Goal: Task Accomplishment & Management: Use online tool/utility

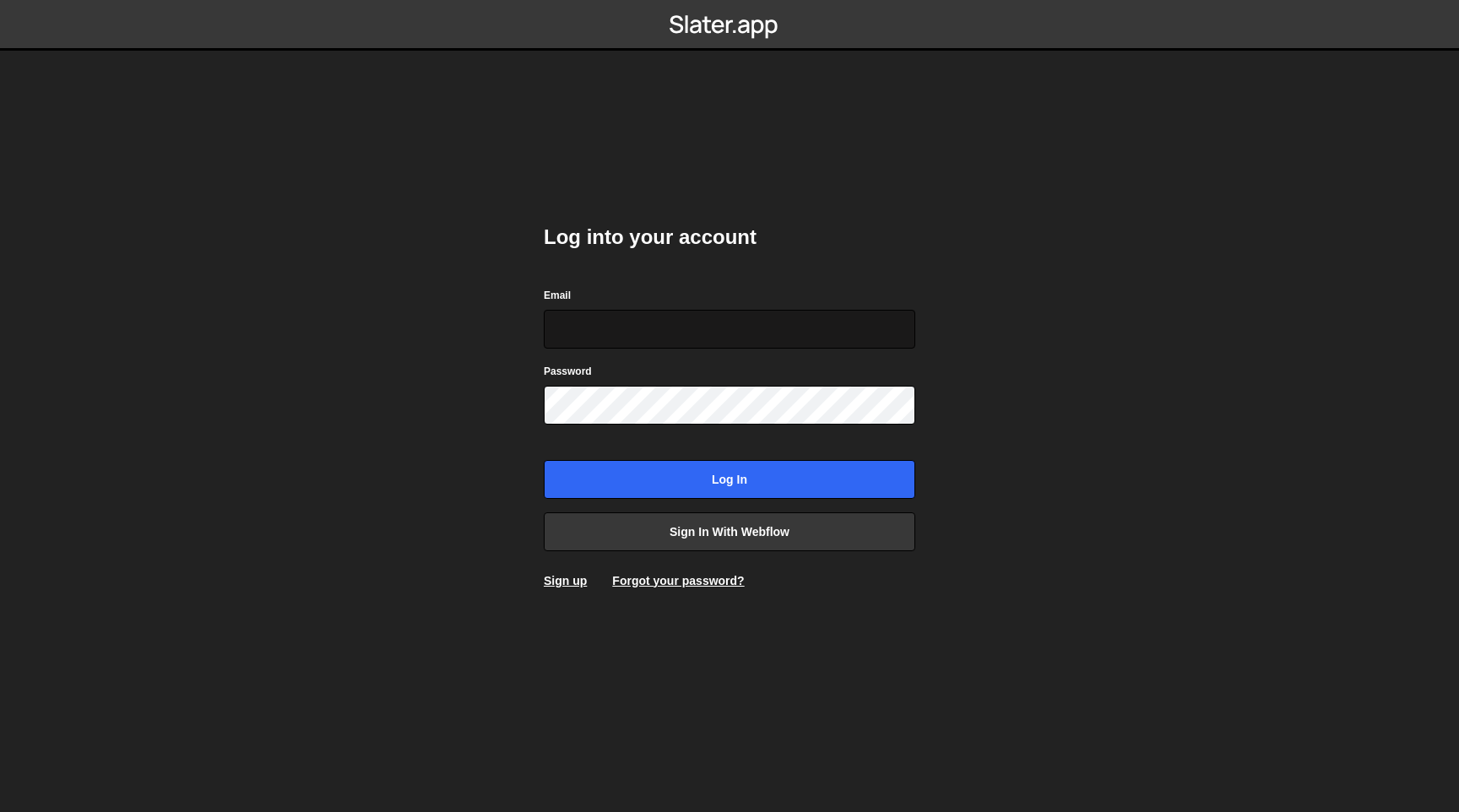
click at [593, 348] on input "Email" at bounding box center [729, 330] width 371 height 39
type input "info@brandocean.nl"
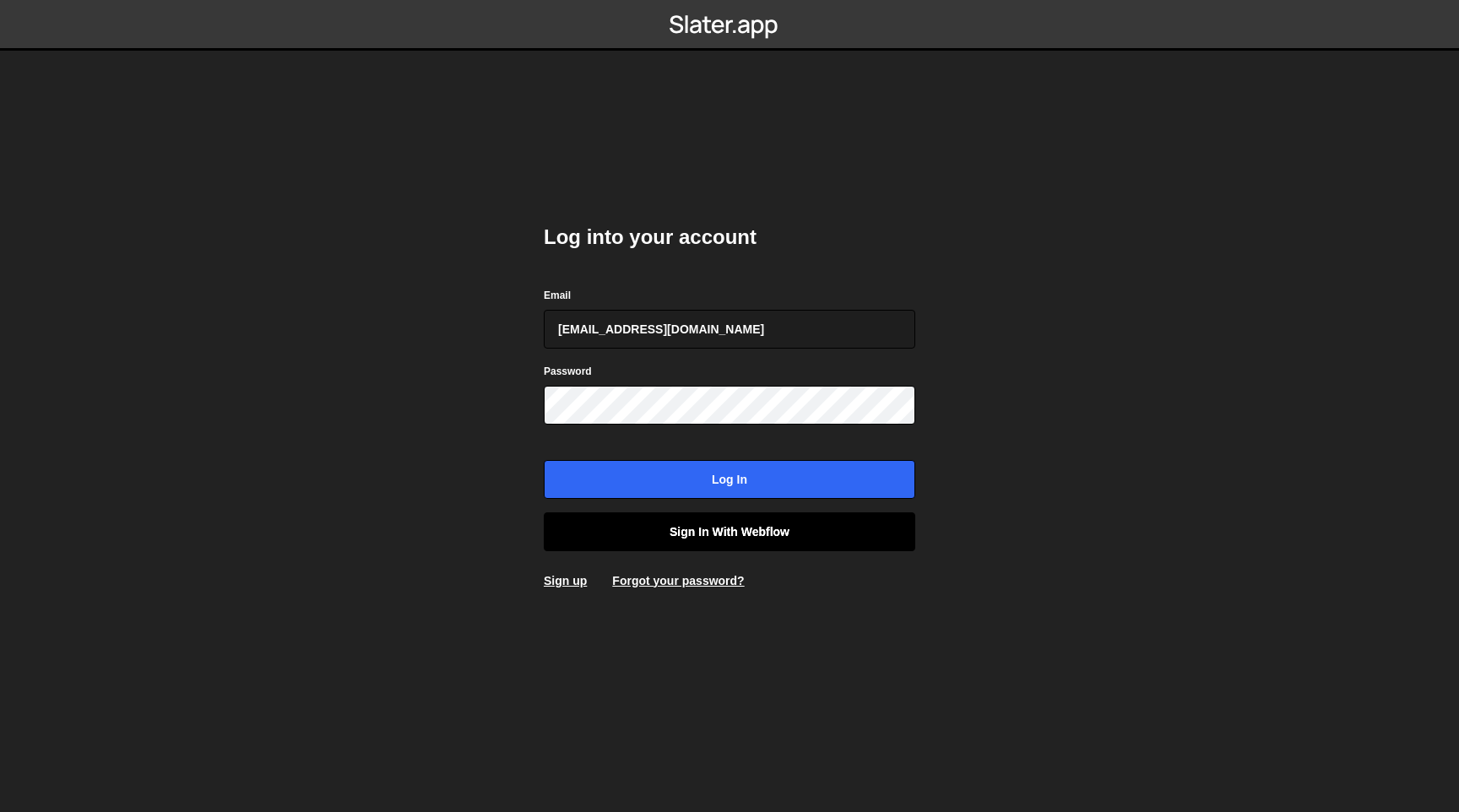
click at [693, 531] on link "Sign in with Webflow" at bounding box center [729, 531] width 371 height 39
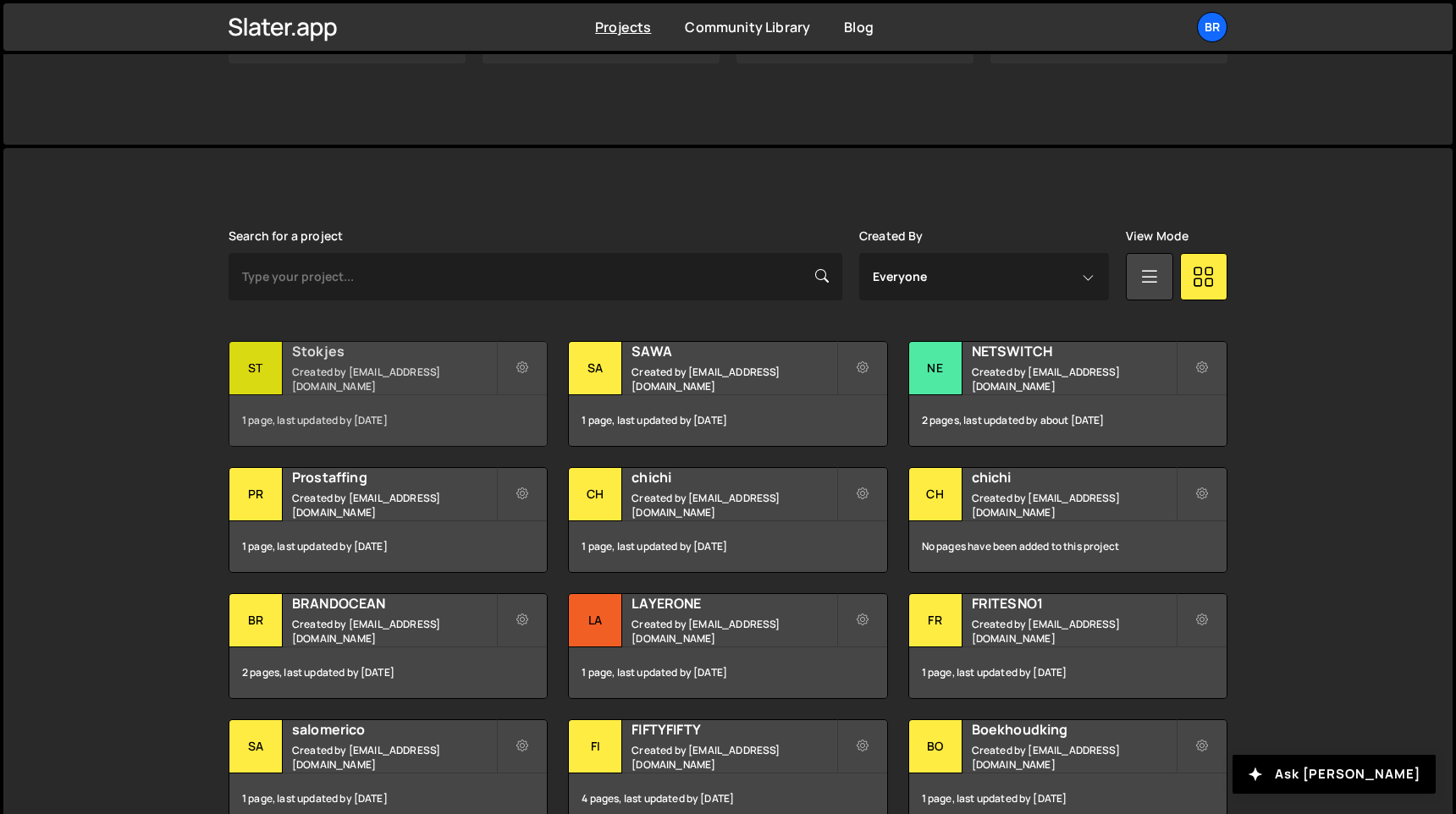
scroll to position [350, 0]
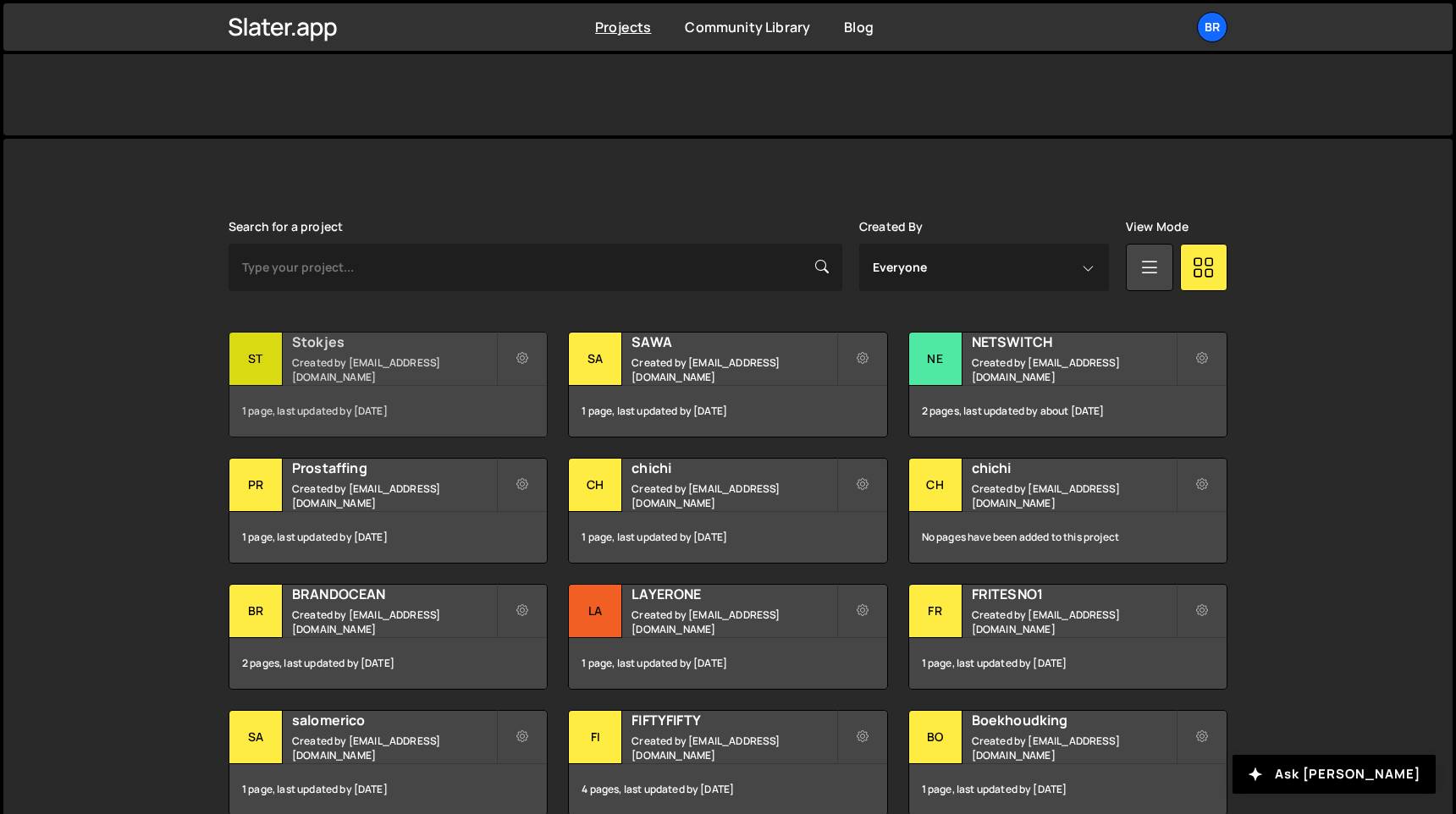
click at [359, 343] on h2 "Stokjes" at bounding box center [395, 342] width 204 height 19
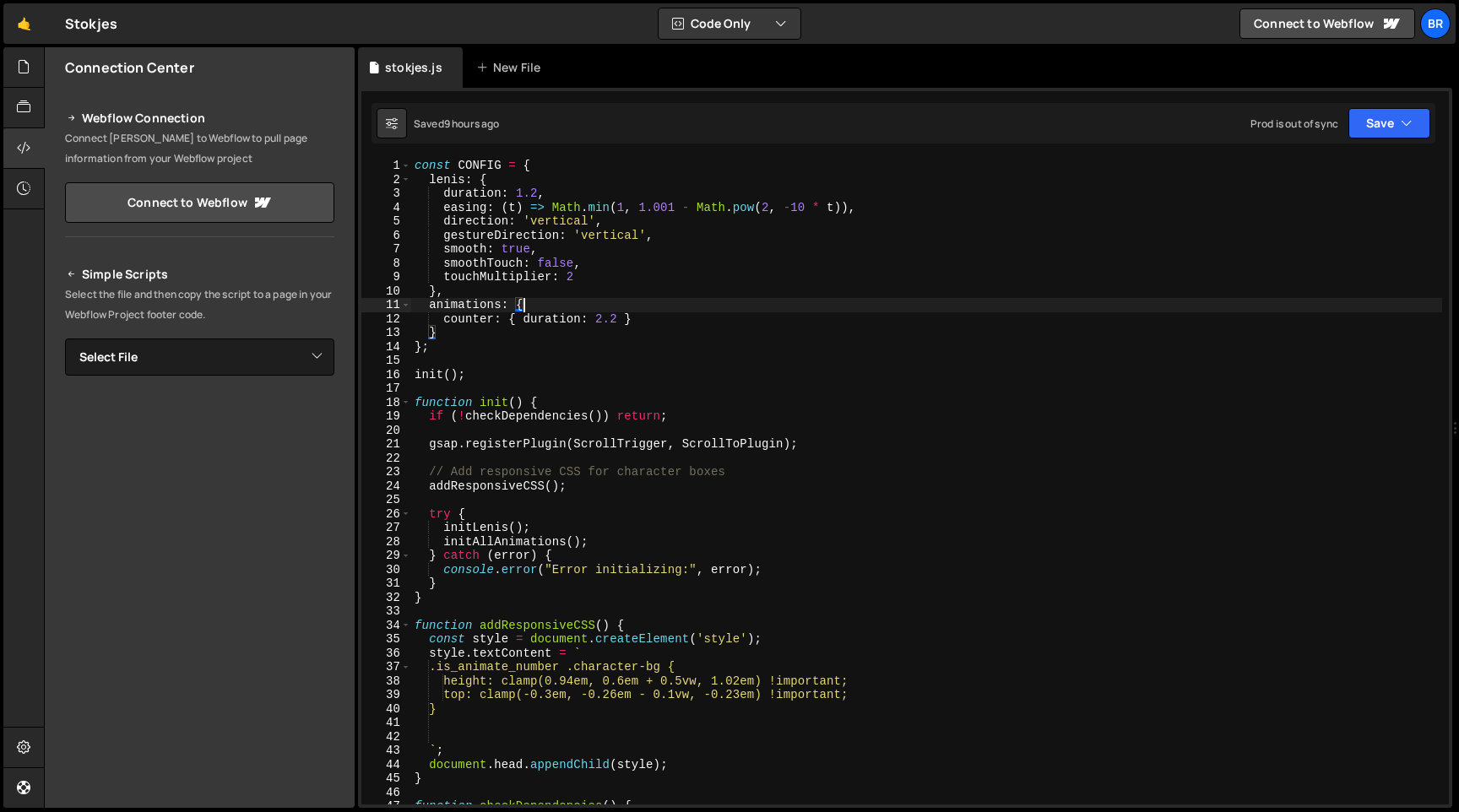
click at [568, 298] on div "const CONFIG = { [PERSON_NAME] : { duration : 1.2 , easing : ( t ) => Math . mi…" at bounding box center [926, 494] width 1031 height 673
paste textarea
type textarea "window.refreshScrollTrigger = () => ScrollTrigger.refresh();"
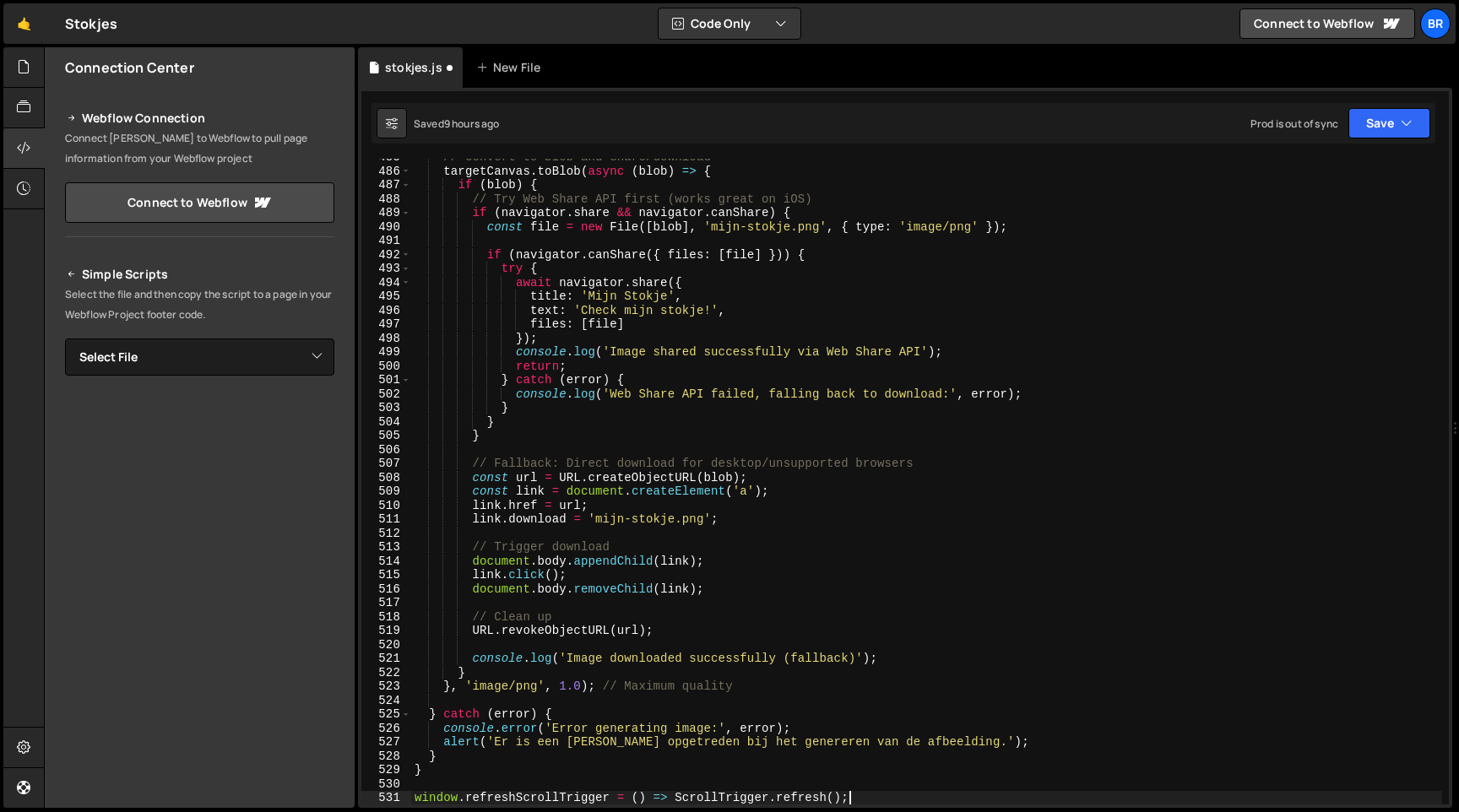
scroll to position [6750, 0]
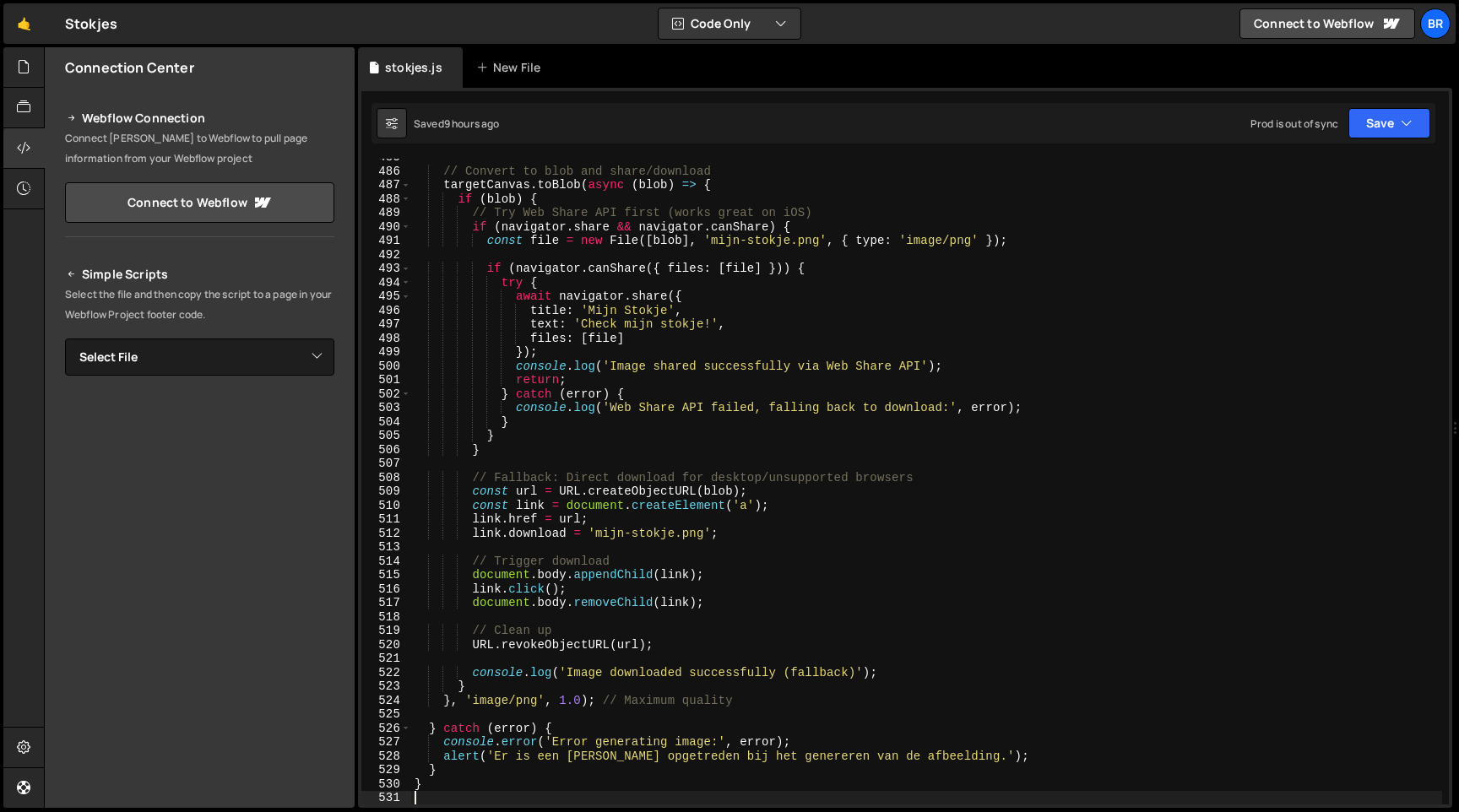
click at [680, 276] on div "// Convert to blob and share/download targetCanvas . toBlob ( async ( blob ) =>…" at bounding box center [926, 486] width 1031 height 673
click at [720, 453] on div "// Convert to blob and share/download targetCanvas . toBlob ( async ( blob ) =>…" at bounding box center [926, 486] width 1031 height 673
paste textarea
type textarea "window.refreshScrollTrigger = () => ScrollTrigger.refresh();"
click at [650, 358] on div "// Convert to blob and share/download targetCanvas . toBlob ( async ( blob ) =>…" at bounding box center [926, 486] width 1031 height 673
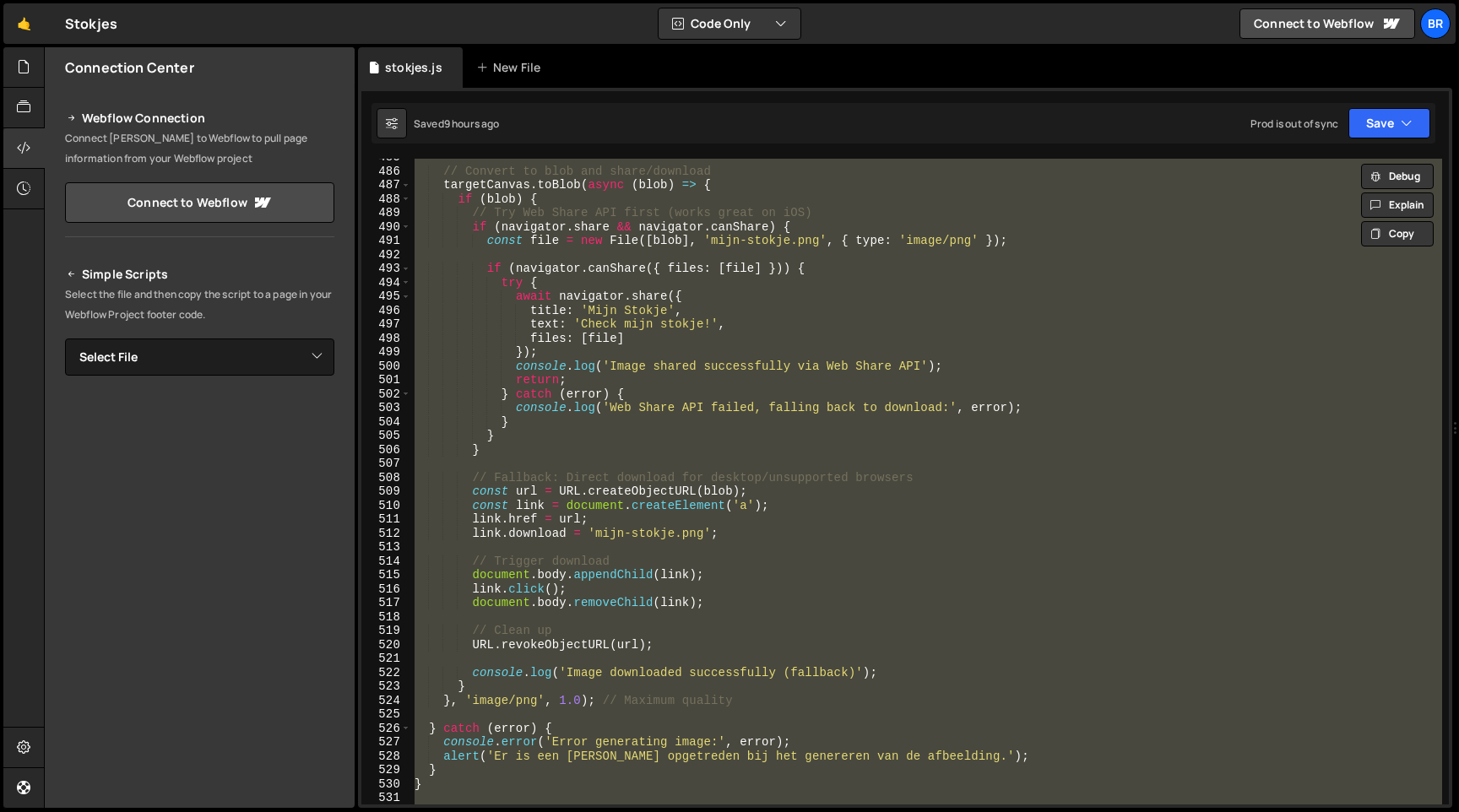
paste textarea
type textarea "window.refreshScrollTrigger = () => ScrollTrigger.refresh();"
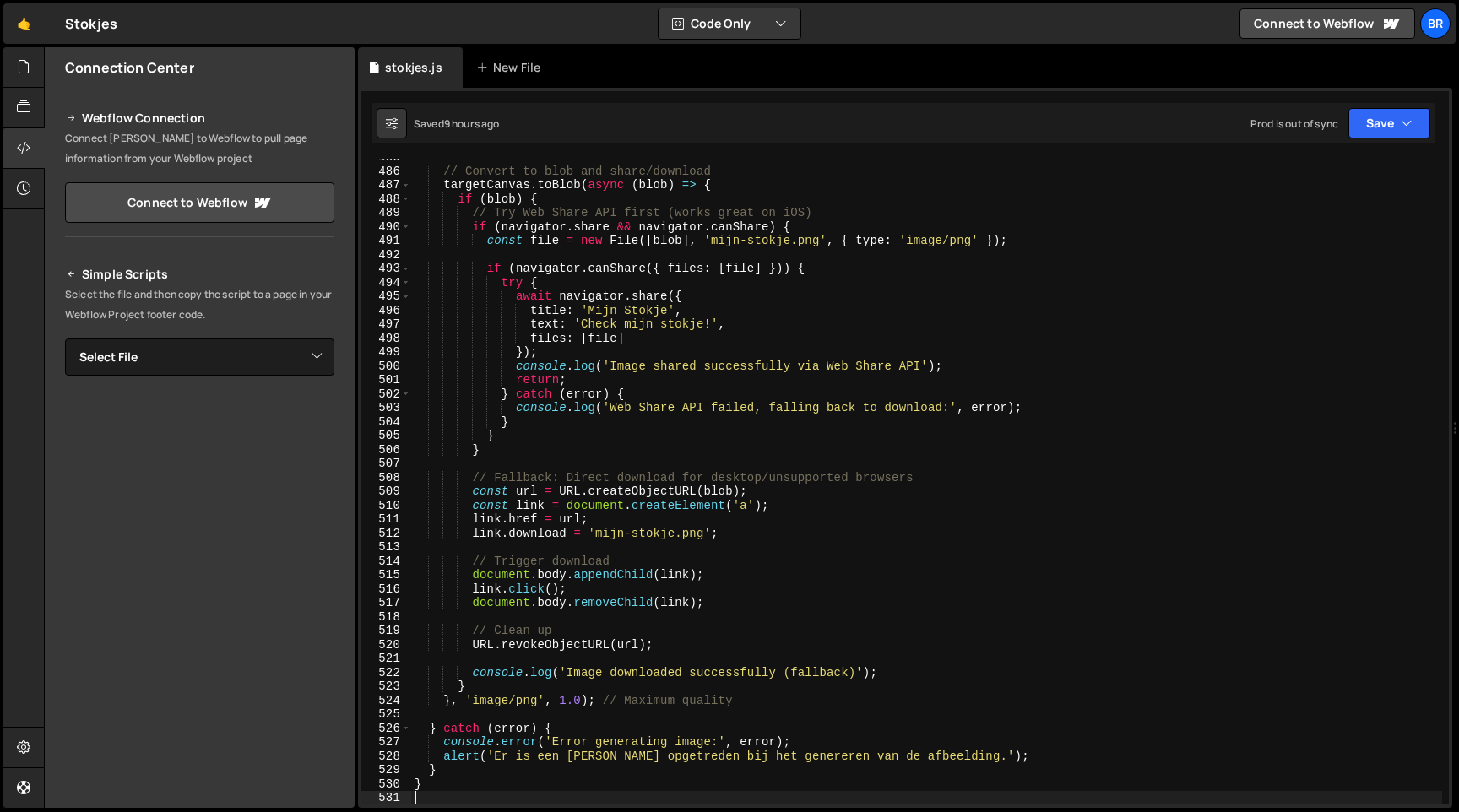
click at [621, 270] on div "// Convert to blob and share/download targetCanvas . toBlob ( async ( blob ) =>…" at bounding box center [926, 486] width 1031 height 673
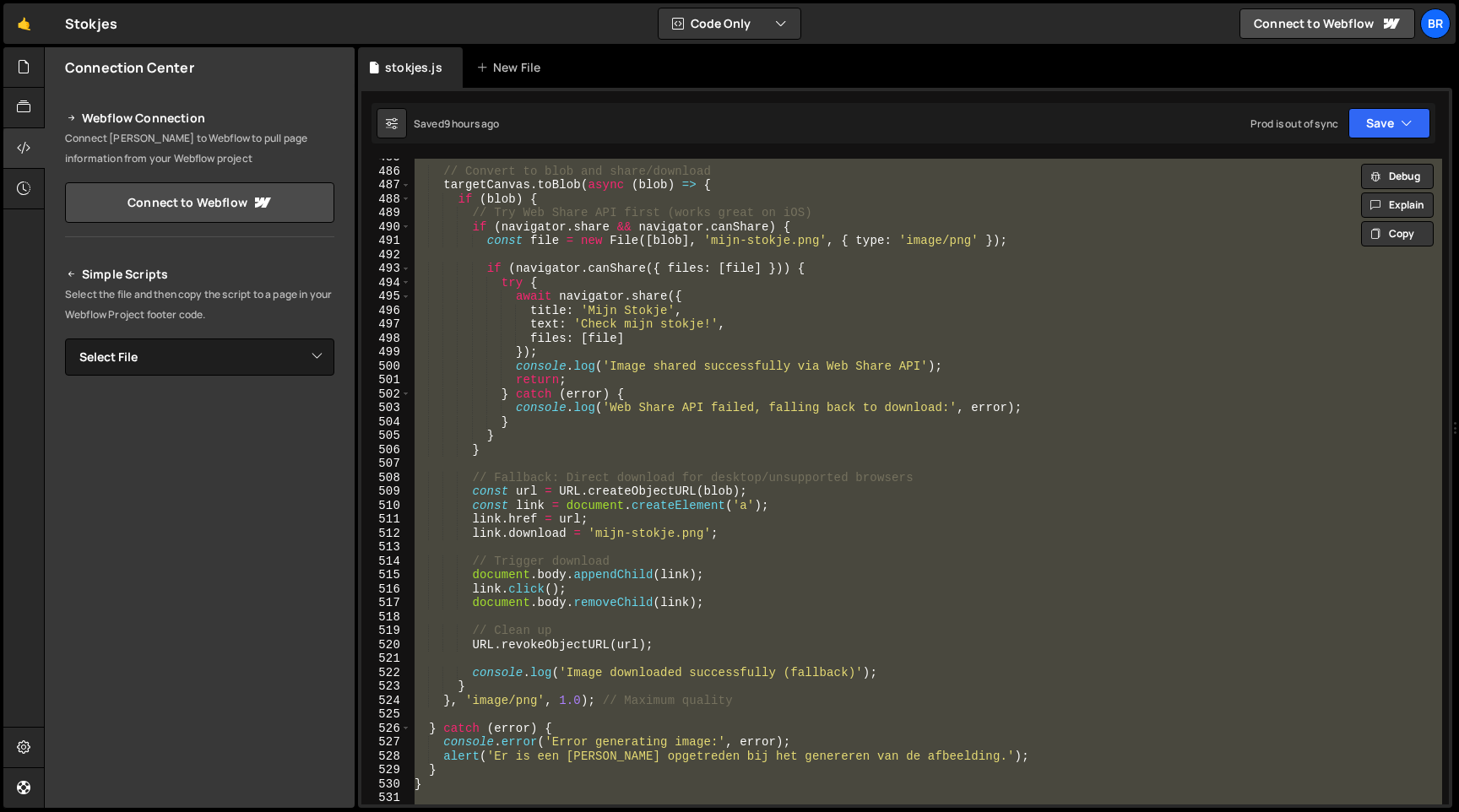
paste textarea
type textarea "window.refreshScrollTrigger = () => ScrollTrigger.refresh();"
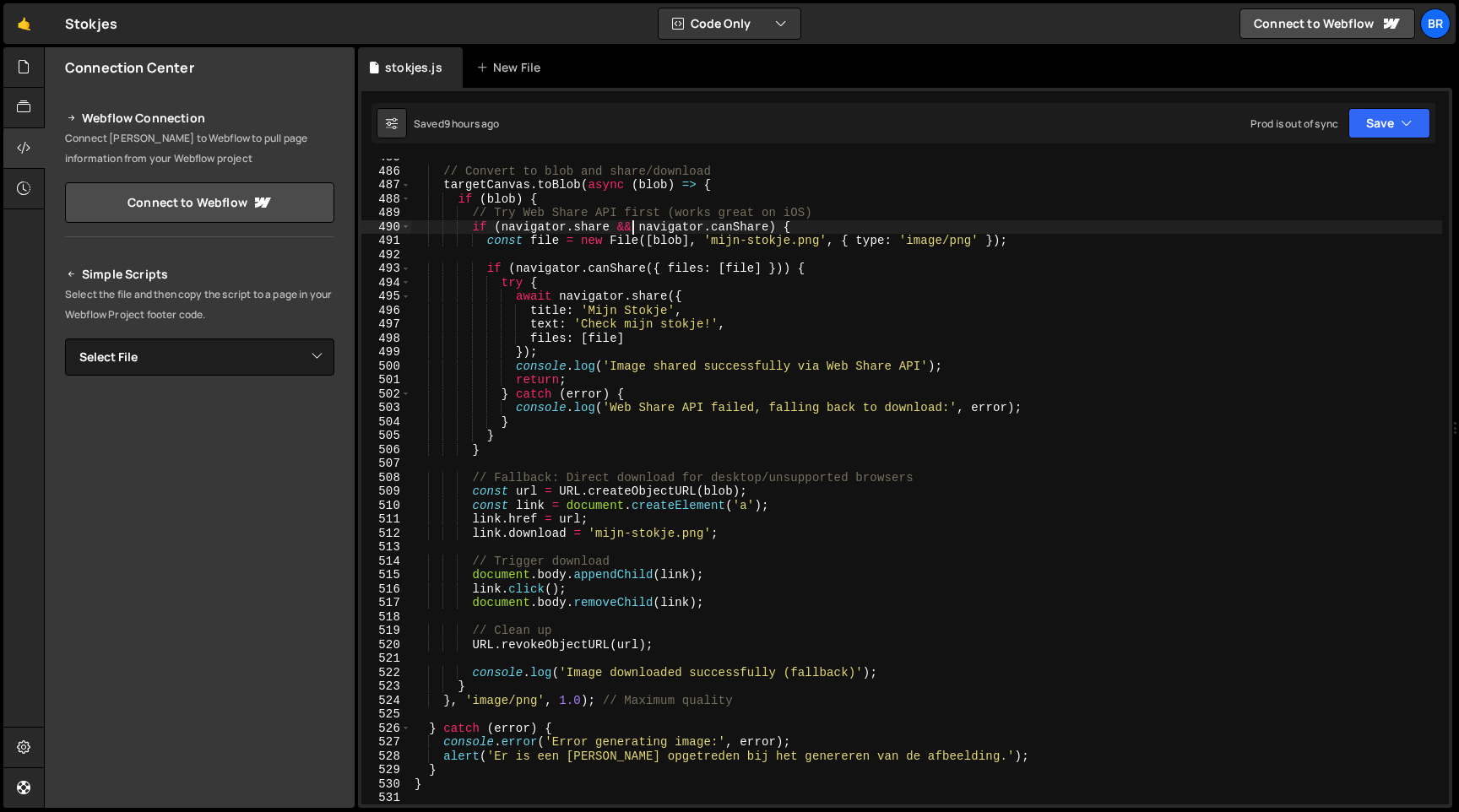
click at [633, 225] on div "// Convert to blob and share/download targetCanvas . toBlob ( async ( blob ) =>…" at bounding box center [926, 486] width 1031 height 673
paste textarea
type textarea "window.refreshScrollTrigger = () => ScrollTrigger.refresh();"
click at [600, 395] on div "// Convert to blob and share/download targetCanvas . toBlob ( async ( blob ) =>…" at bounding box center [926, 486] width 1031 height 673
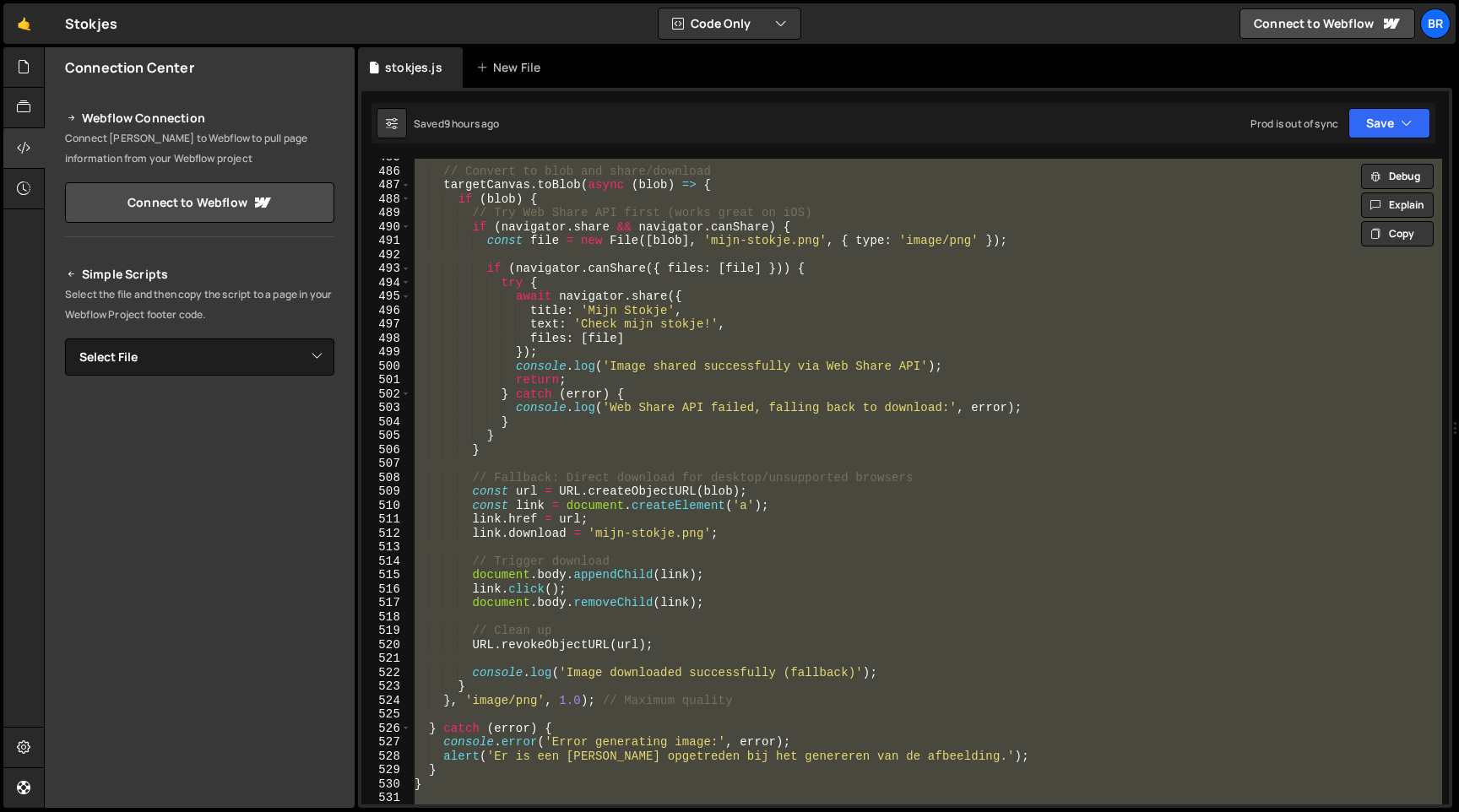
paste textarea
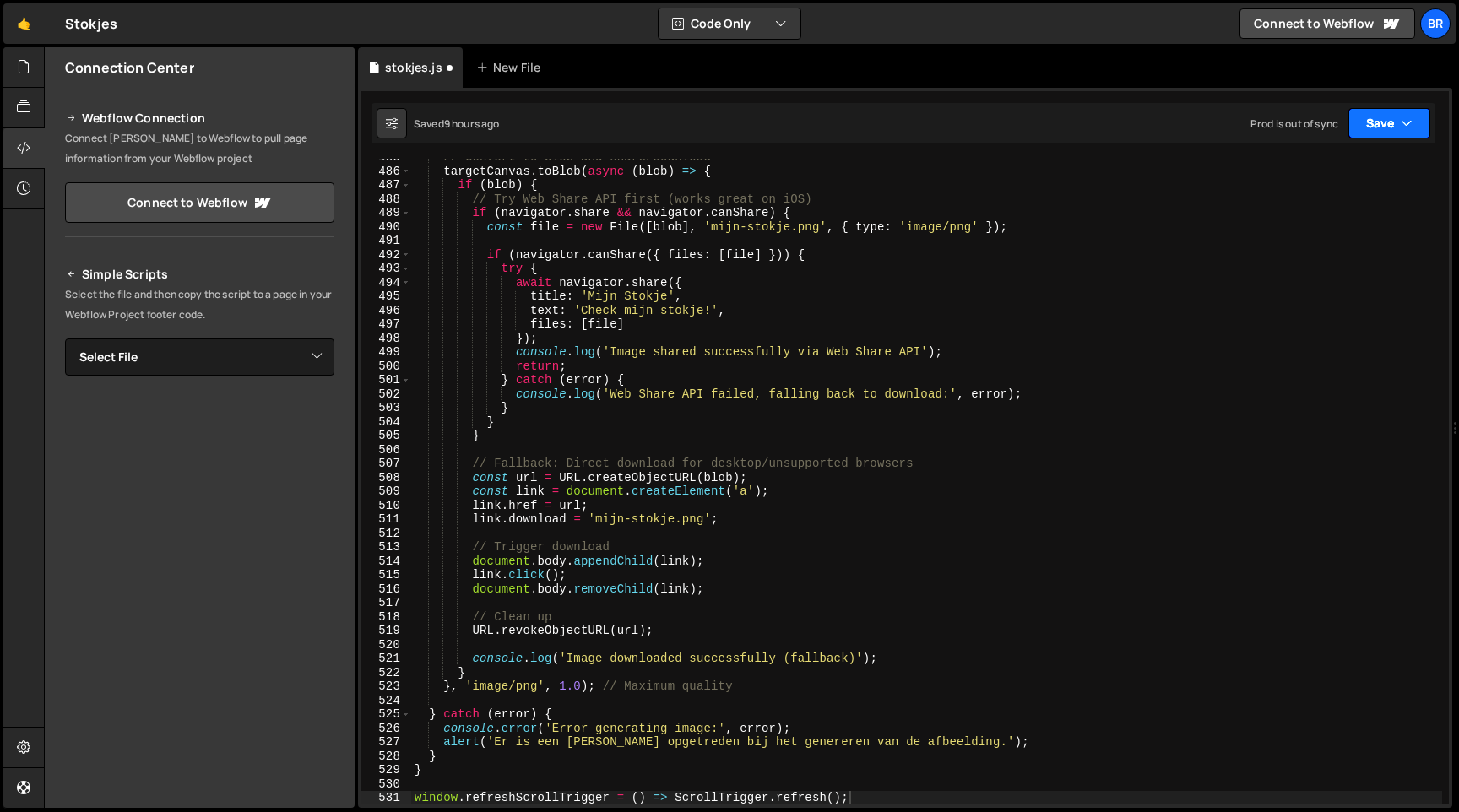
click at [1402, 128] on icon "button" at bounding box center [1406, 123] width 12 height 17
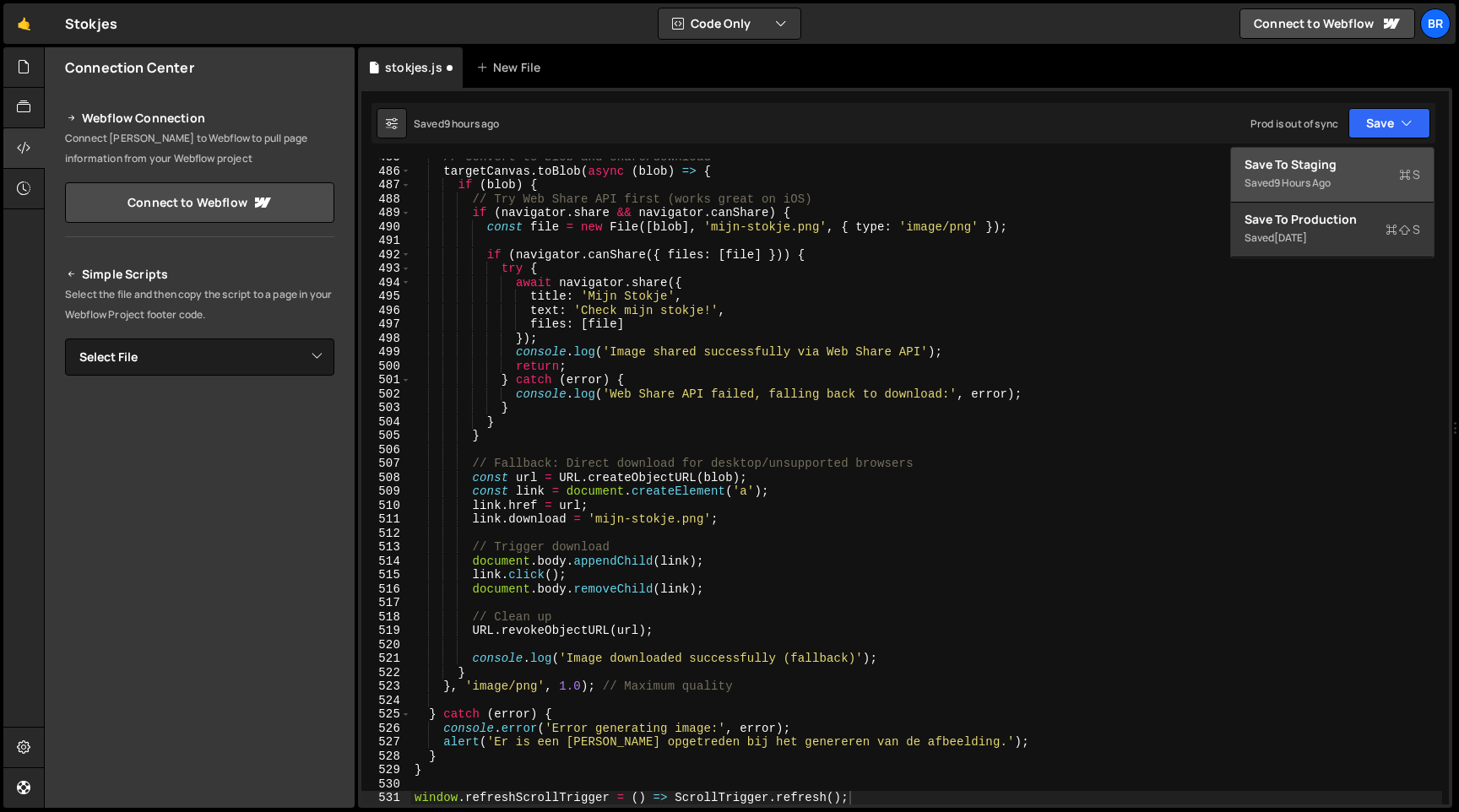
click at [1347, 181] on div "Saved 9 hours ago" at bounding box center [1333, 183] width 176 height 20
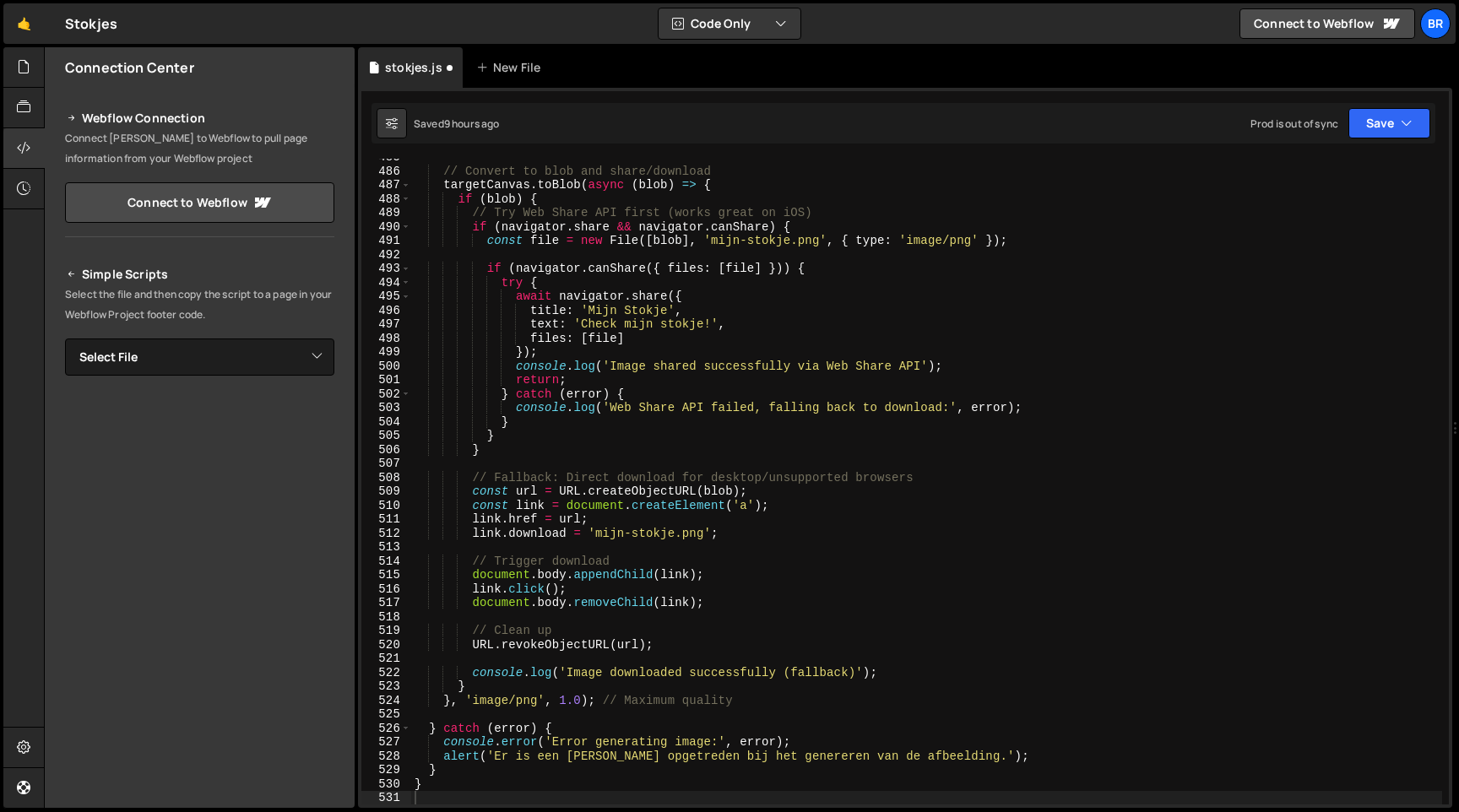
click at [1385, 141] on div "Saved 9 hours ago Prod is out of sync Upgrade to Edit Save Save to Staging S Sa…" at bounding box center [903, 123] width 1064 height 41
click at [1389, 131] on button "Save" at bounding box center [1390, 123] width 82 height 31
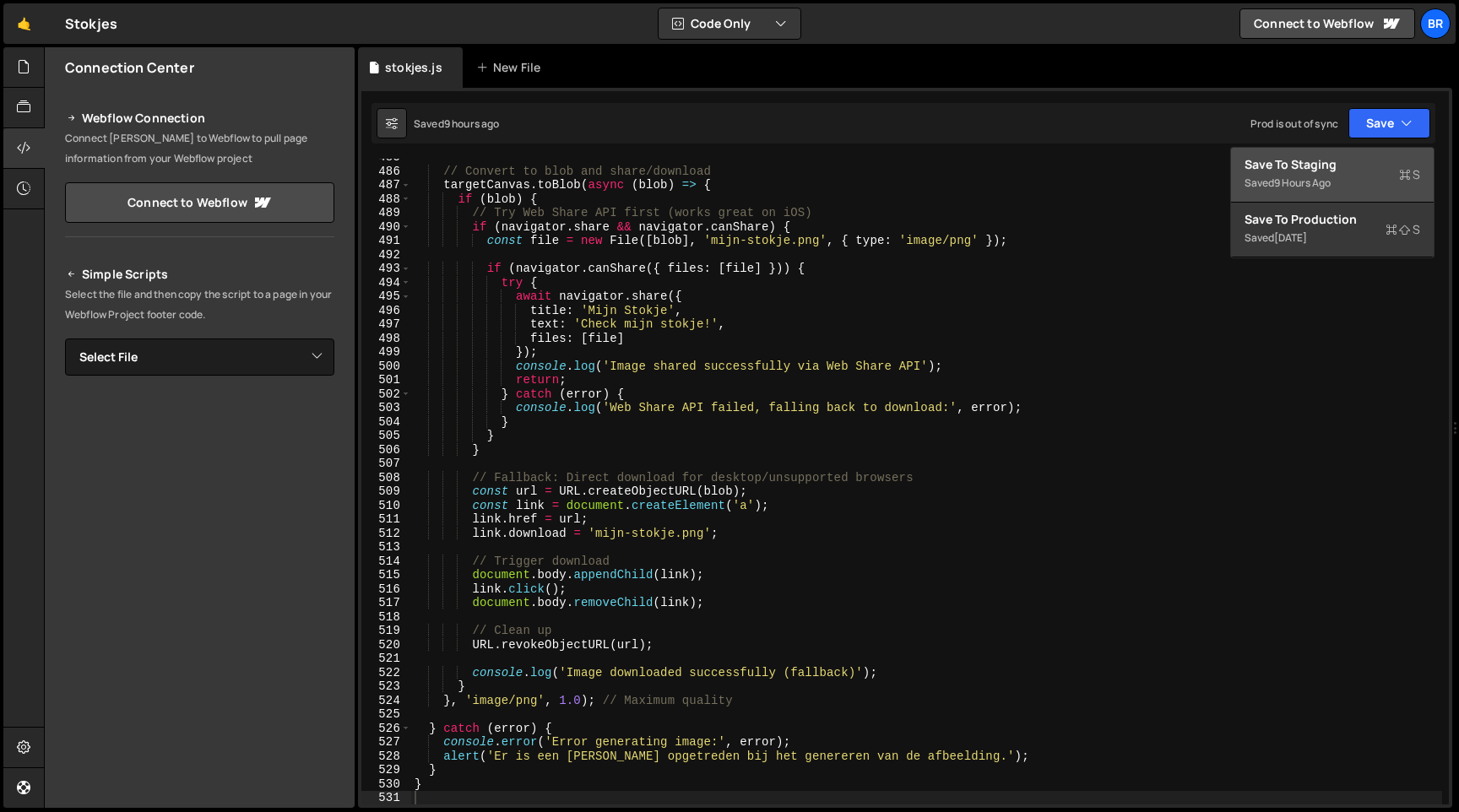
click at [1336, 170] on div "Save to Staging S" at bounding box center [1333, 165] width 176 height 17
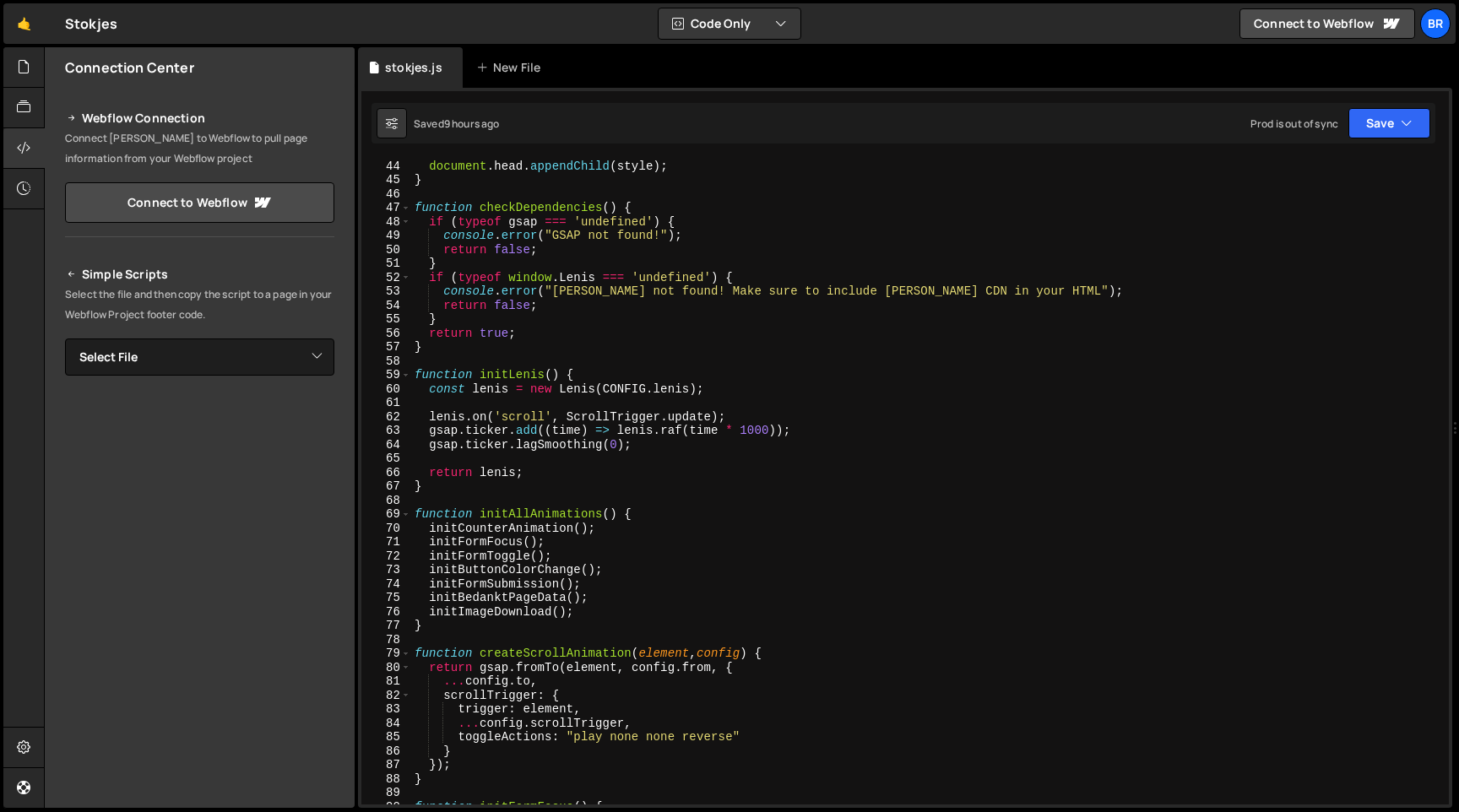
scroll to position [0, 0]
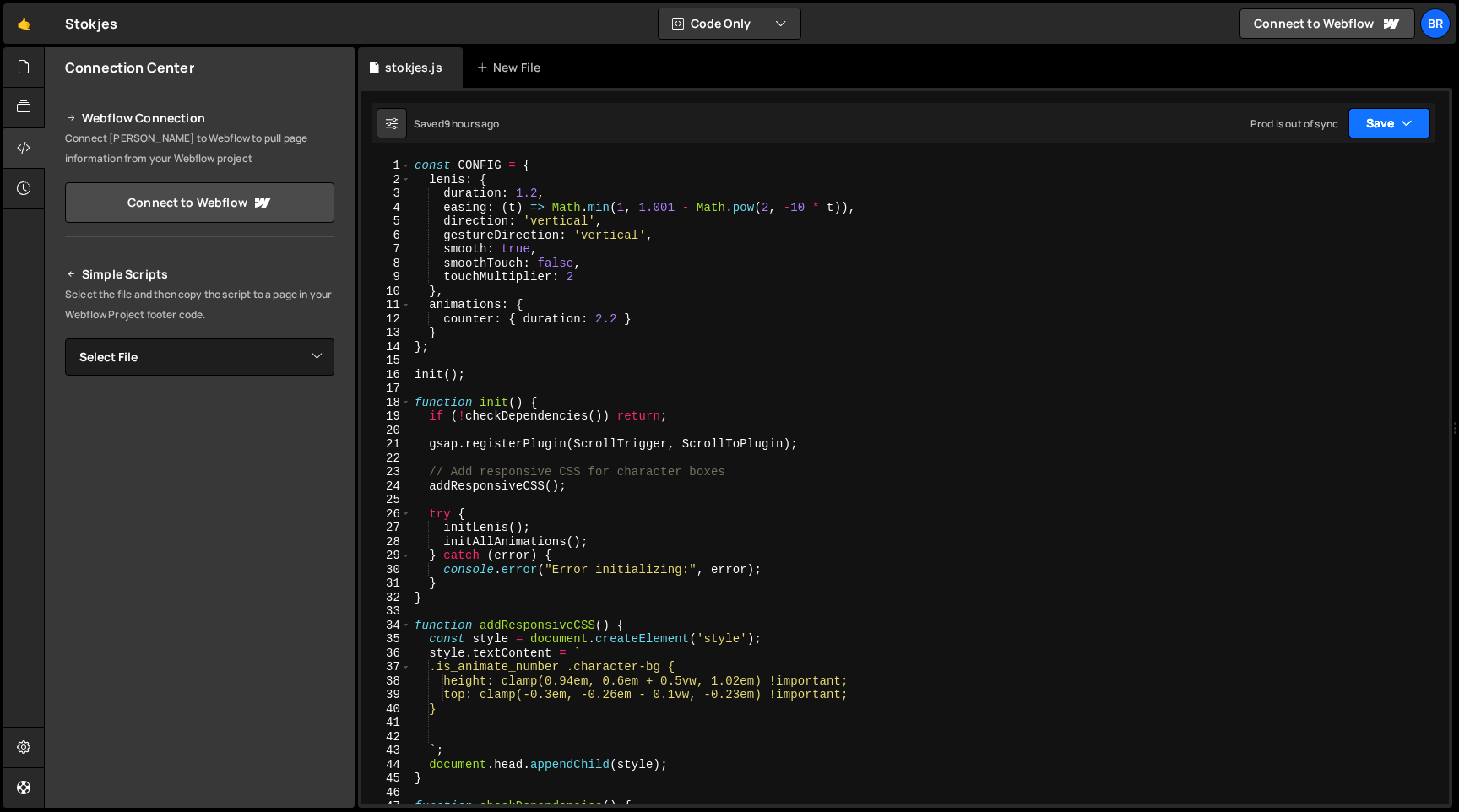
click at [1358, 125] on button "Save" at bounding box center [1390, 123] width 82 height 31
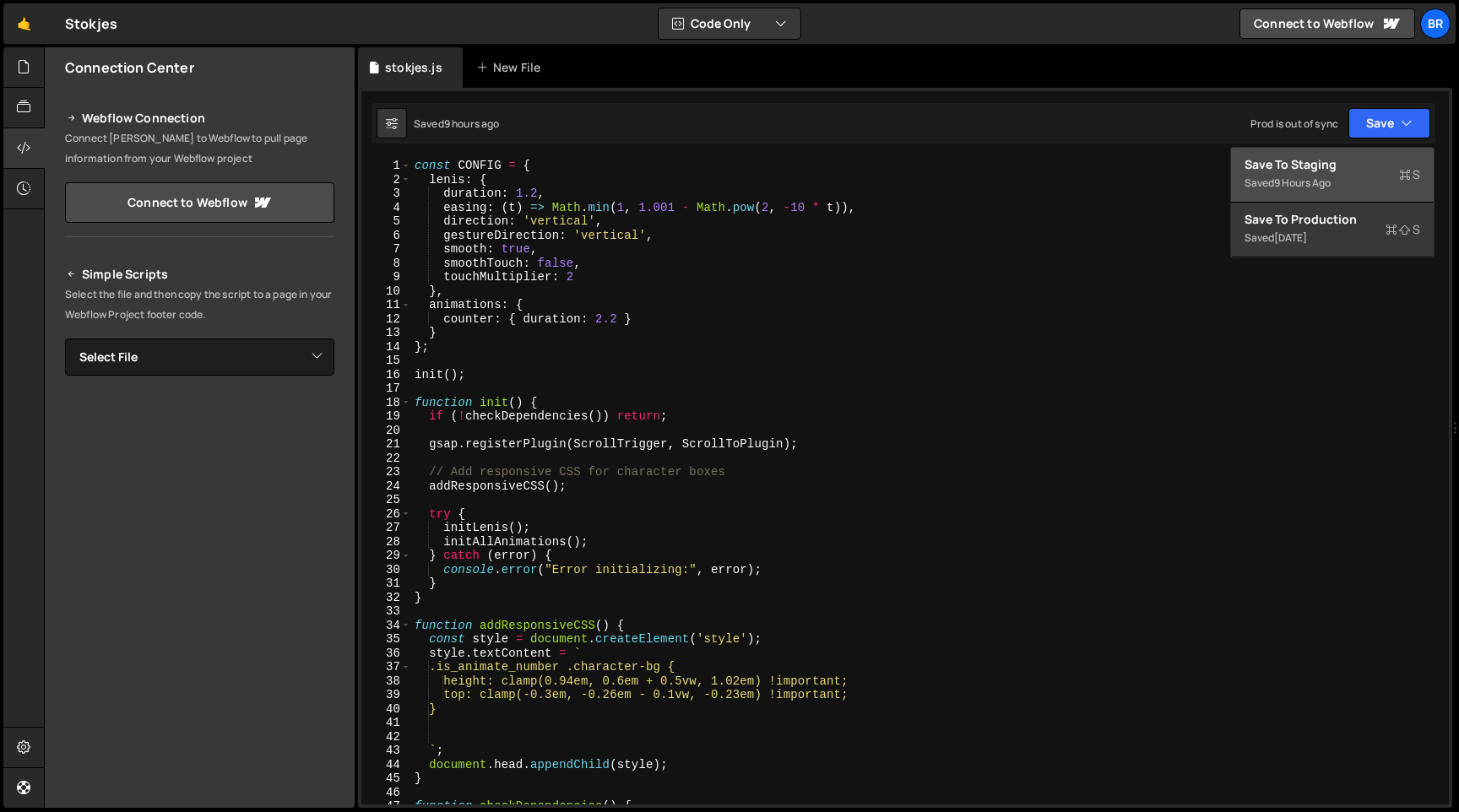
click at [1337, 154] on button "Save to Staging S Saved 9 hours ago" at bounding box center [1332, 175] width 203 height 55
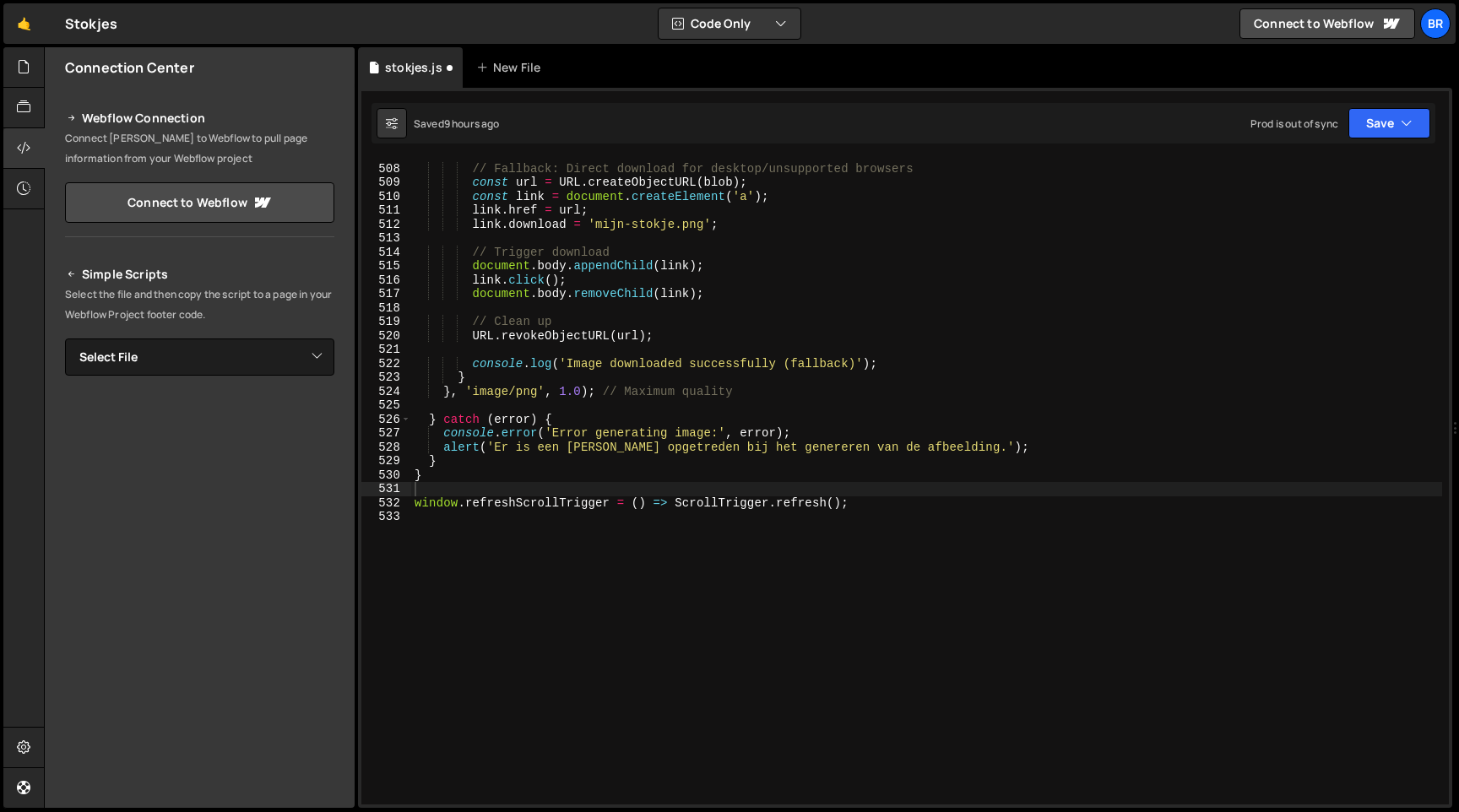
scroll to position [7058, 0]
click at [1402, 115] on icon "button" at bounding box center [1406, 123] width 12 height 17
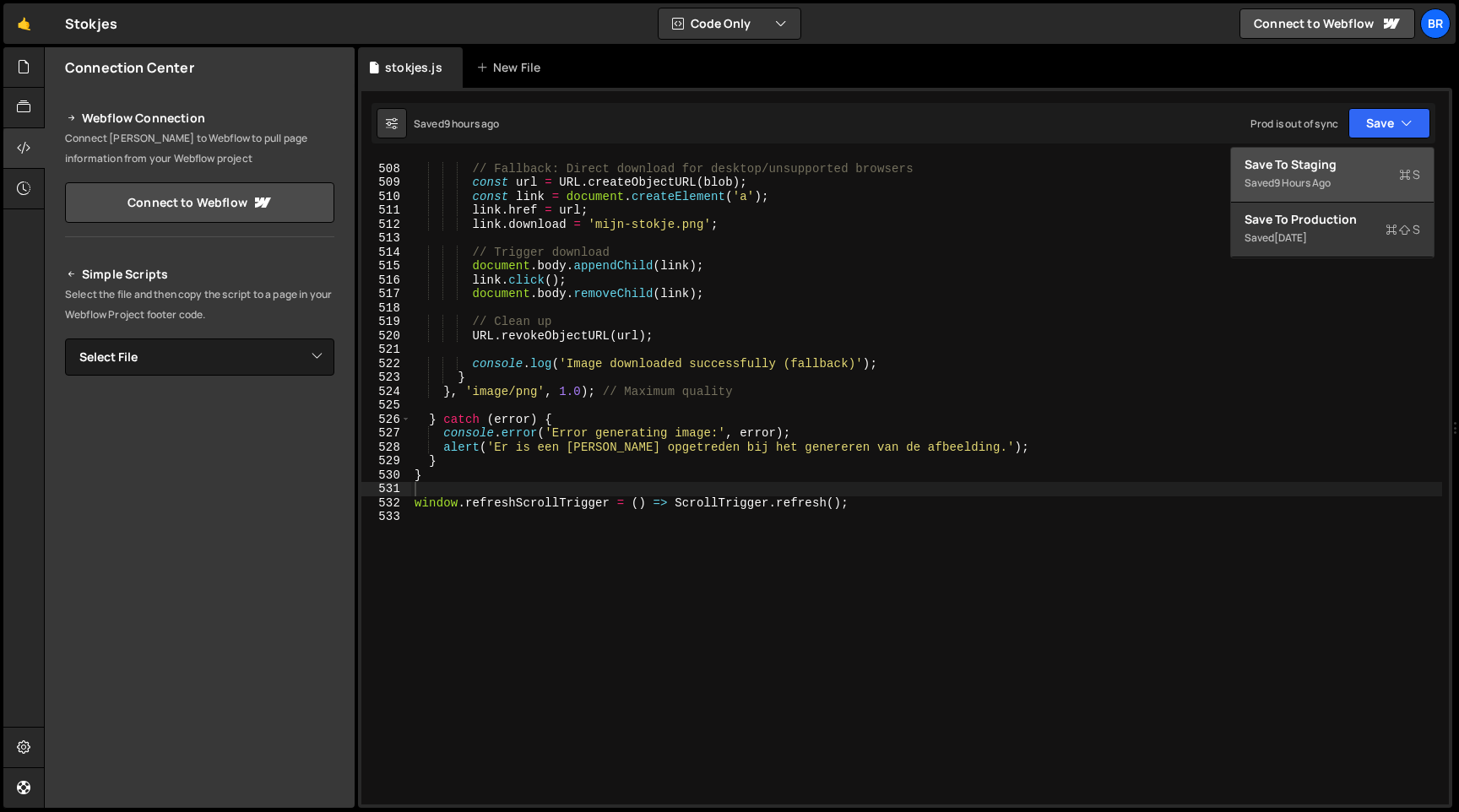
click at [1343, 182] on div "Saved 9 hours ago" at bounding box center [1333, 183] width 176 height 20
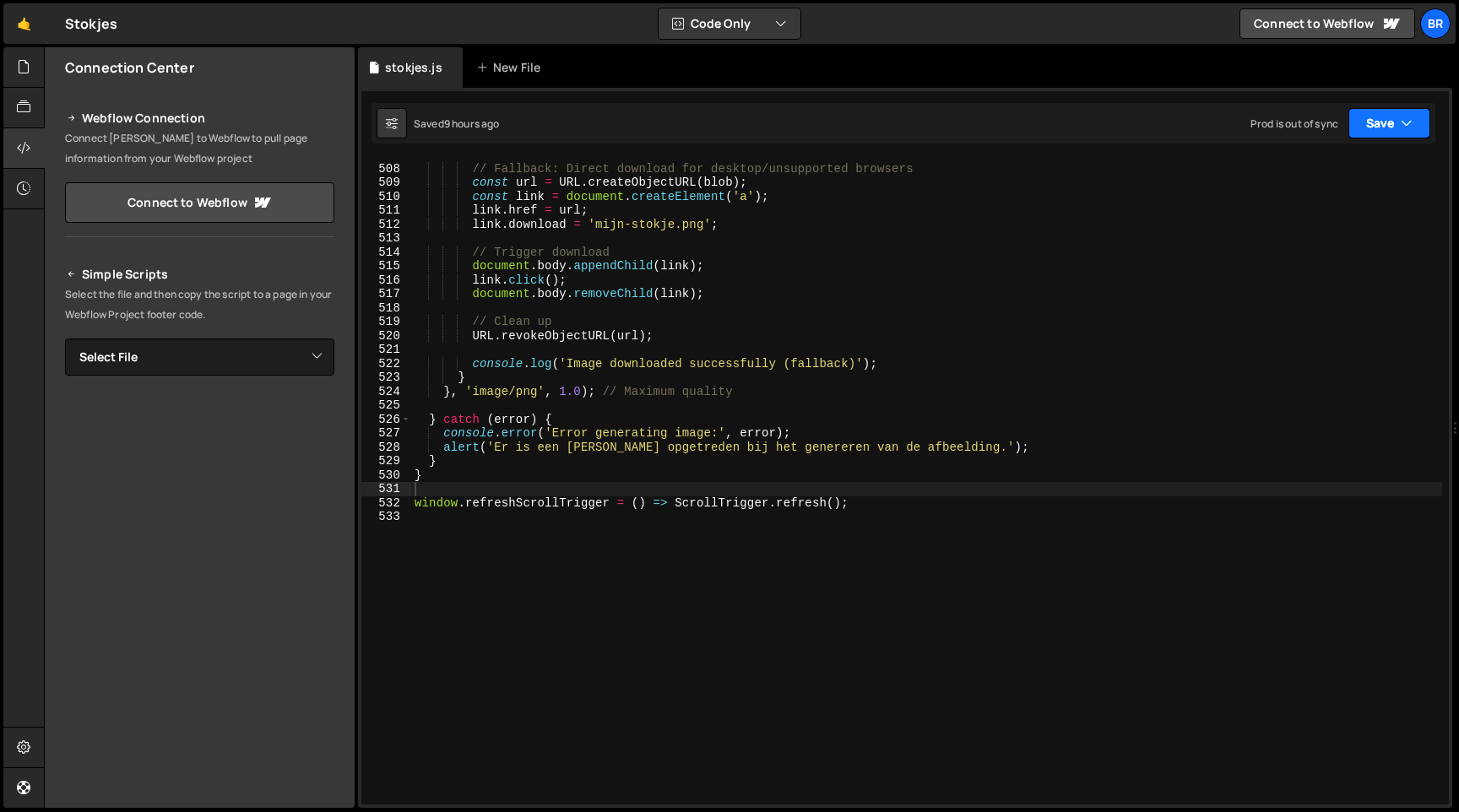
click at [1410, 119] on icon "button" at bounding box center [1406, 123] width 12 height 17
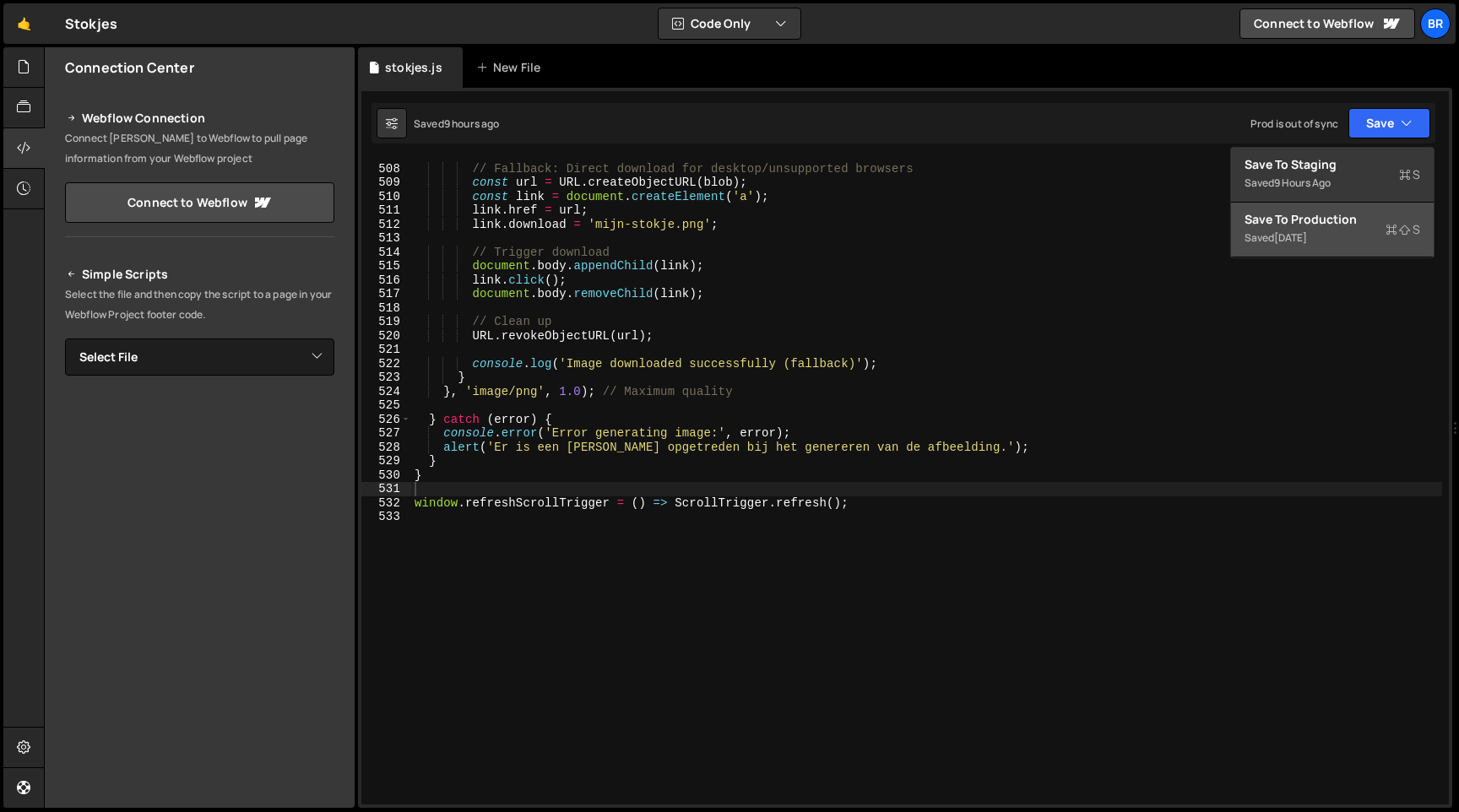
click at [1341, 231] on div "Saved [DATE]" at bounding box center [1333, 238] width 176 height 20
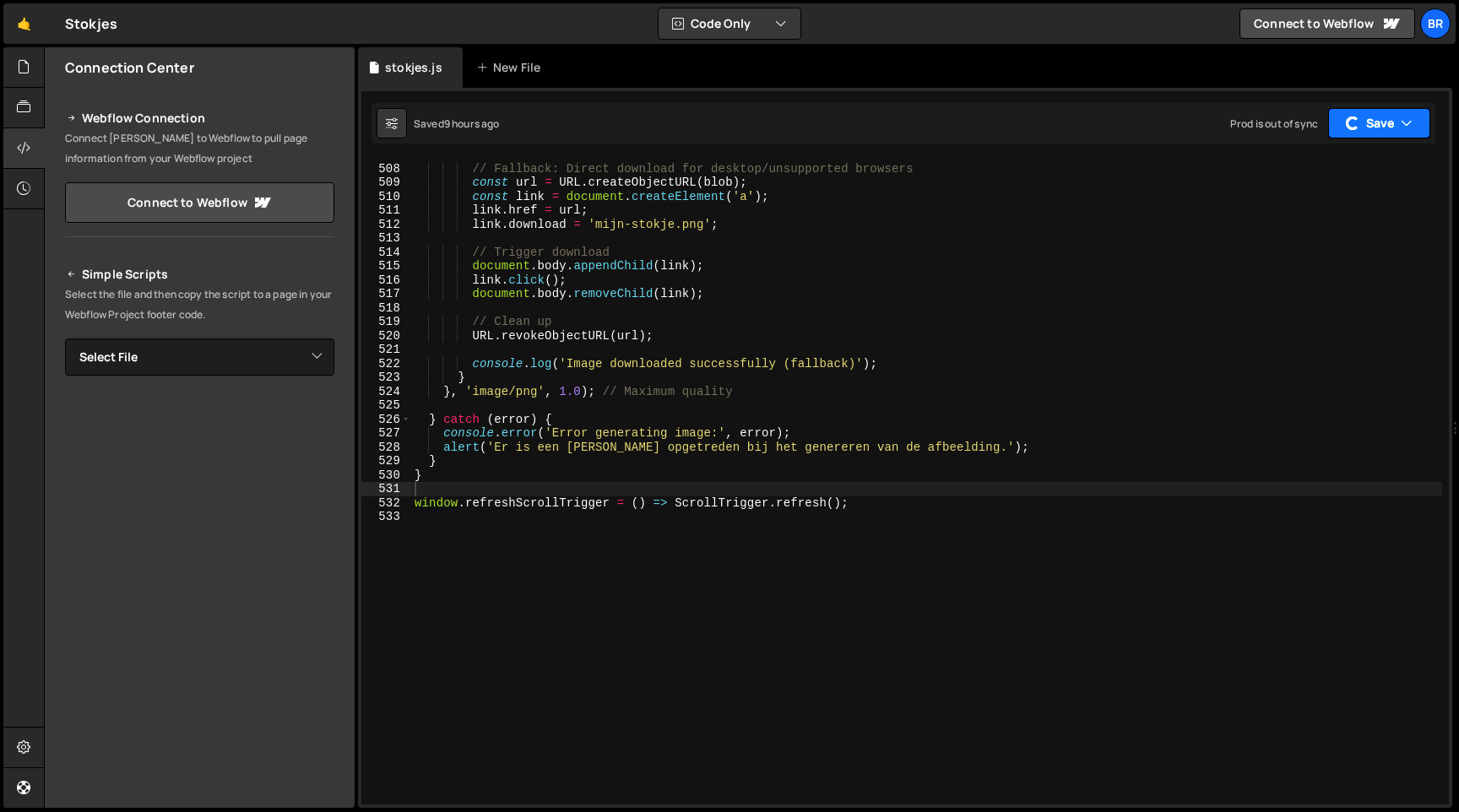
click at [1392, 129] on button "Save" at bounding box center [1379, 123] width 102 height 31
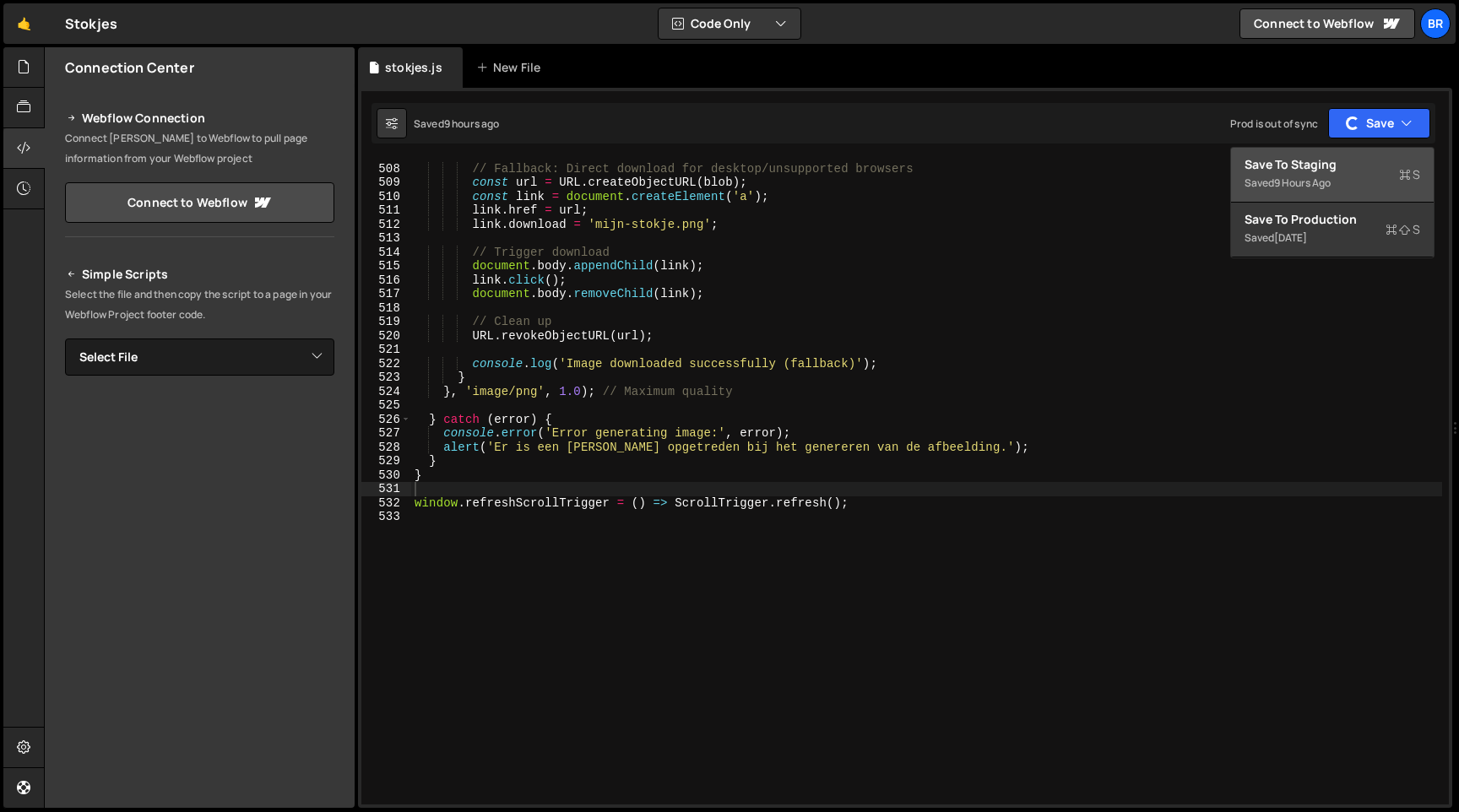
click at [1358, 166] on div "Save to Staging S" at bounding box center [1333, 165] width 176 height 17
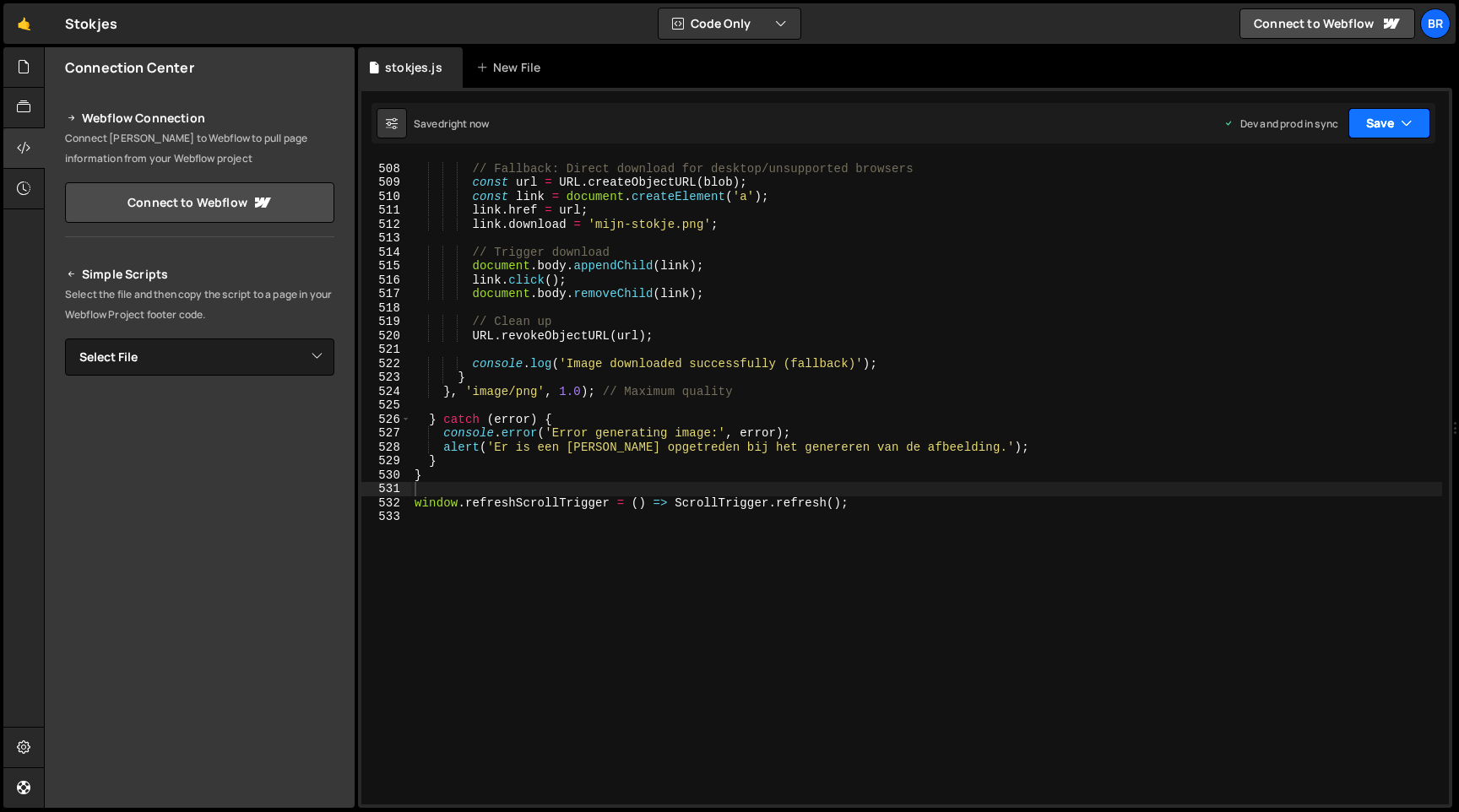
click at [1388, 129] on button "Save" at bounding box center [1390, 123] width 82 height 31
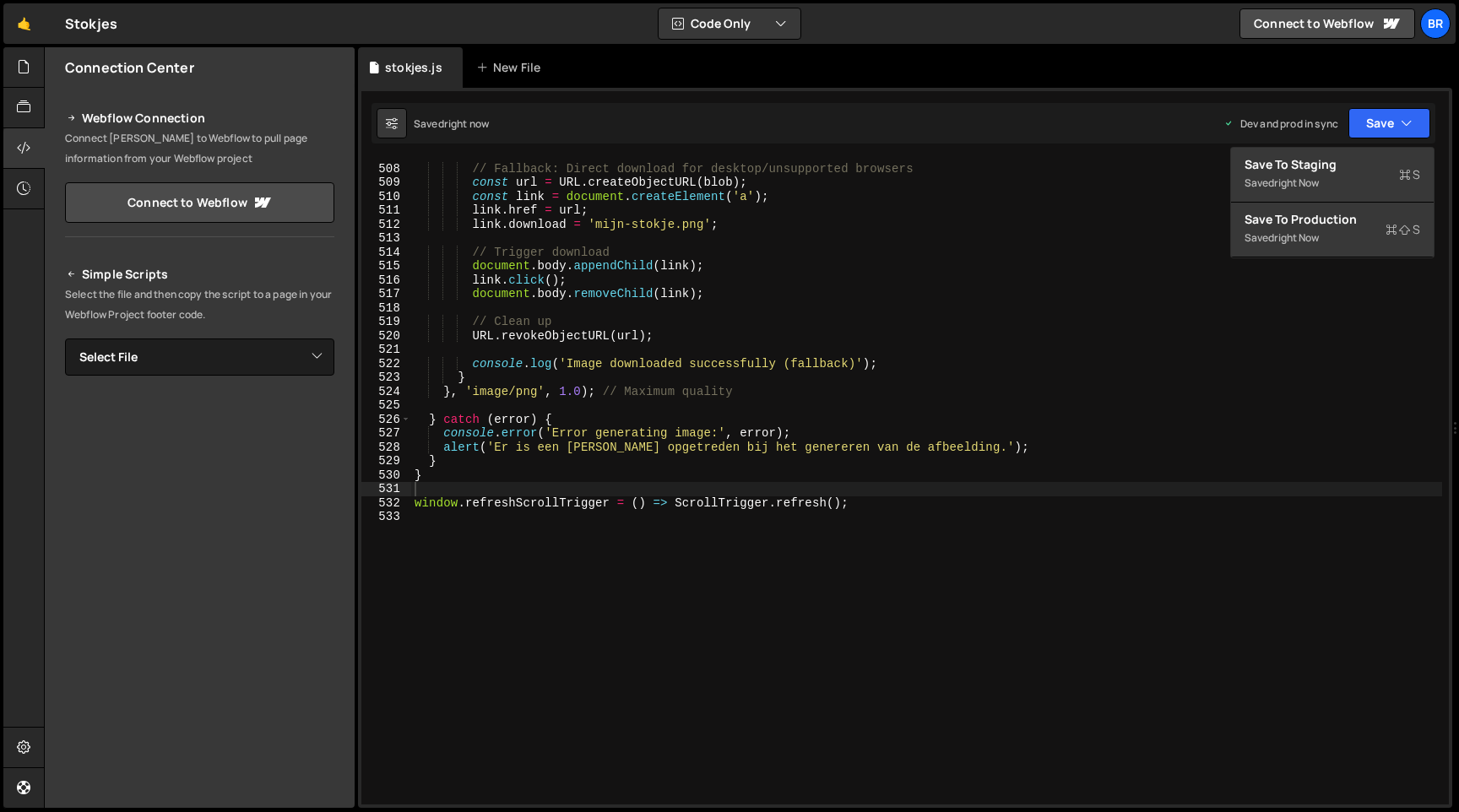
click at [1122, 358] on div "// Fallback: Direct download for desktop/unsupported browsers const url = URL .…" at bounding box center [926, 484] width 1031 height 673
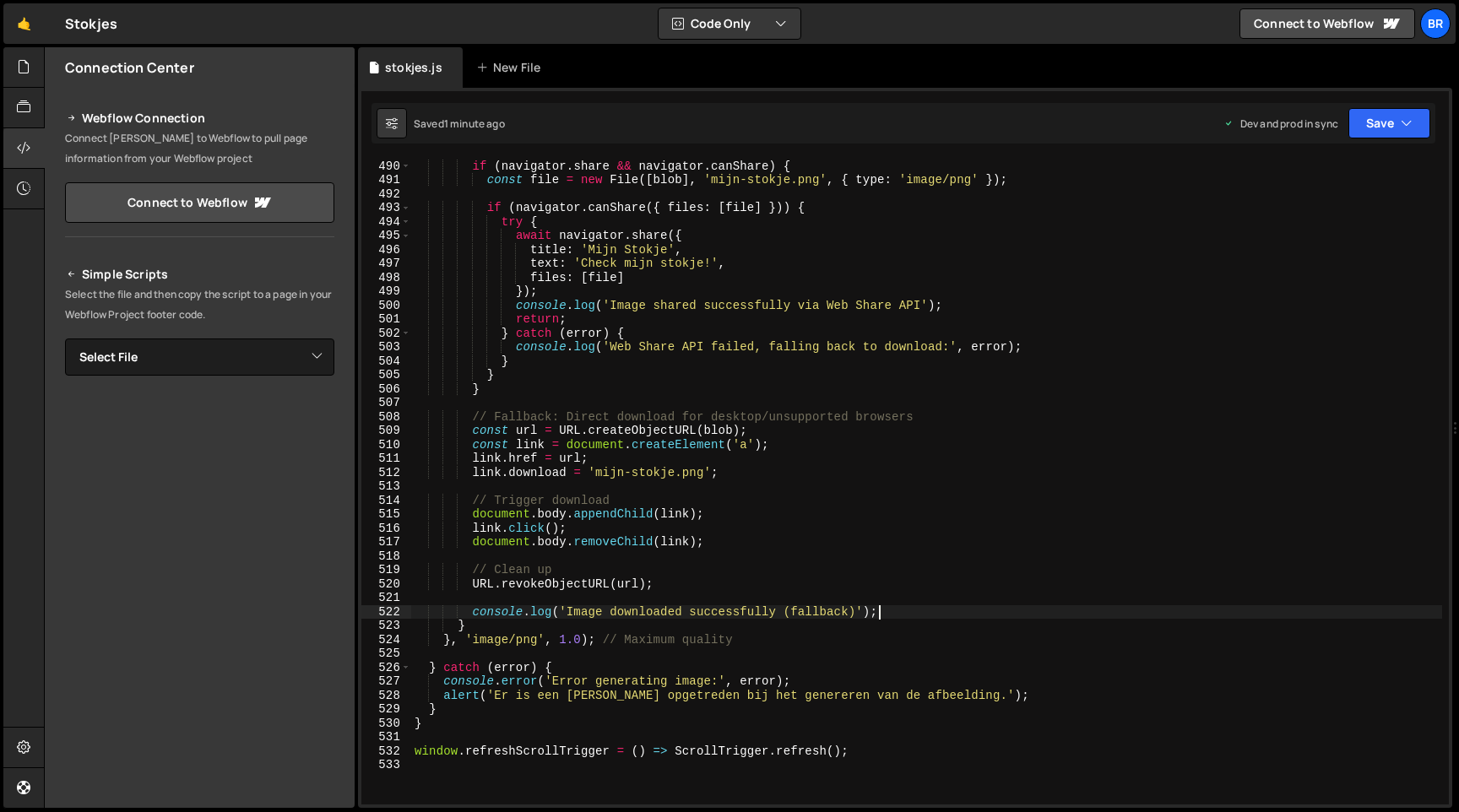
scroll to position [6801, 0]
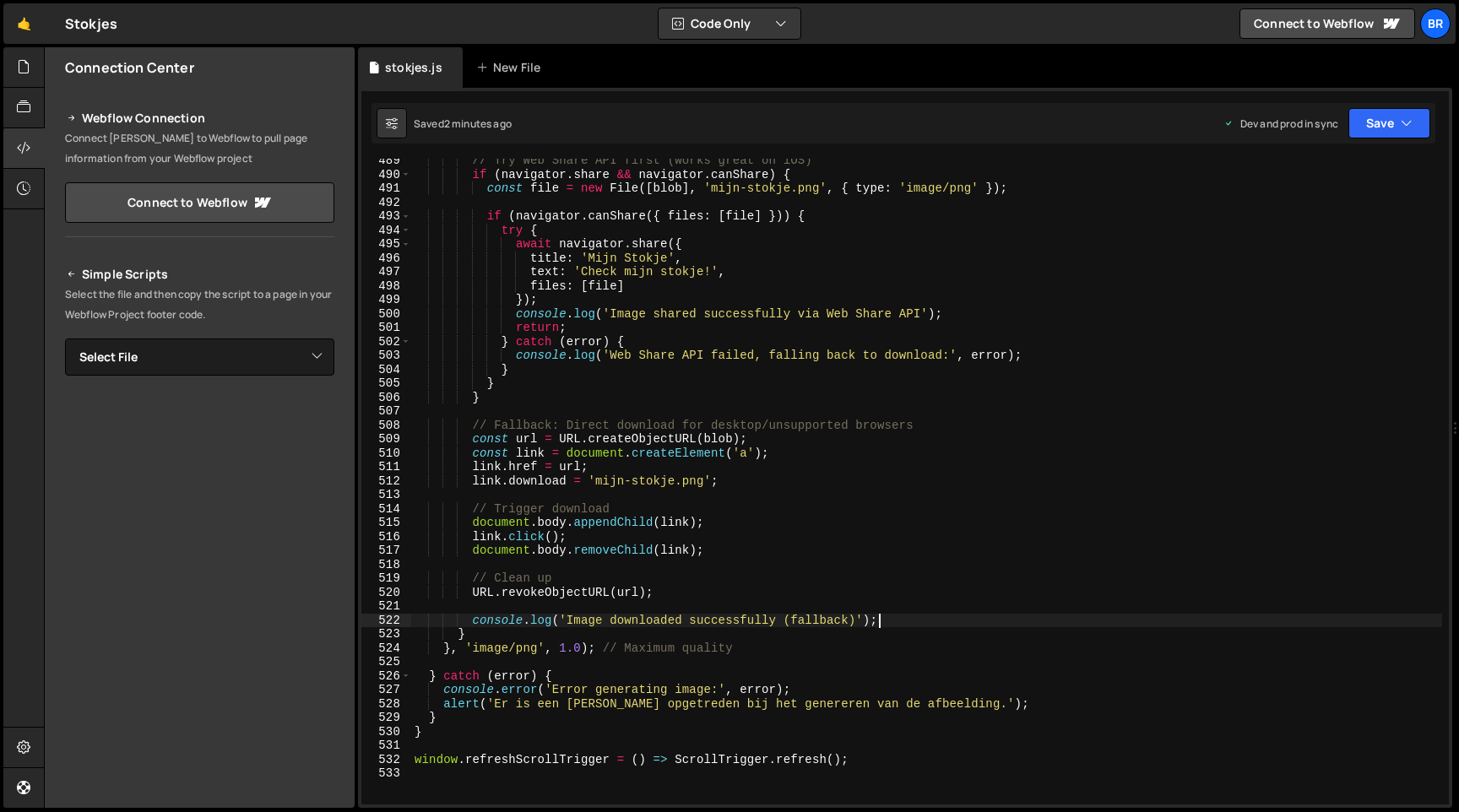
click at [721, 294] on div "// Try Web Share API first (works great on iOS) if ( navigator . share && navig…" at bounding box center [926, 490] width 1031 height 673
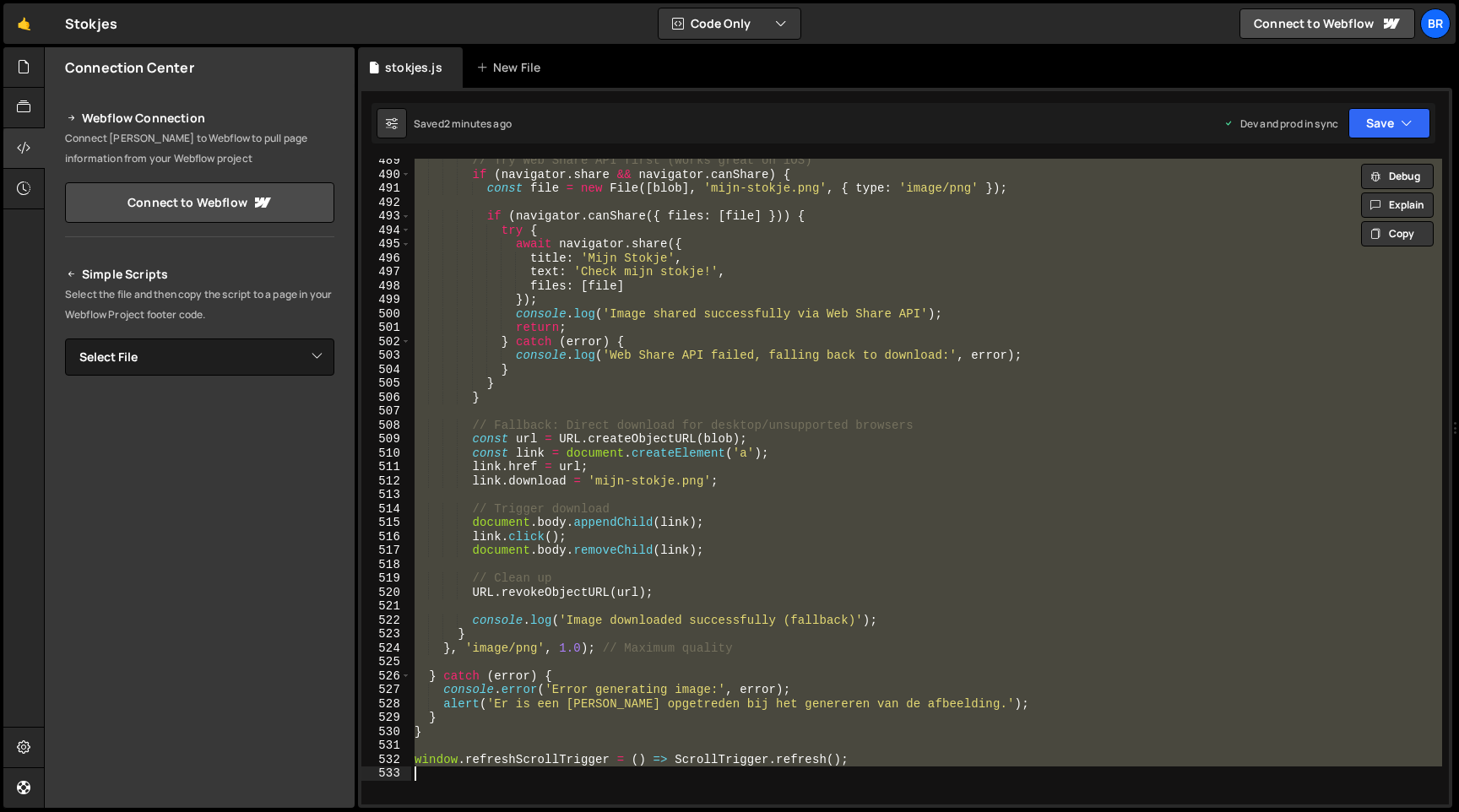
paste textarea
type textarea "window.refreshScrollTrigger = () => ScrollTrigger.refresh();"
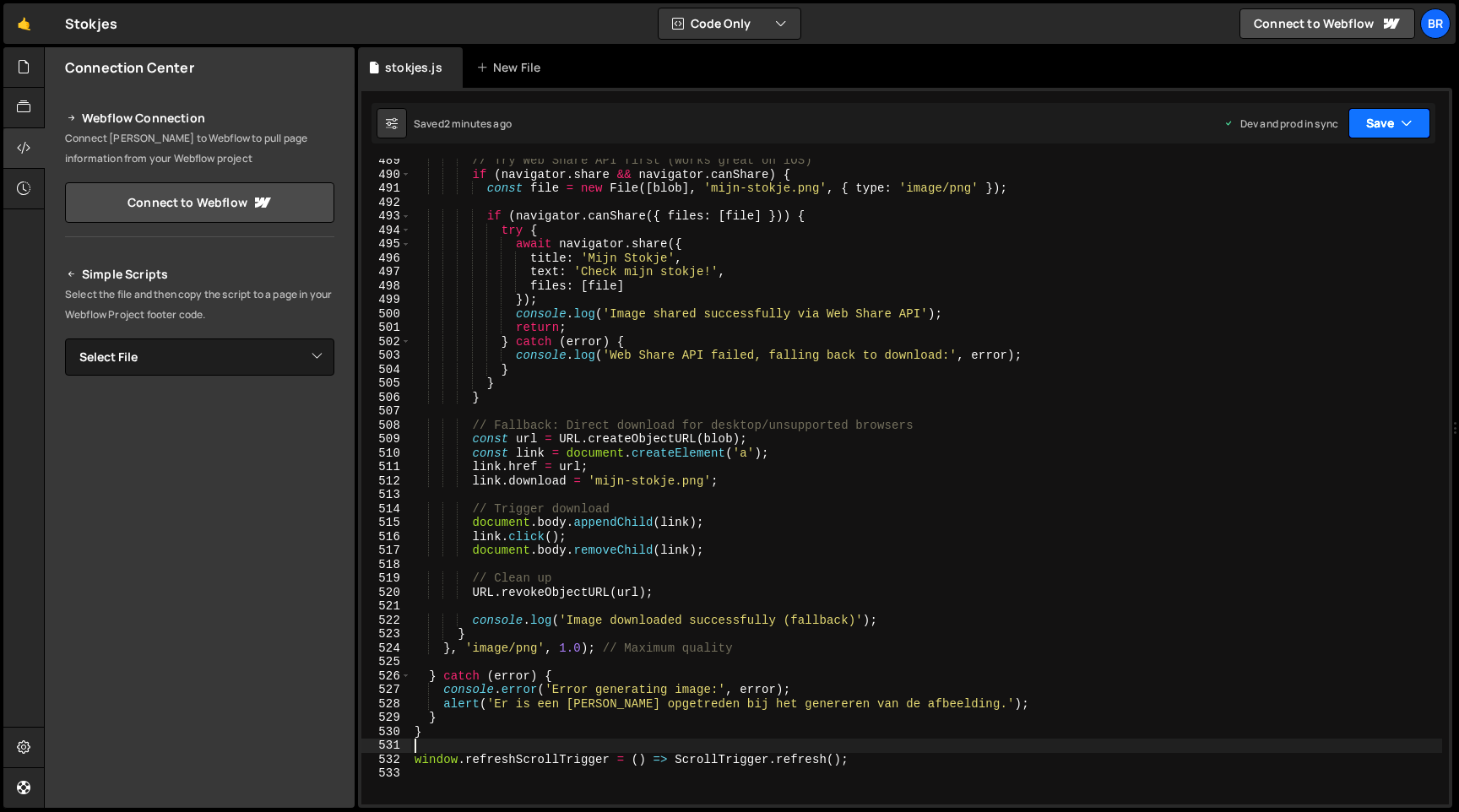
click at [1365, 125] on button "Save" at bounding box center [1390, 123] width 82 height 31
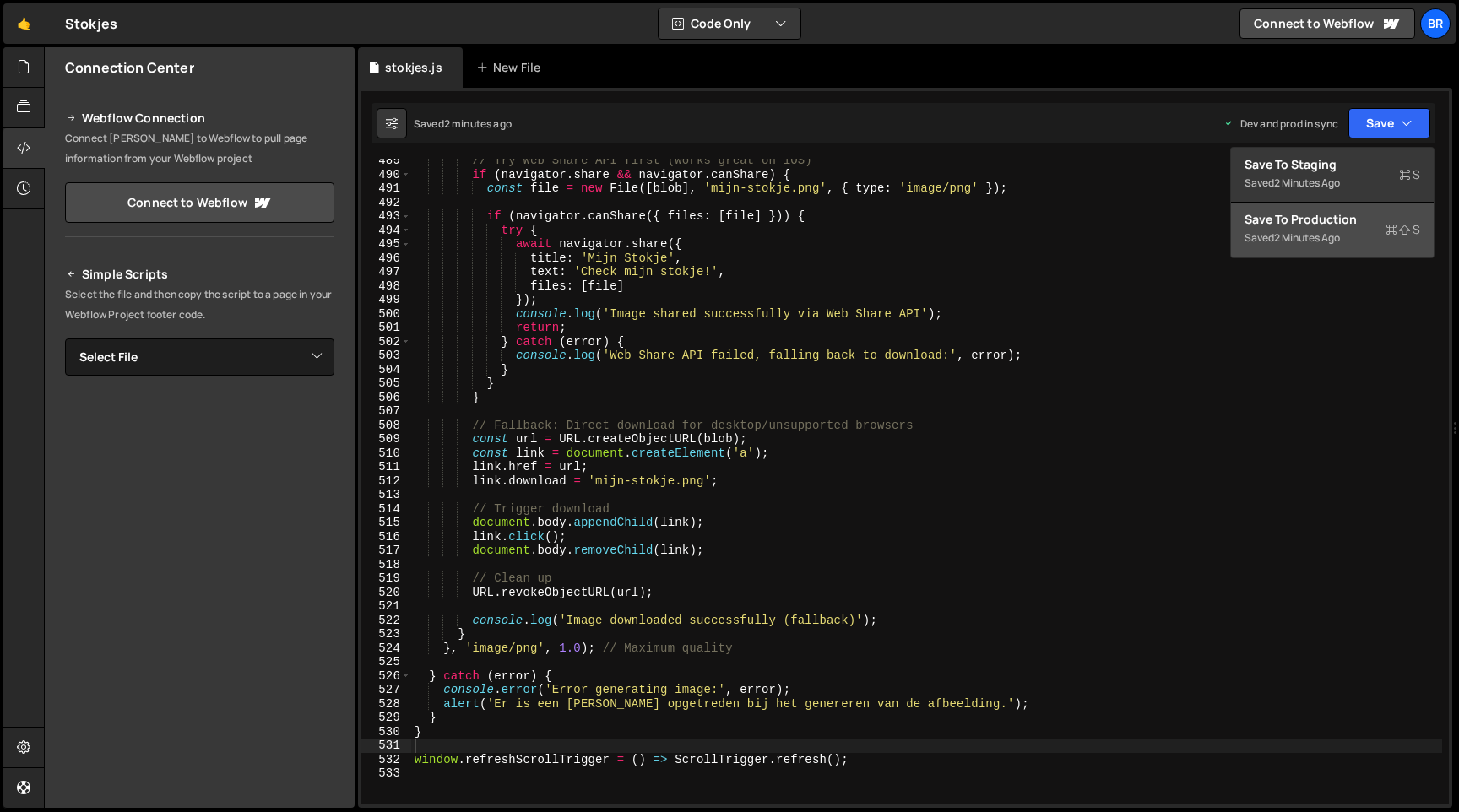
click at [1263, 239] on div "Saved 2 minutes ago" at bounding box center [1333, 238] width 176 height 20
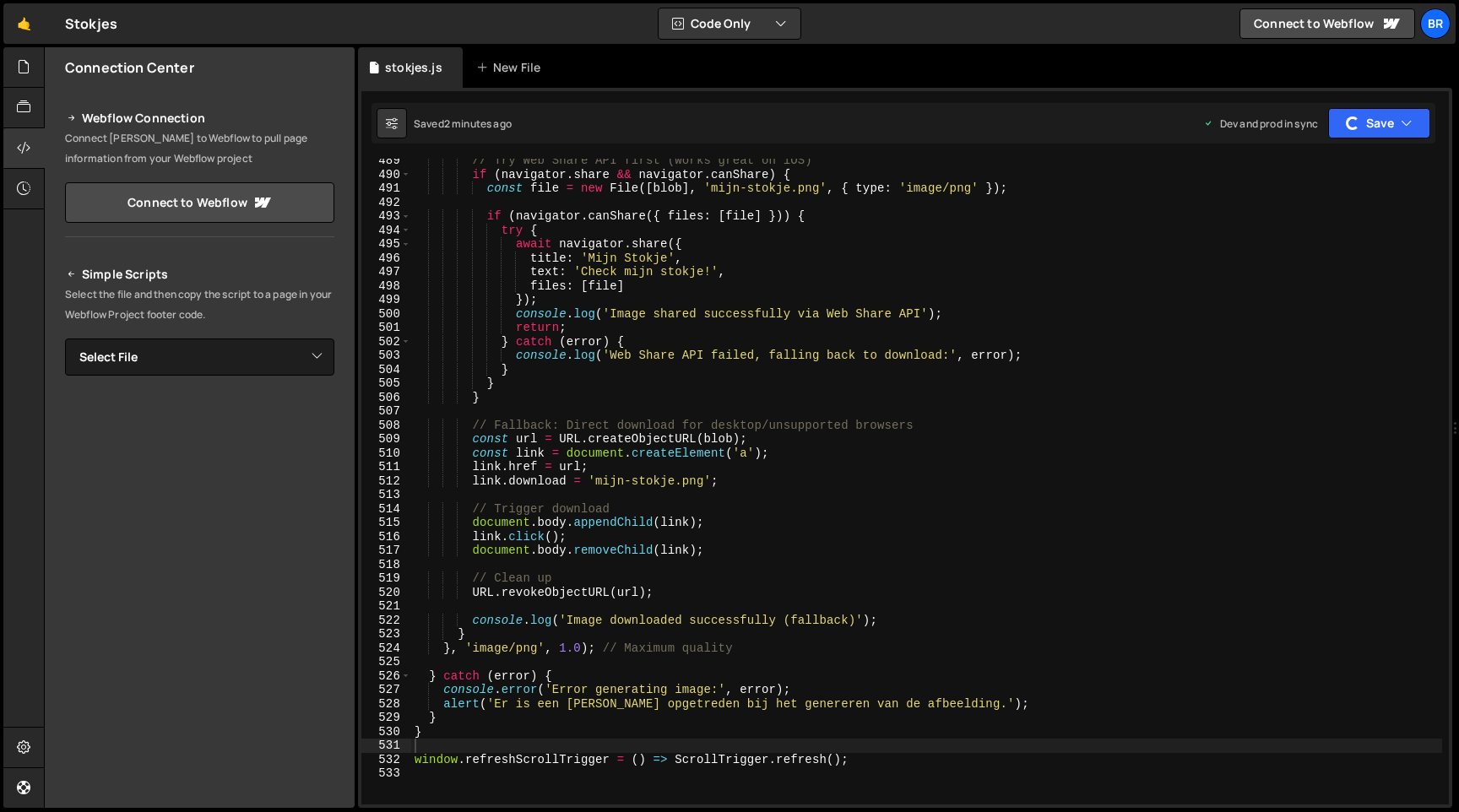
click at [1390, 101] on div "489 490 491 492 493 494 495 496 497 498 499 500 501 502 503 504 505 506 507 508…" at bounding box center [905, 448] width 1094 height 720
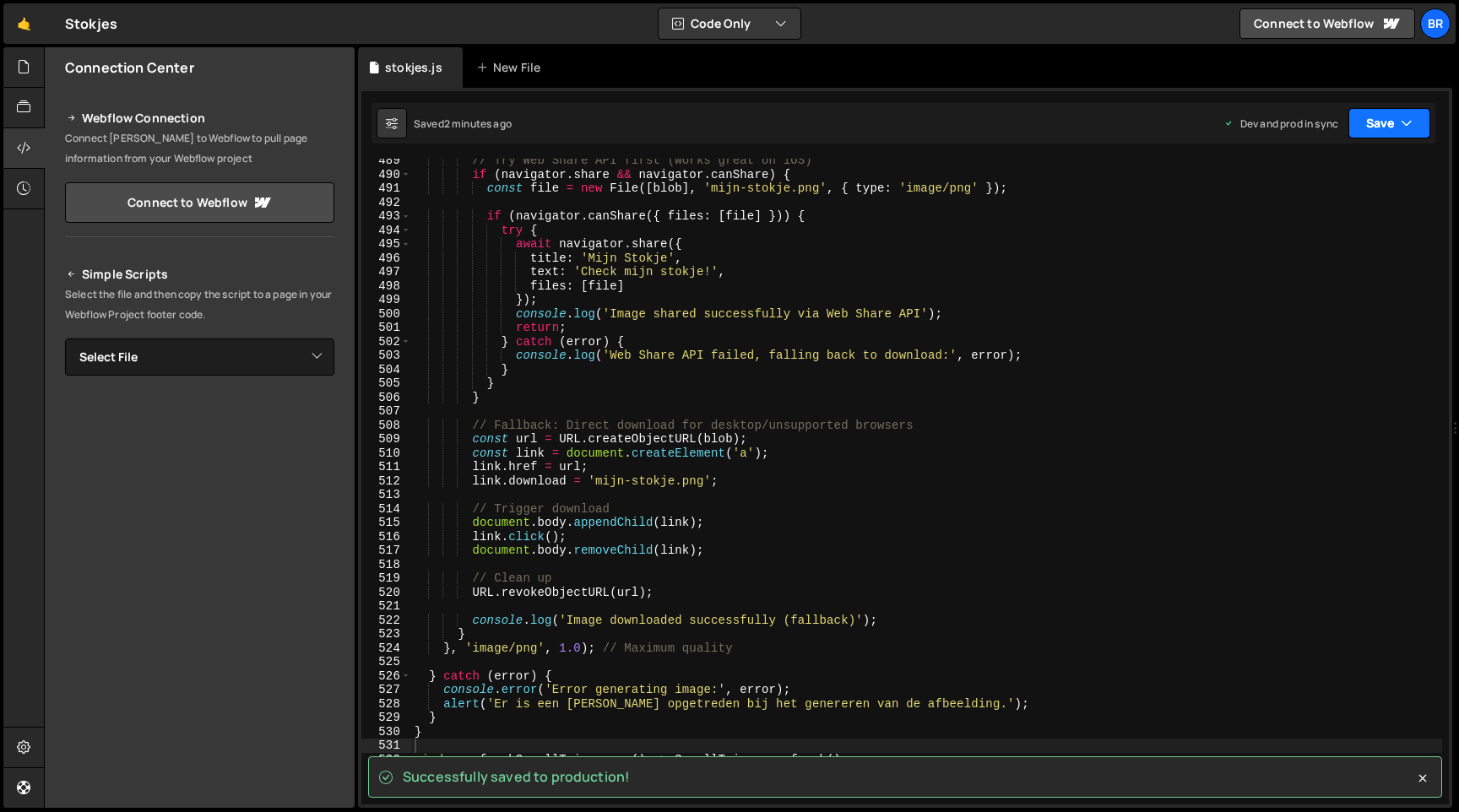
click at [1388, 123] on button "Save" at bounding box center [1390, 123] width 82 height 31
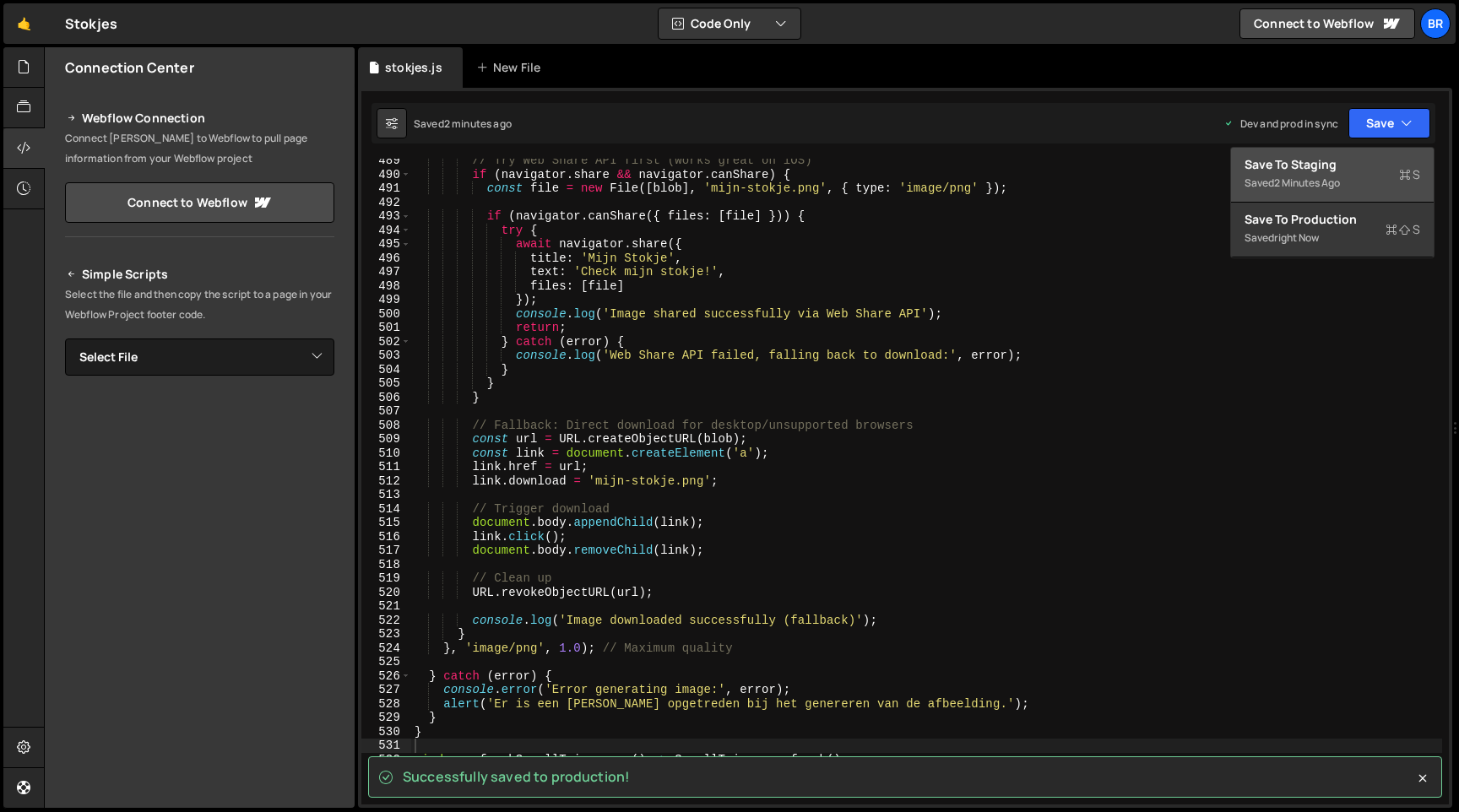
click at [1331, 152] on button "Save to Staging S Saved 2 minutes ago" at bounding box center [1332, 175] width 203 height 55
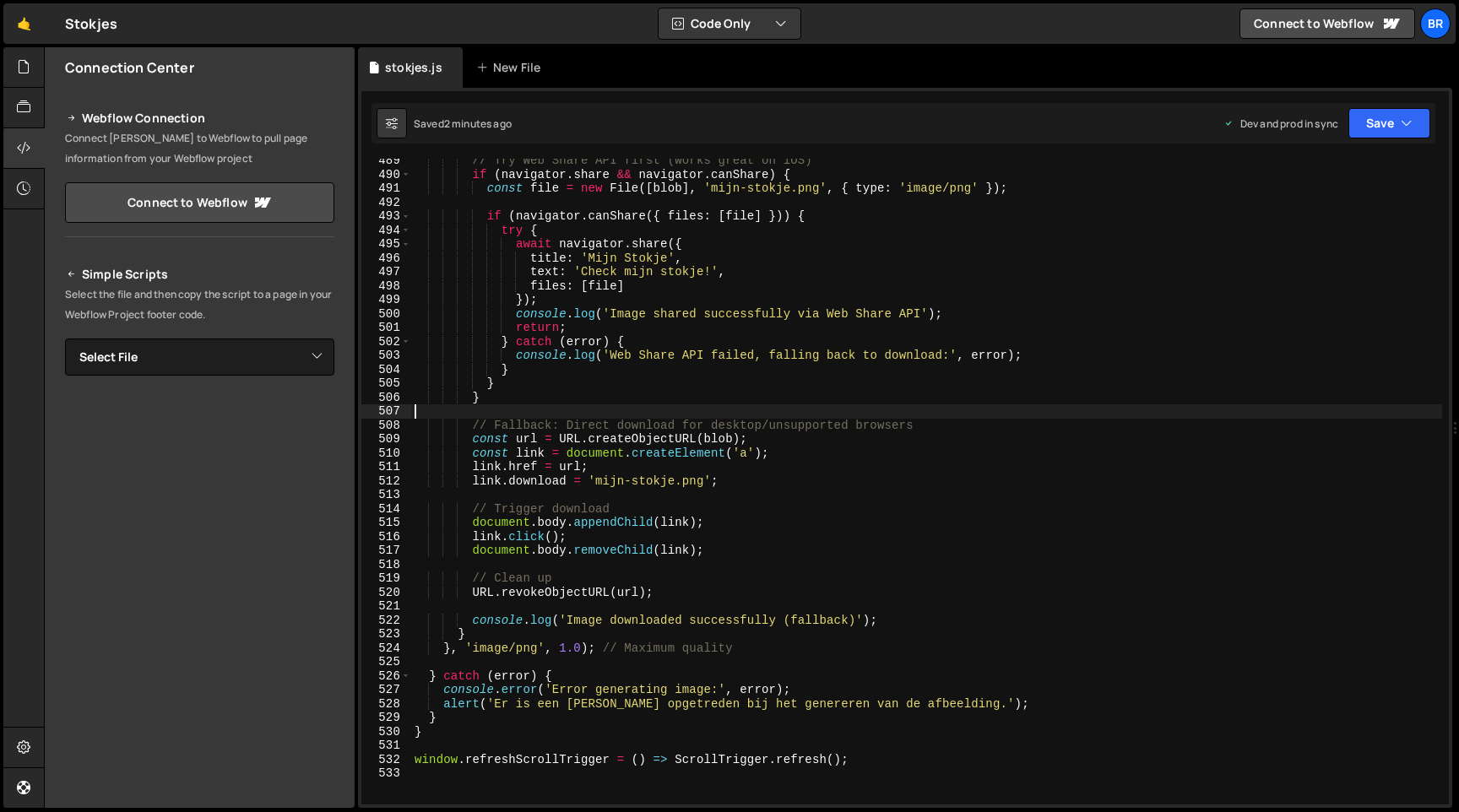
click at [608, 415] on div "// Try Web Share API first (works great on iOS) if ( navigator . share && navig…" at bounding box center [926, 490] width 1031 height 673
paste textarea
type textarea "window.refreshScrollTrigger = () => ScrollTrigger.refresh();"
click at [623, 401] on div "// Try Web Share API first (works great on iOS) if ( navigator . share && navig…" at bounding box center [926, 490] width 1031 height 673
paste textarea
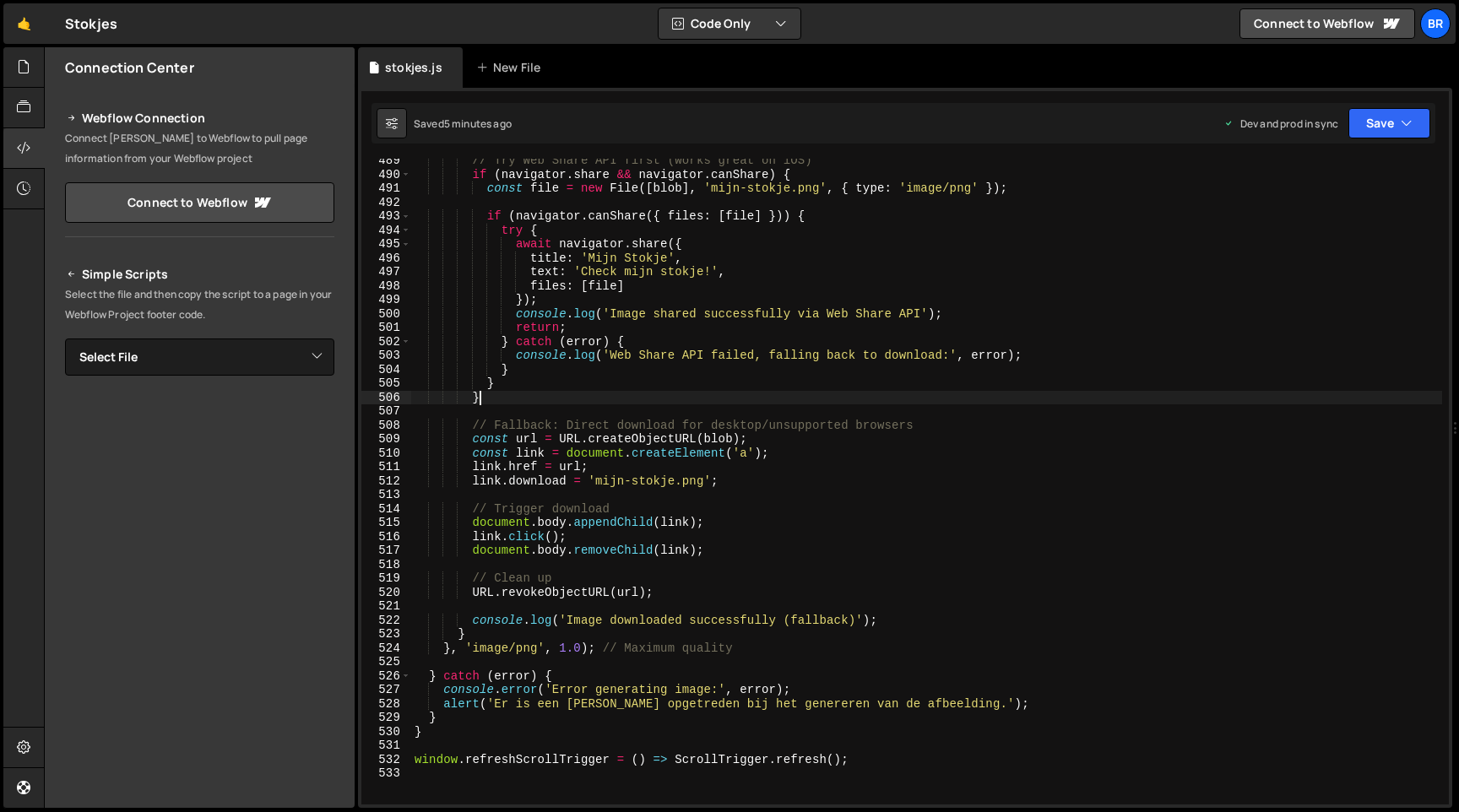
type textarea "window.refreshScrollTrigger = () => ScrollTrigger.refresh();"
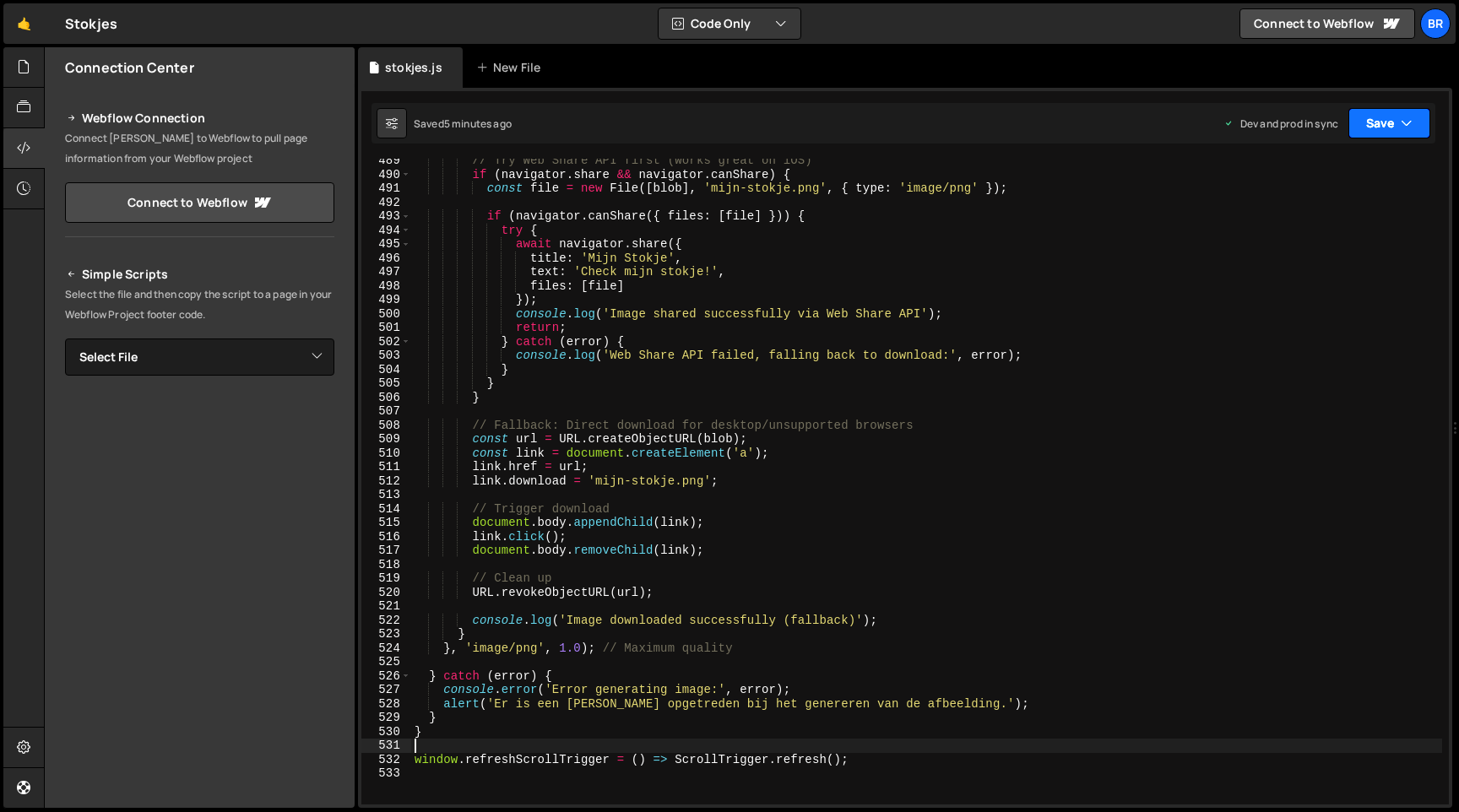
click at [1382, 112] on button "Save" at bounding box center [1390, 123] width 82 height 31
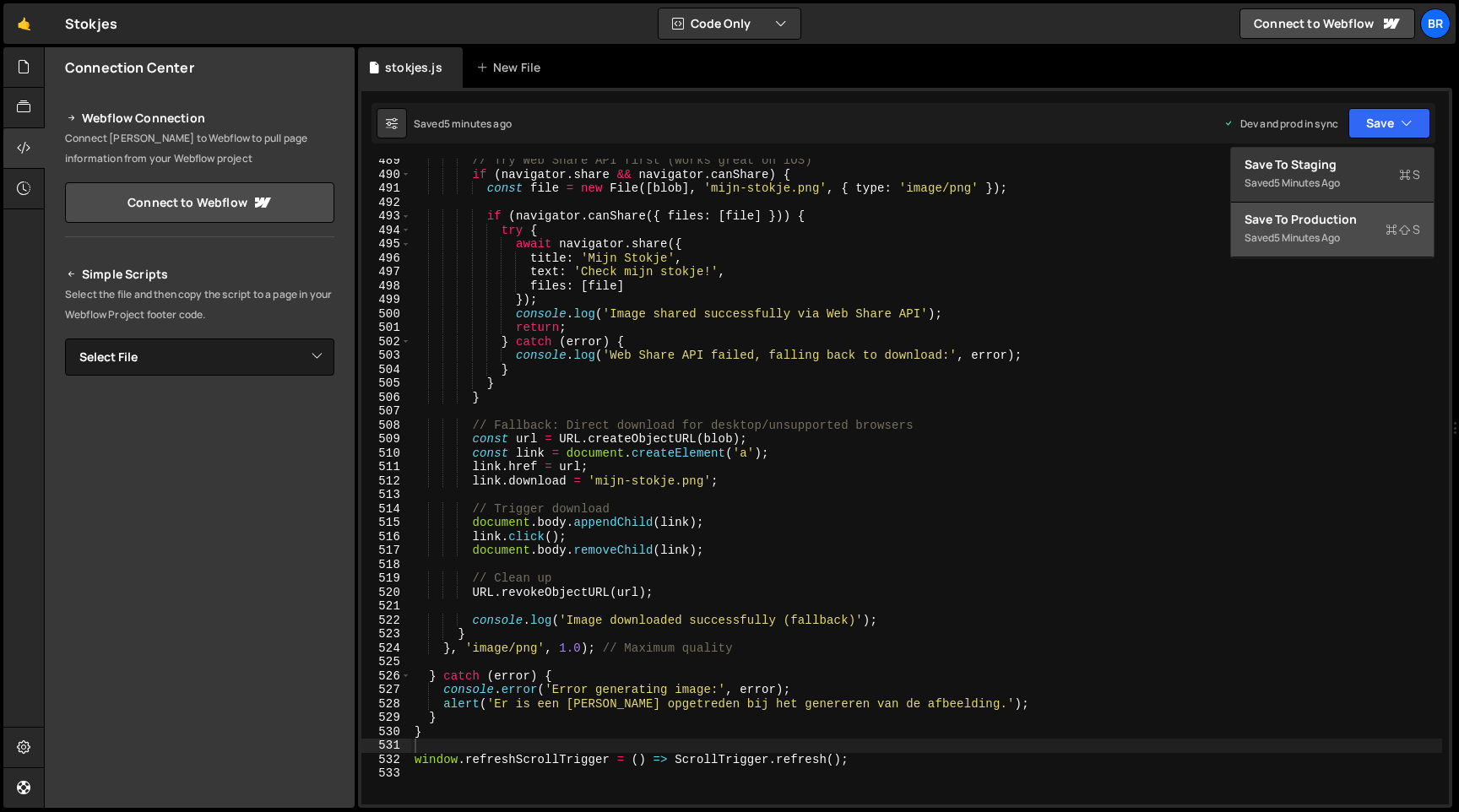
click at [1328, 219] on div "Save to Production S" at bounding box center [1333, 219] width 176 height 17
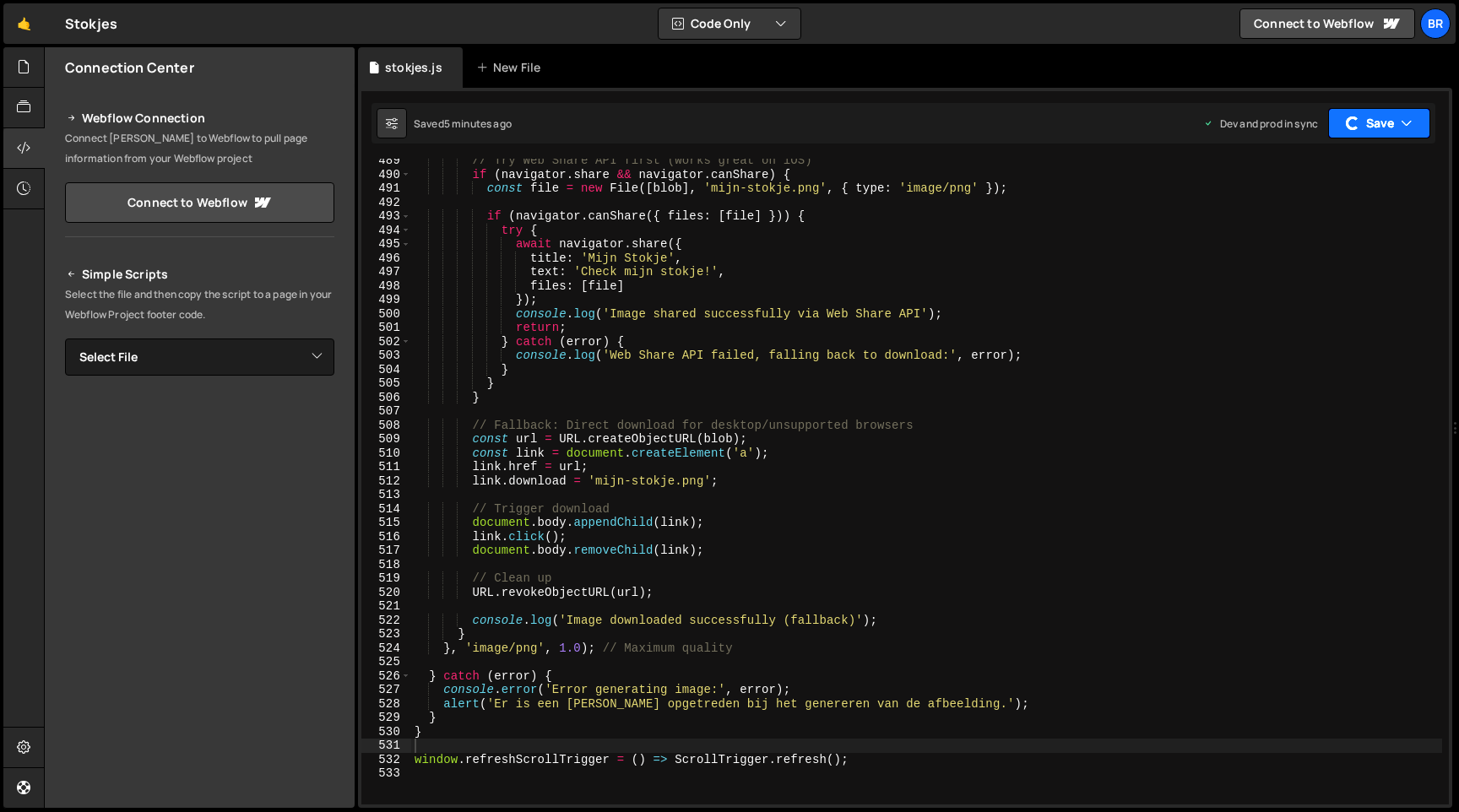
click at [1395, 127] on button "Save" at bounding box center [1379, 123] width 102 height 31
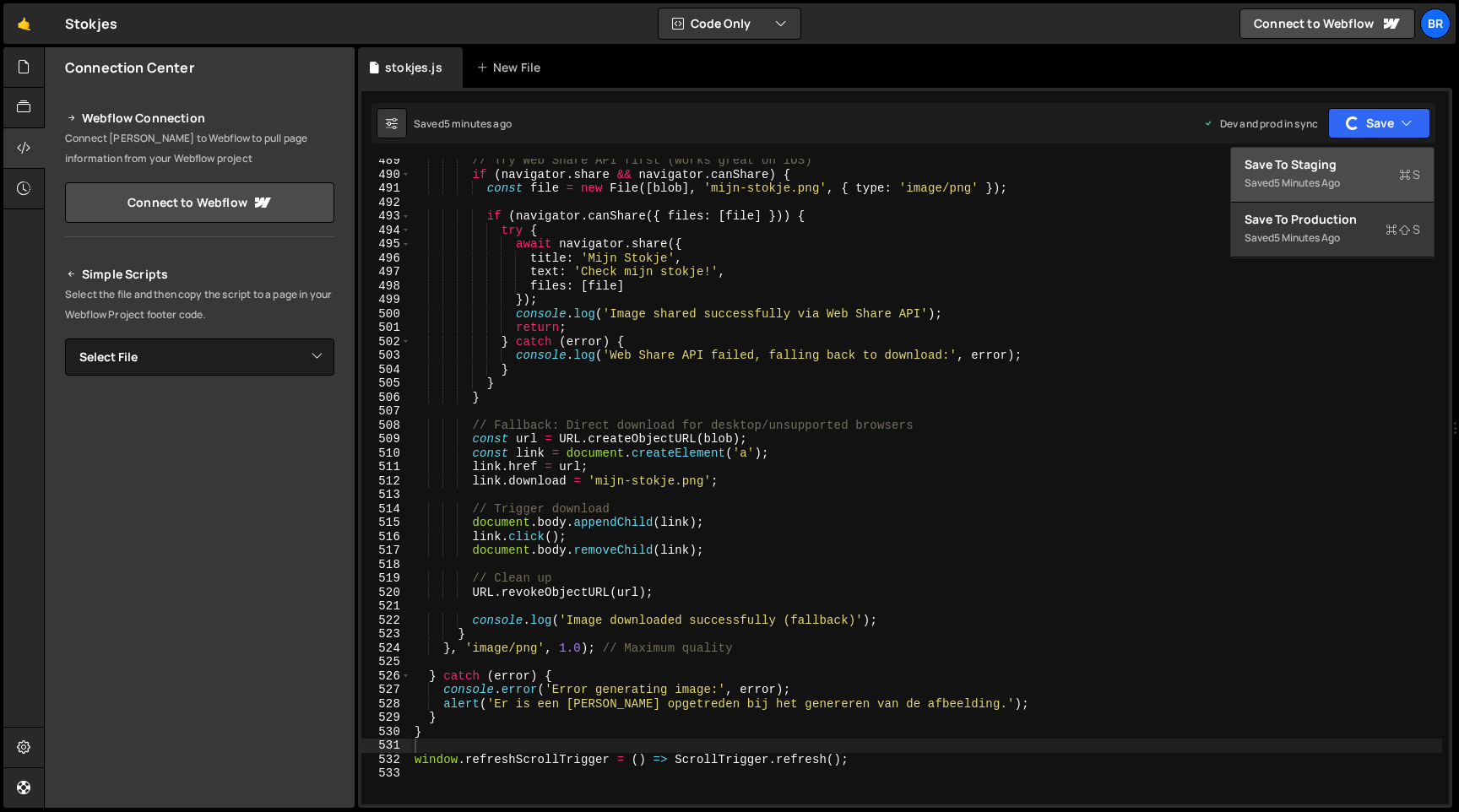
click at [1362, 156] on div "Save to Staging S" at bounding box center [1333, 165] width 176 height 17
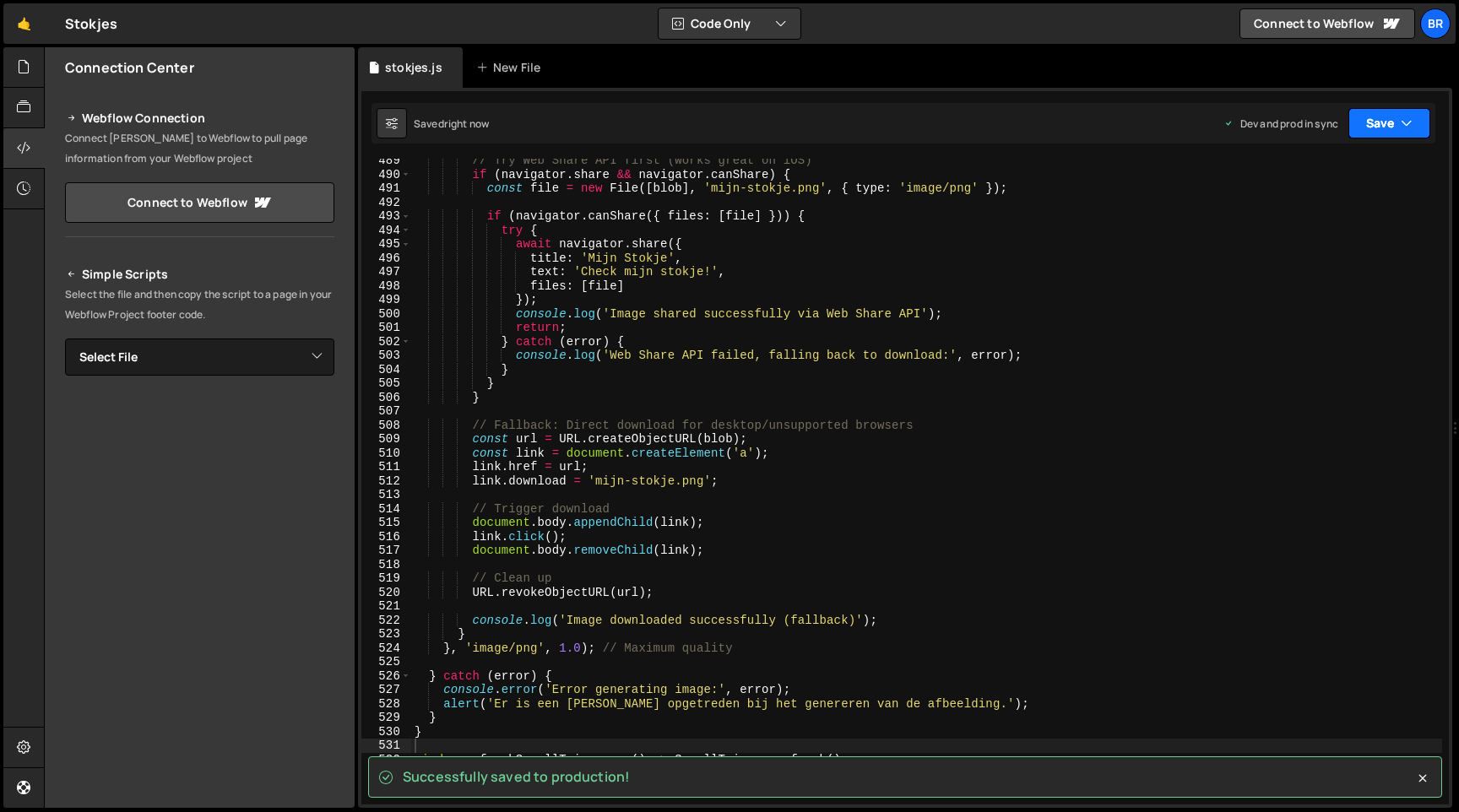
click at [1403, 127] on icon "button" at bounding box center [1406, 123] width 12 height 17
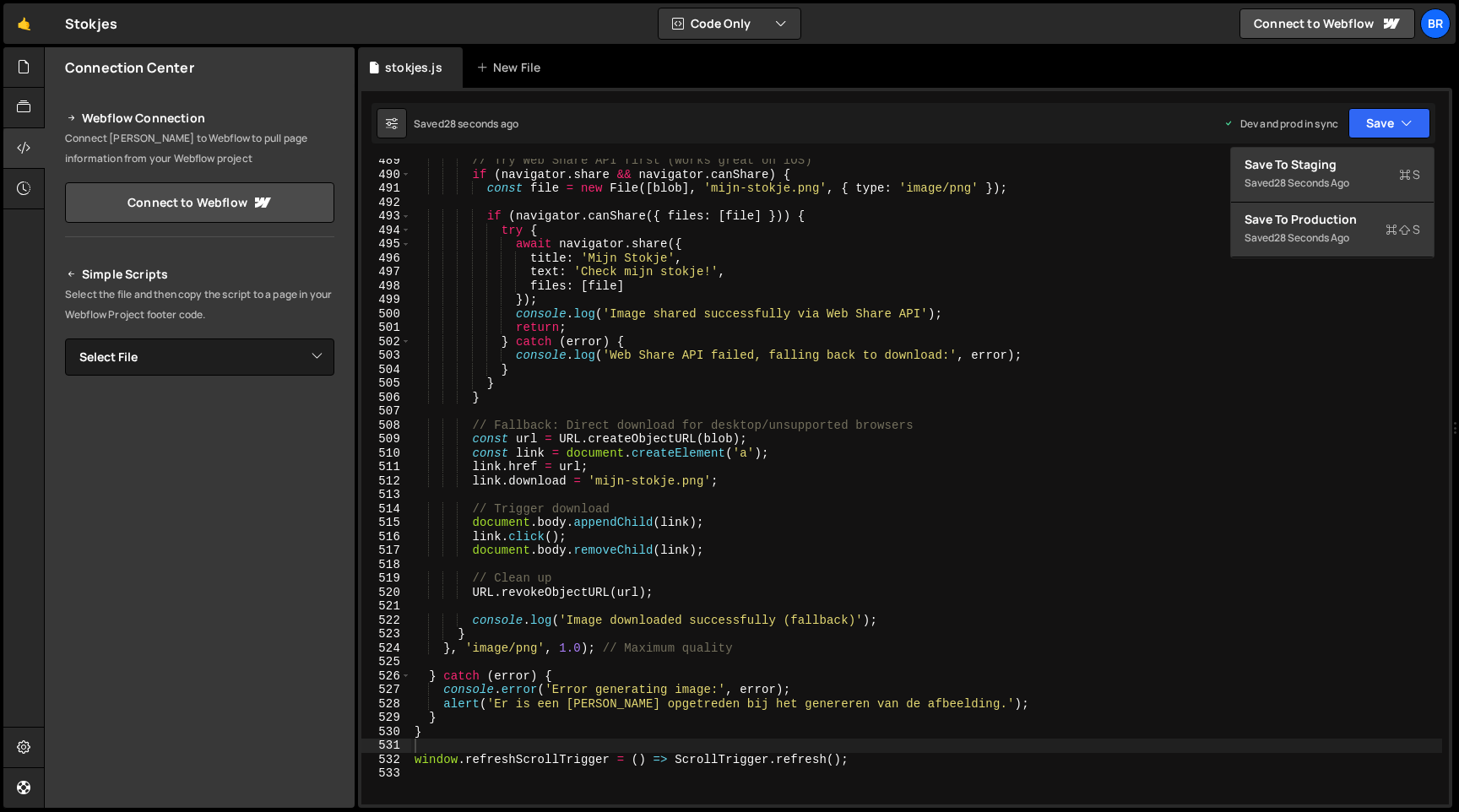
click at [644, 607] on div "// Try Web Share API first (works great on iOS) if ( navigator . share && navig…" at bounding box center [926, 490] width 1031 height 673
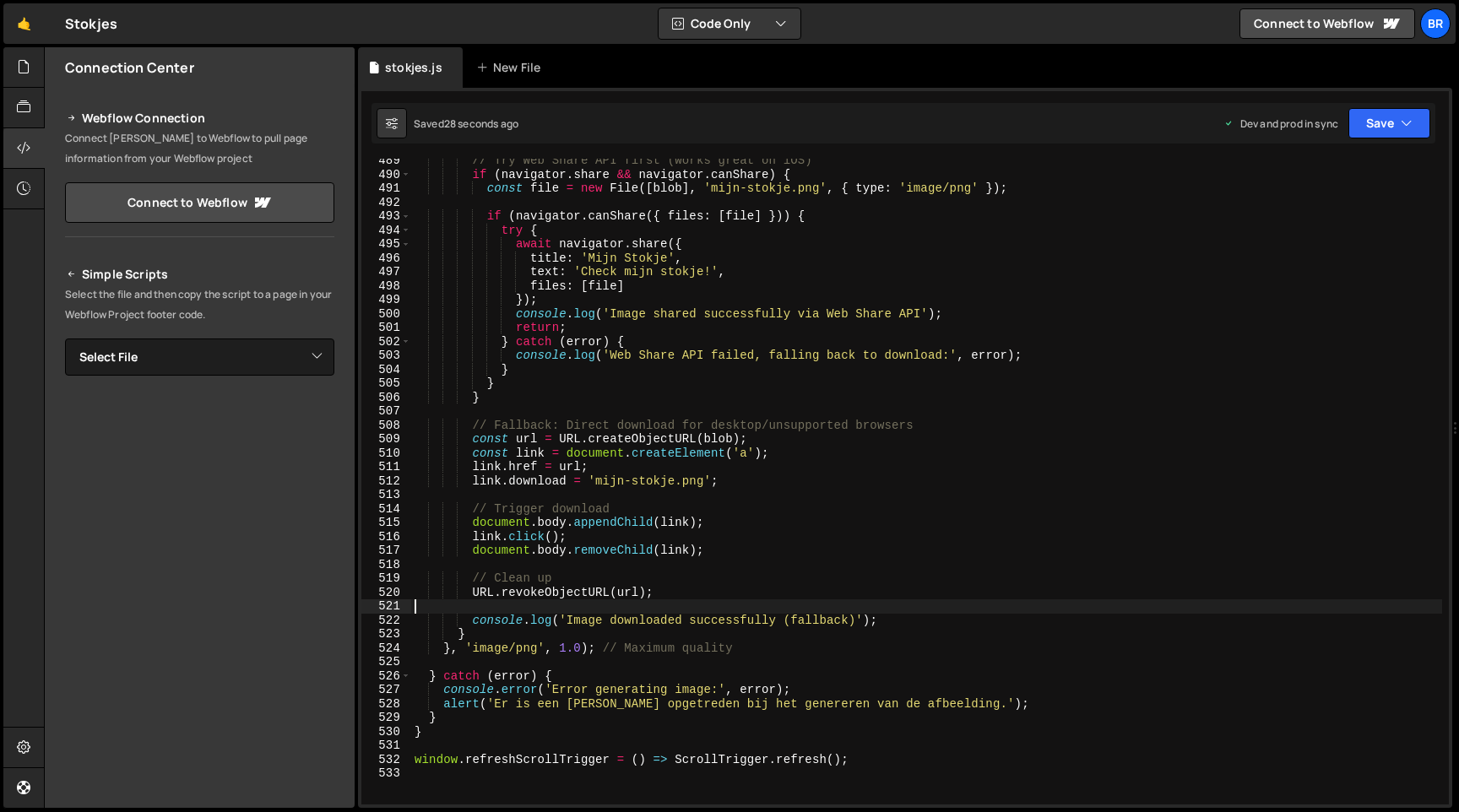
paste textarea
type textarea "window.refreshScrollTrigger = () => ScrollTrigger.refresh();"
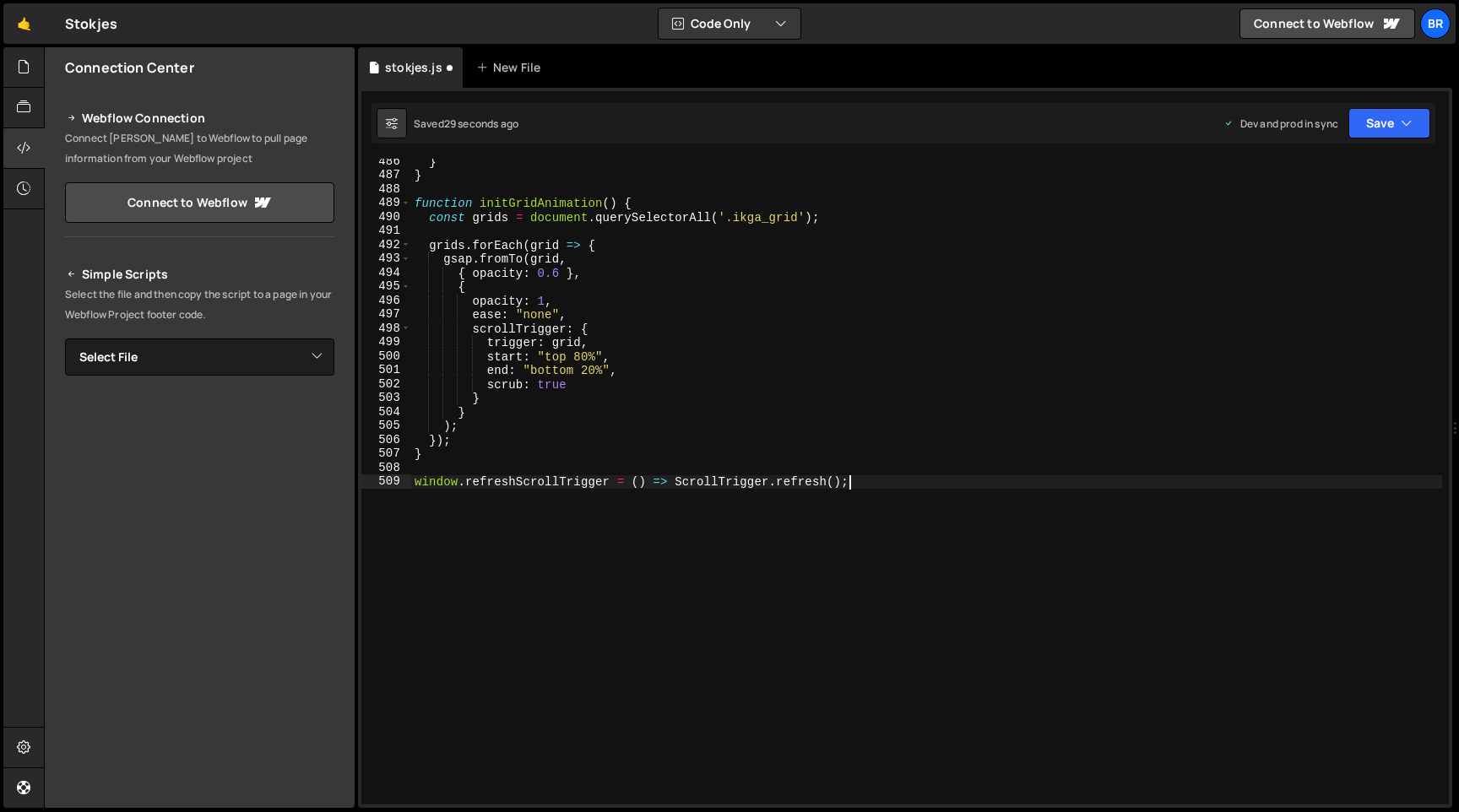
scroll to position [6745, 0]
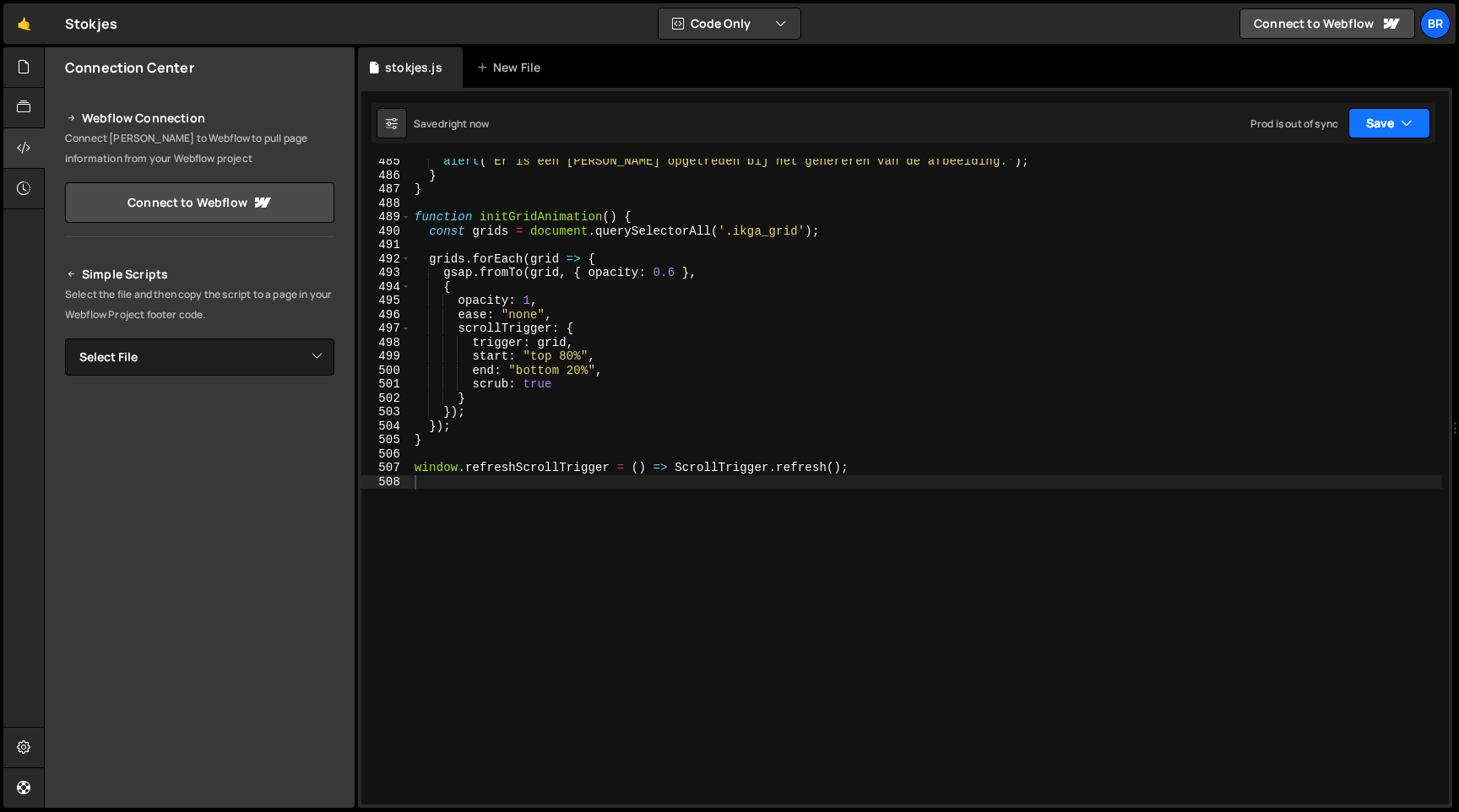
click at [1397, 112] on button "Save" at bounding box center [1390, 123] width 82 height 31
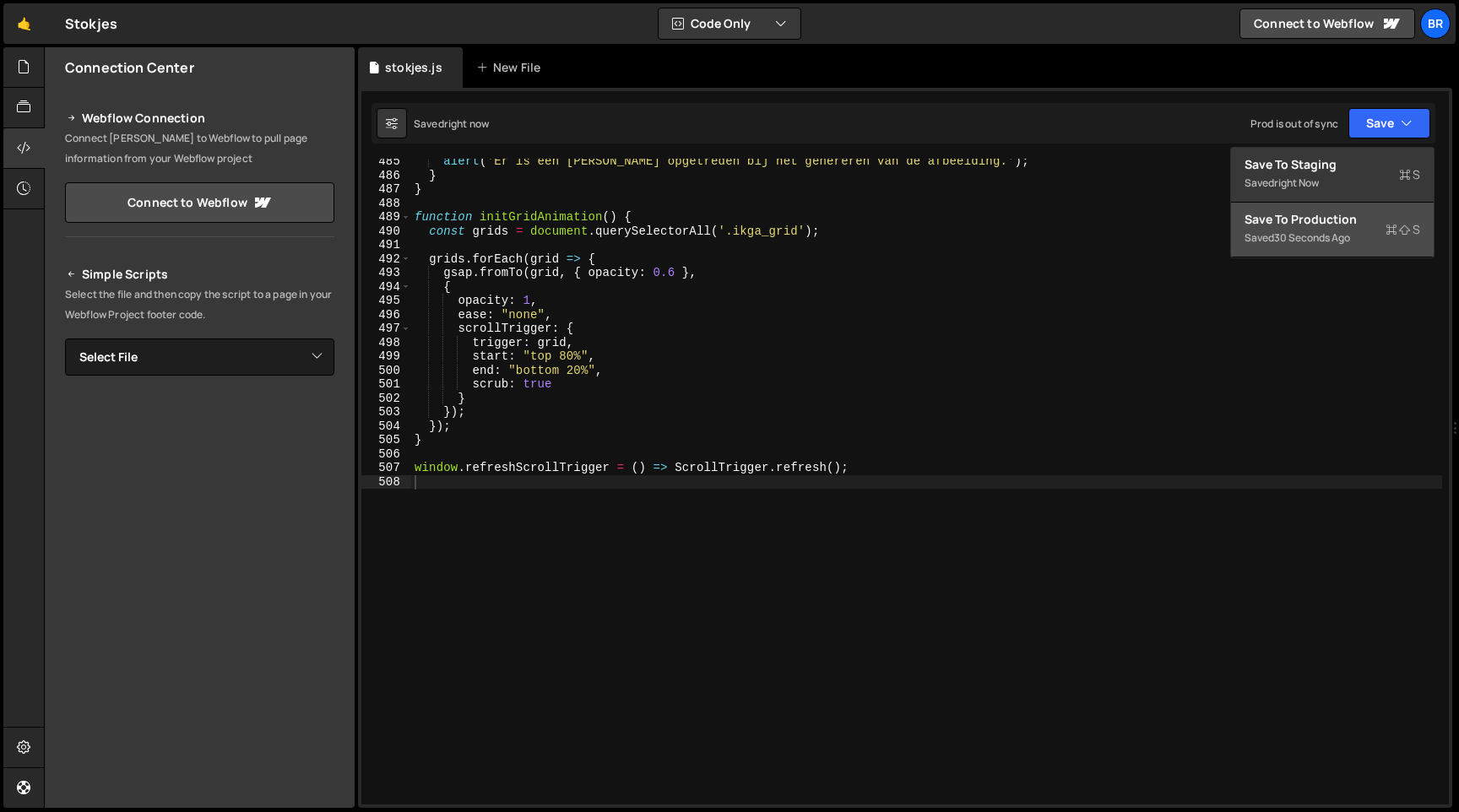
click at [1333, 206] on button "Save to Production S Saved 30 seconds ago" at bounding box center [1332, 230] width 203 height 55
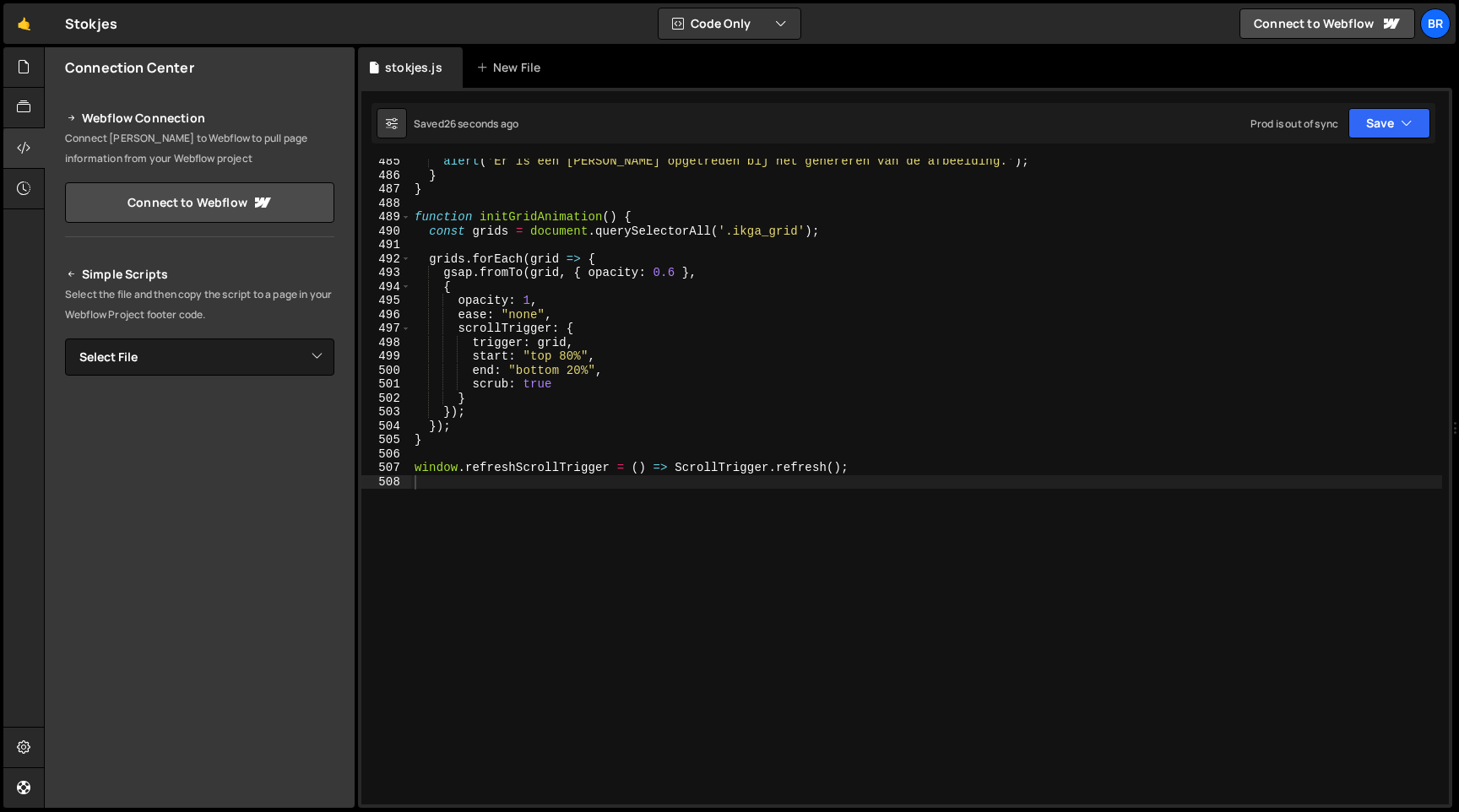
click at [610, 385] on div "alert ( 'Er is een [PERSON_NAME] opgetreden bij het genereren van de afbeelding…" at bounding box center [926, 491] width 1031 height 673
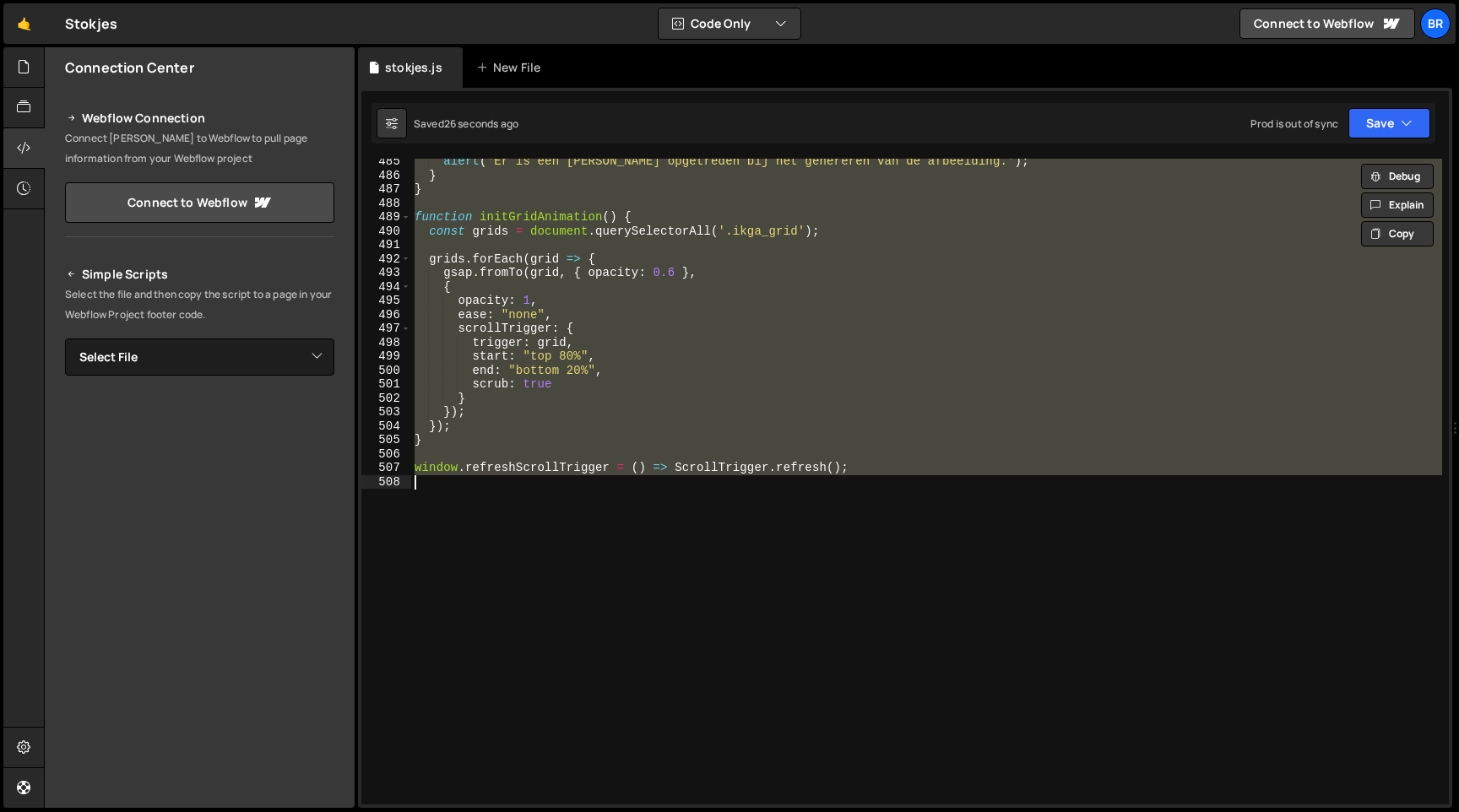
paste textarea
type textarea "window.refreshScrollTrigger = () => ScrollTrigger.refresh();"
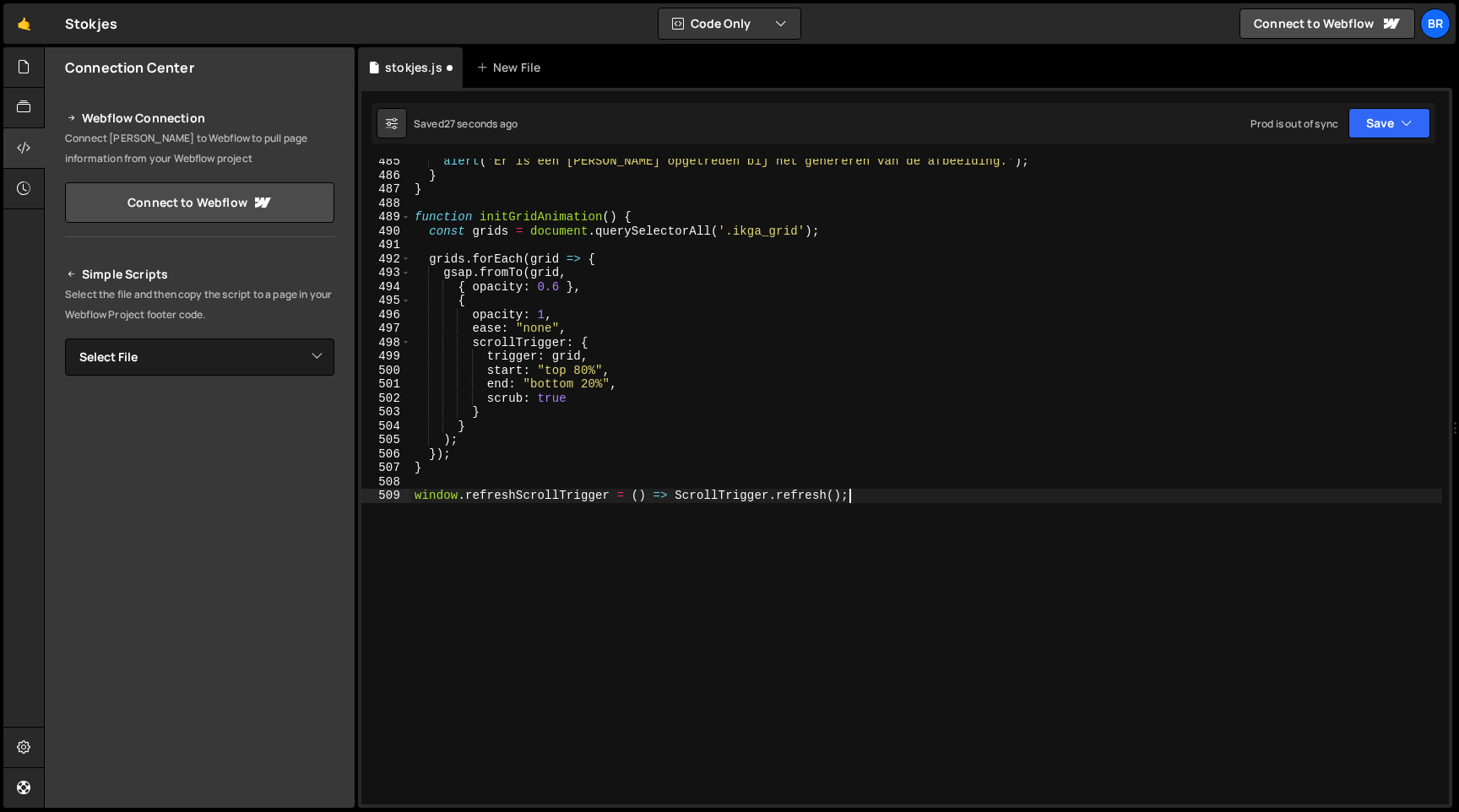
scroll to position [6731, 0]
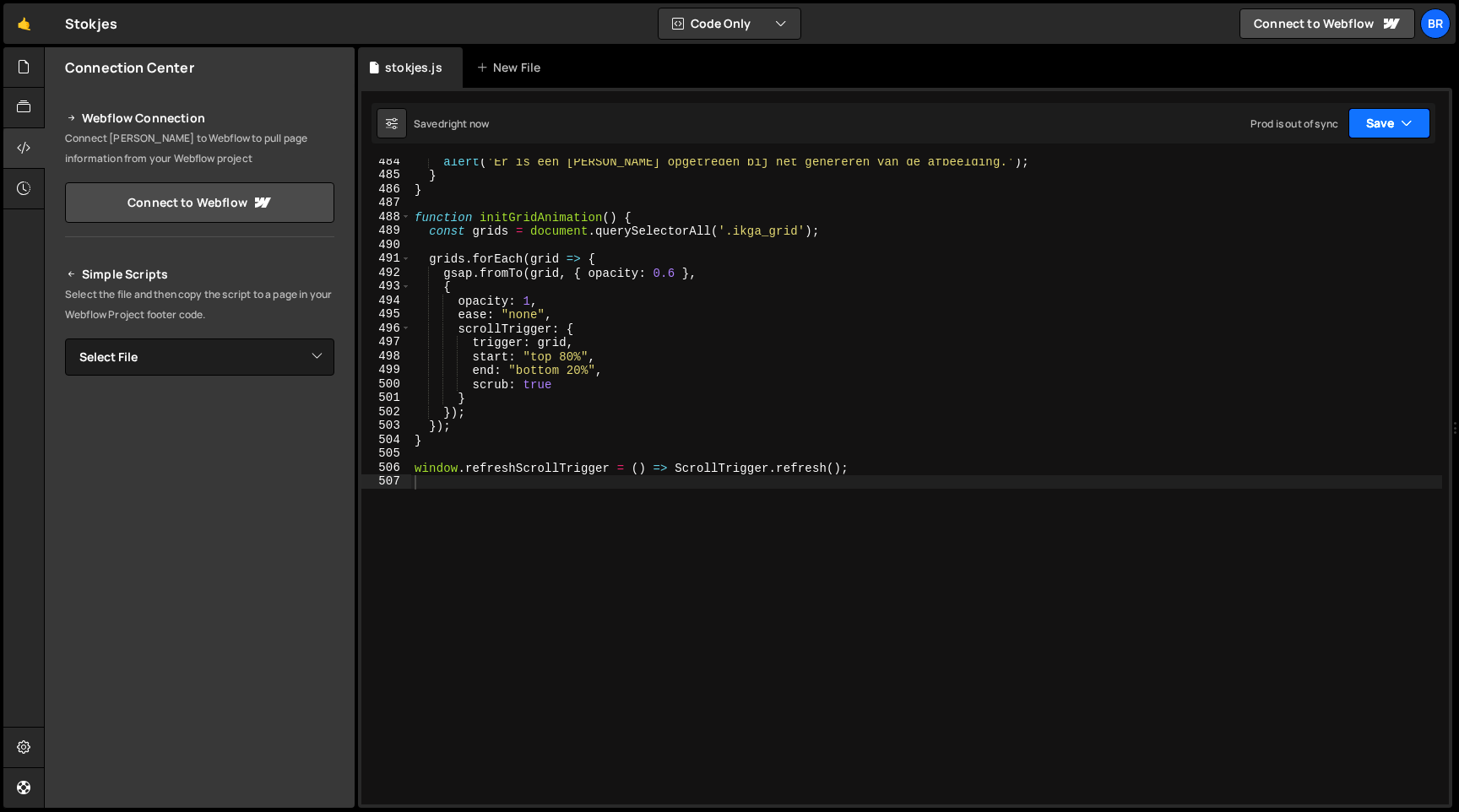
click at [1414, 116] on button "Save" at bounding box center [1390, 123] width 82 height 31
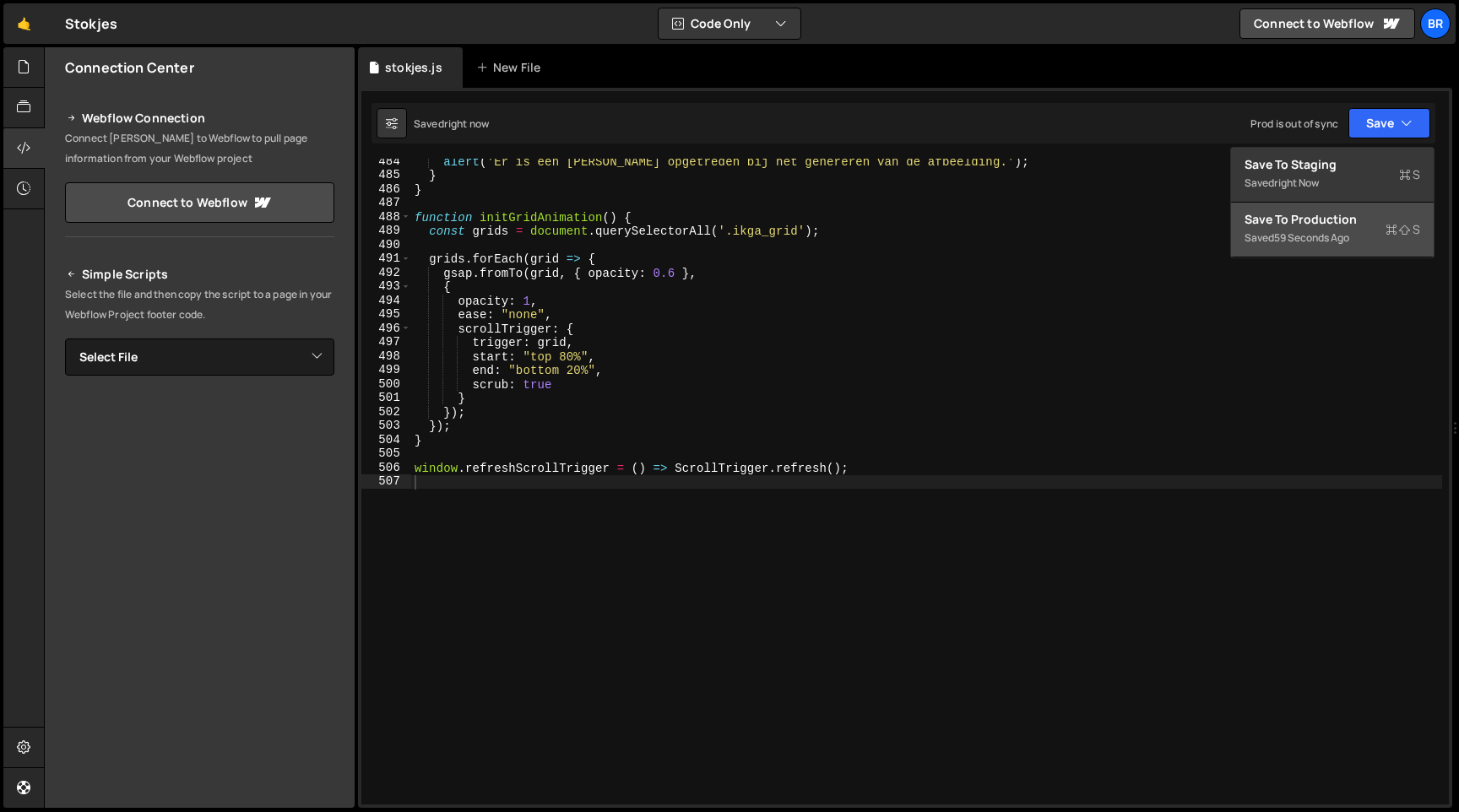
click at [1324, 245] on div "Saved 59 seconds ago" at bounding box center [1333, 238] width 176 height 20
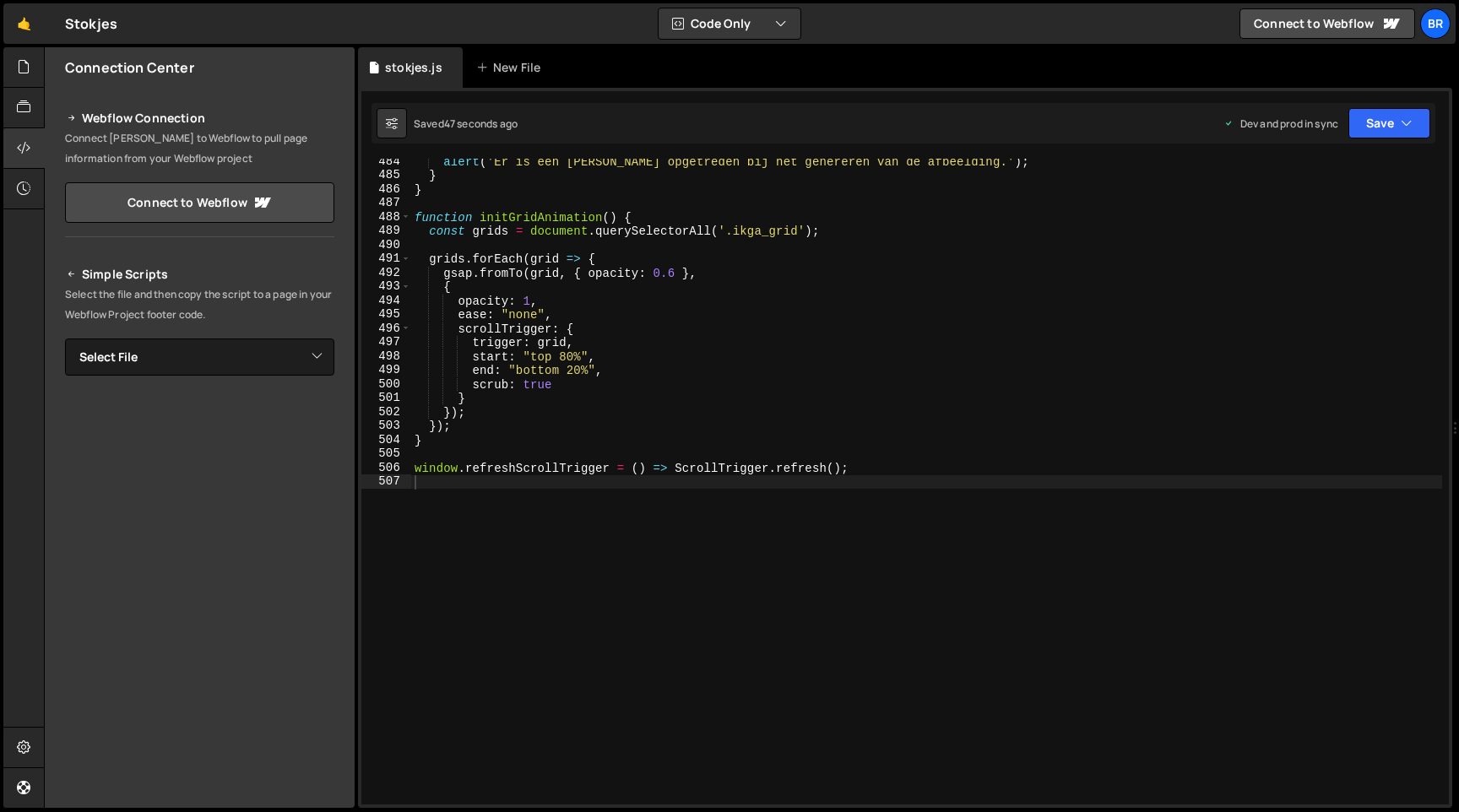
click at [660, 257] on div "alert ( 'Er is een [PERSON_NAME] opgetreden bij het genereren van de afbeelding…" at bounding box center [926, 491] width 1031 height 673
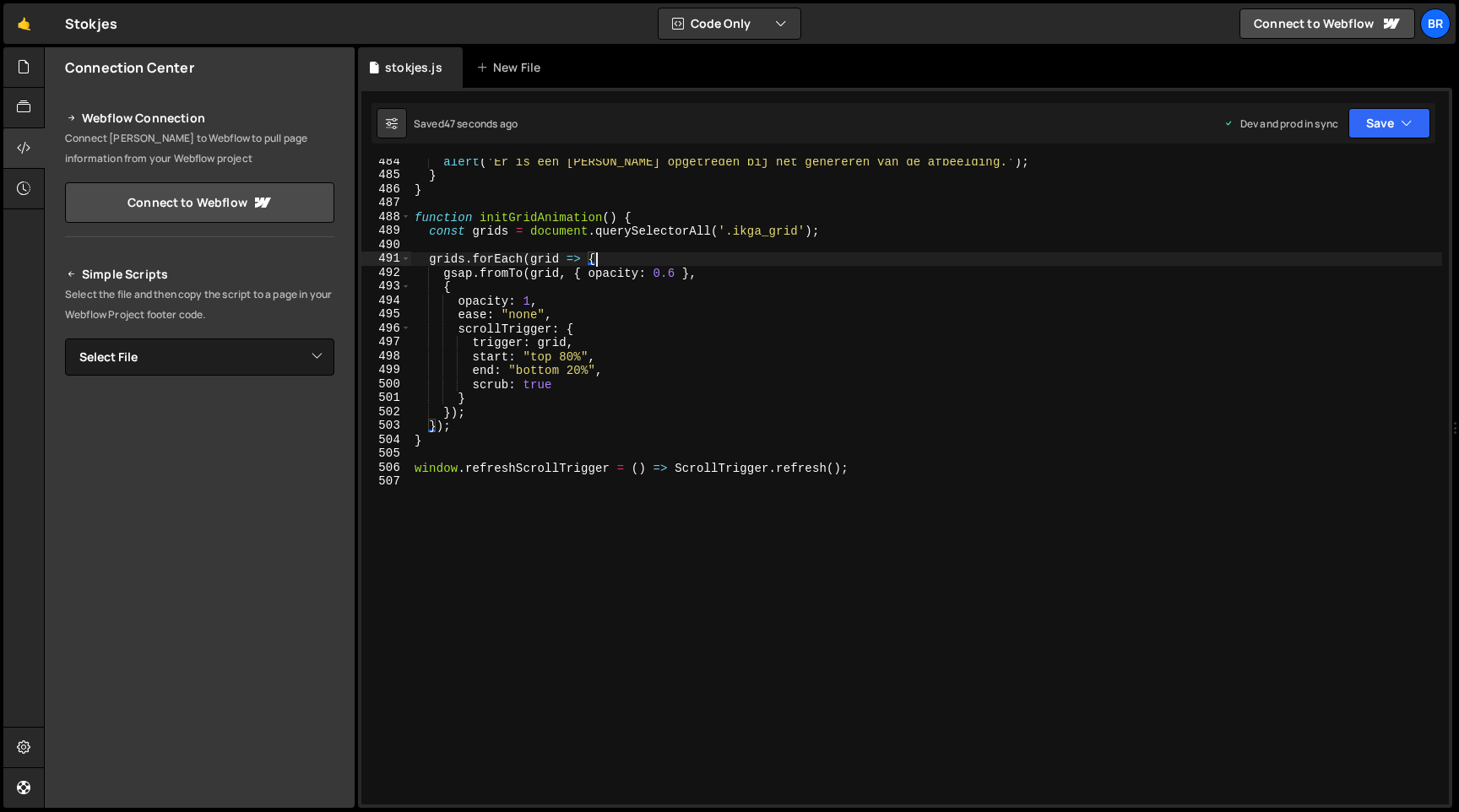
paste textarea
type textarea "window.refreshScrollTrigger = () => ScrollTrigger.refresh();"
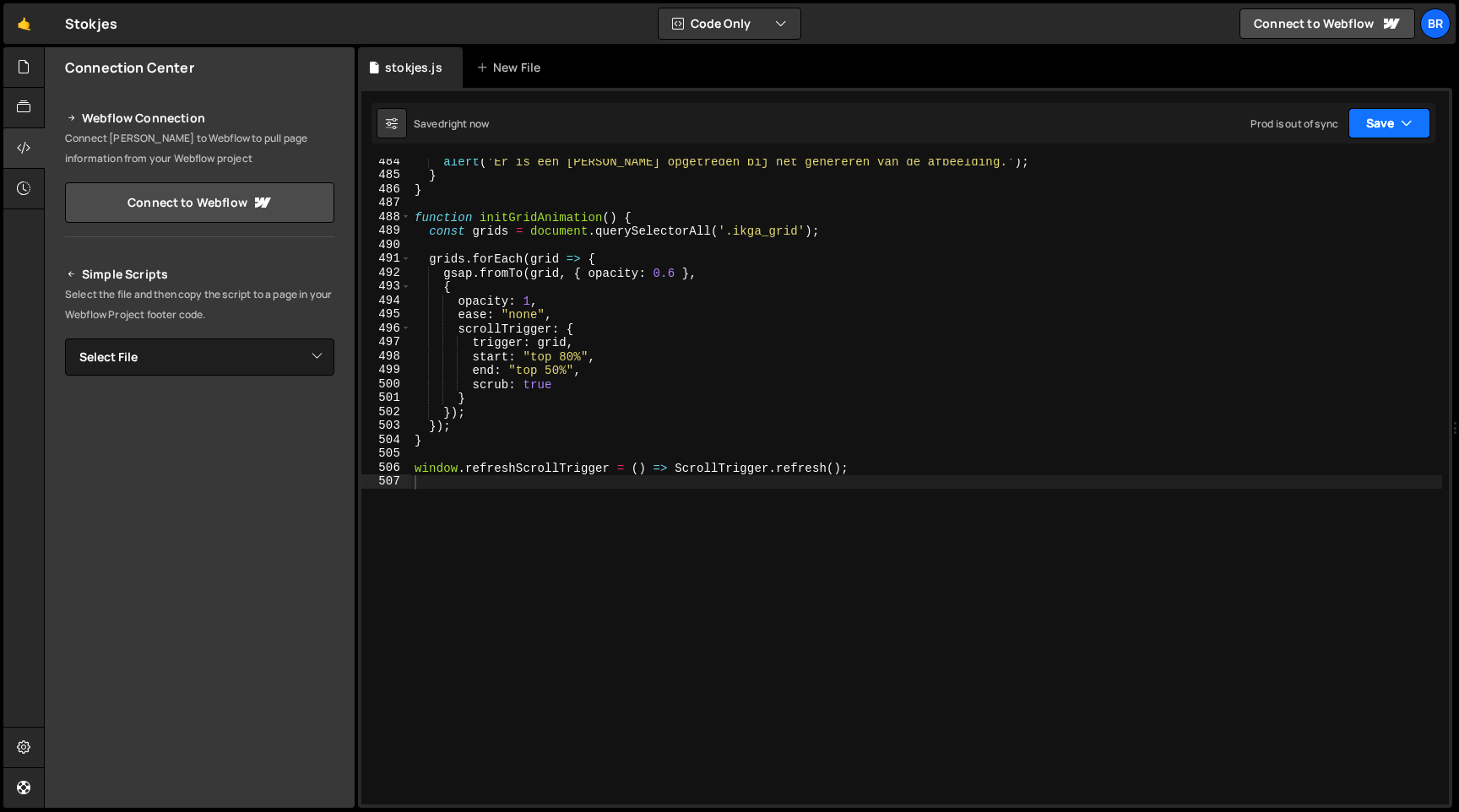
click at [1379, 123] on button "Save" at bounding box center [1390, 123] width 82 height 31
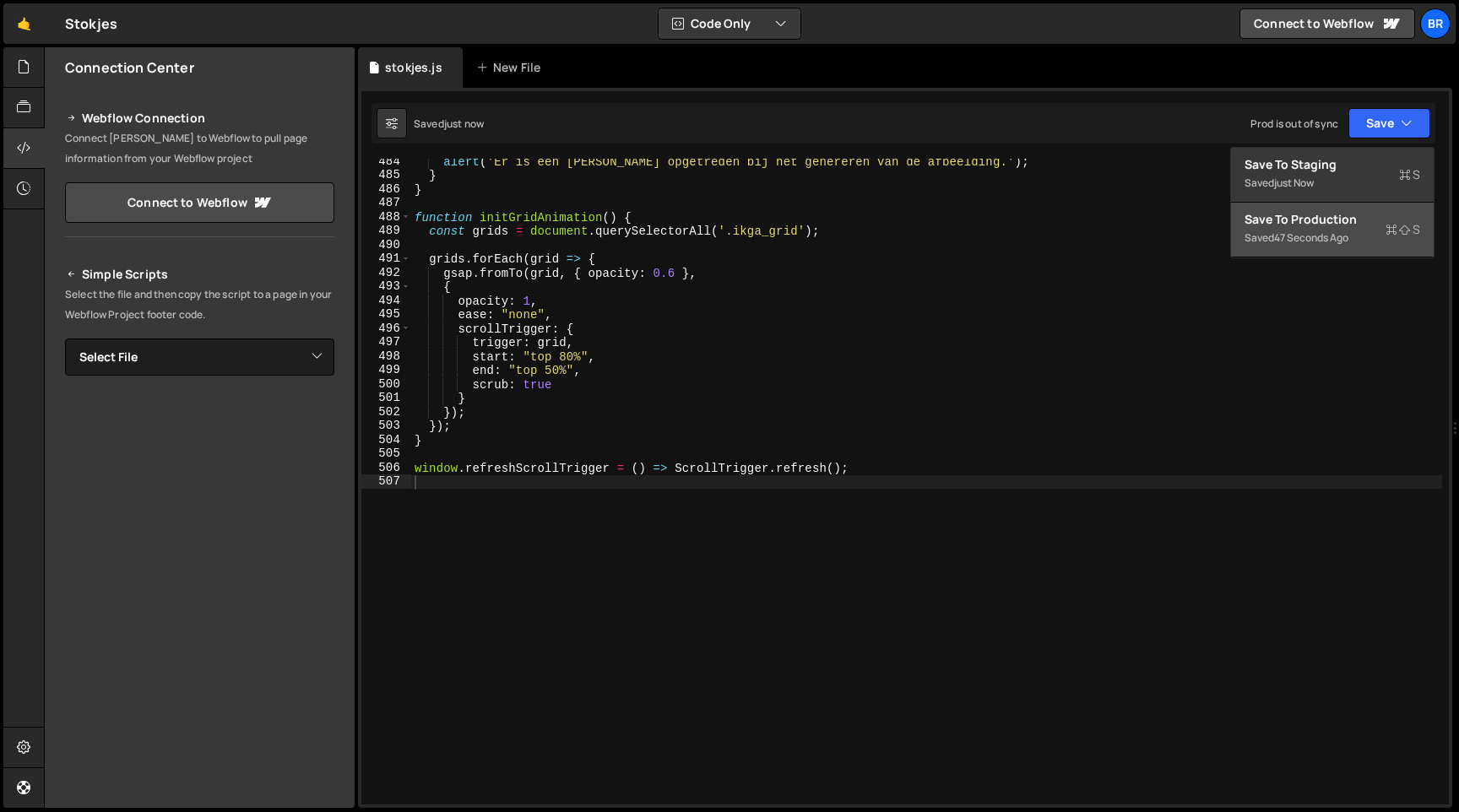
click at [1325, 228] on div "Saved 47 seconds ago" at bounding box center [1333, 238] width 176 height 20
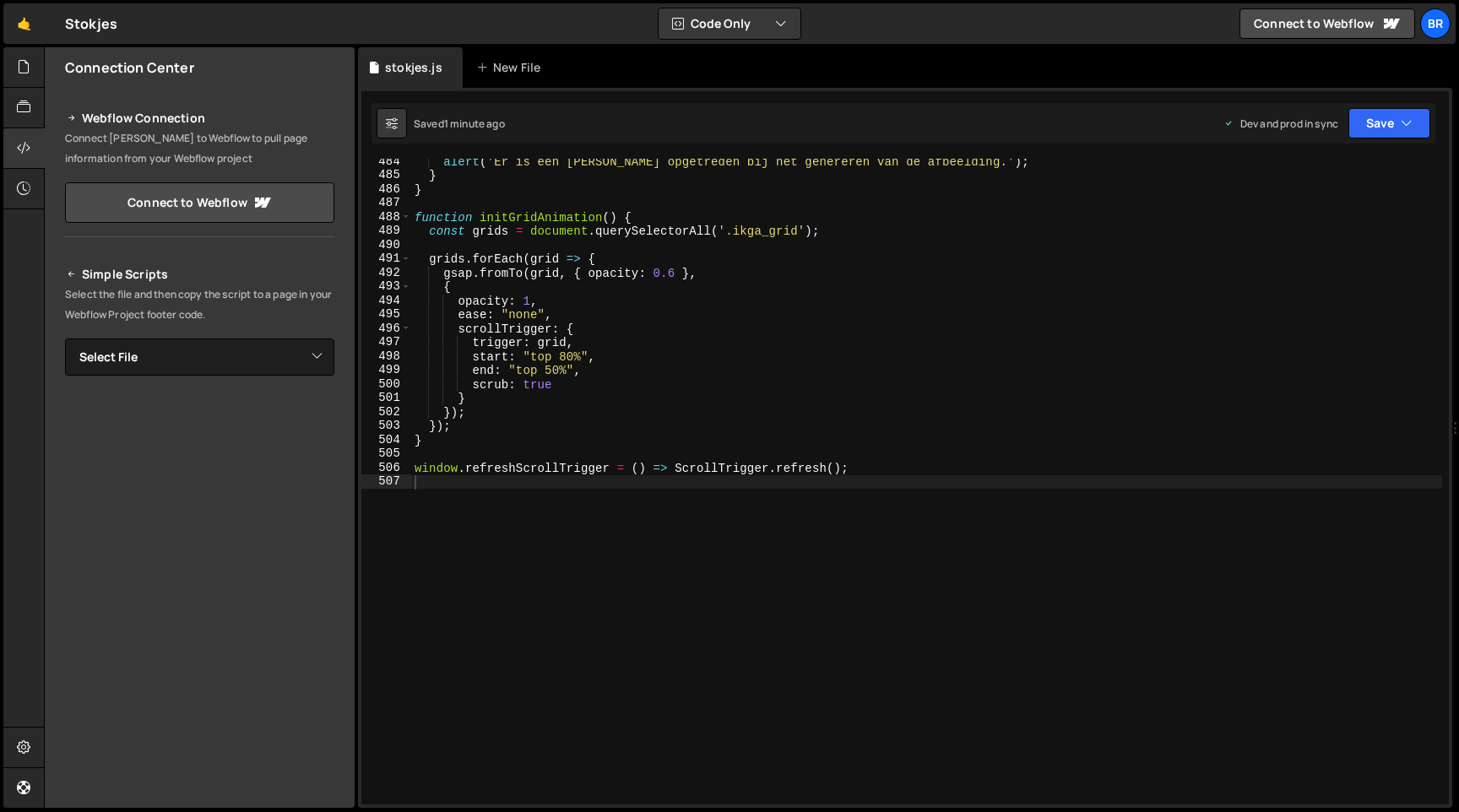
click at [712, 363] on div "alert ( 'Er is een [PERSON_NAME] opgetreden bij het genereren van de afbeelding…" at bounding box center [926, 491] width 1031 height 673
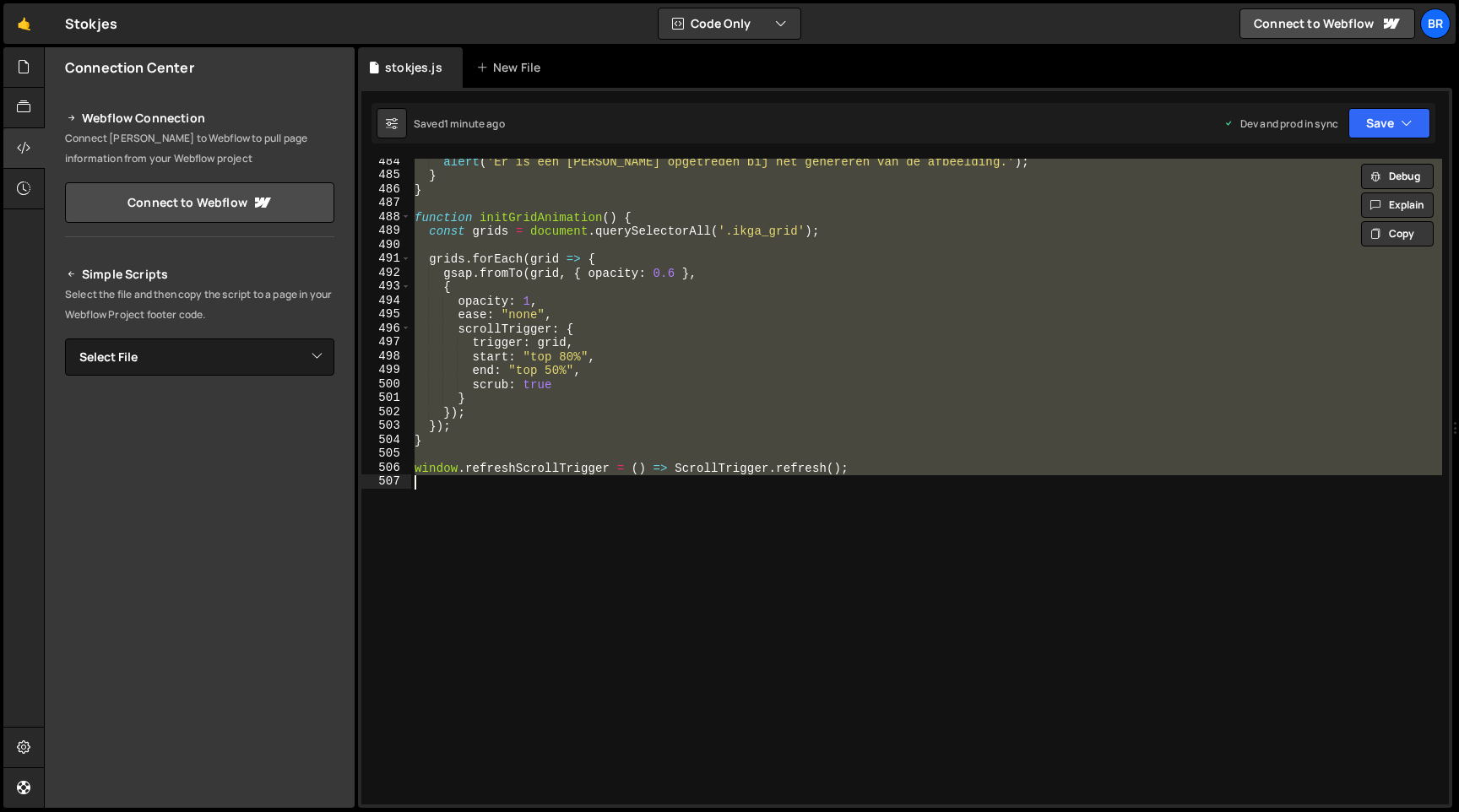
paste textarea
type textarea "window.refreshScrollTrigger = () => ScrollTrigger.refresh();"
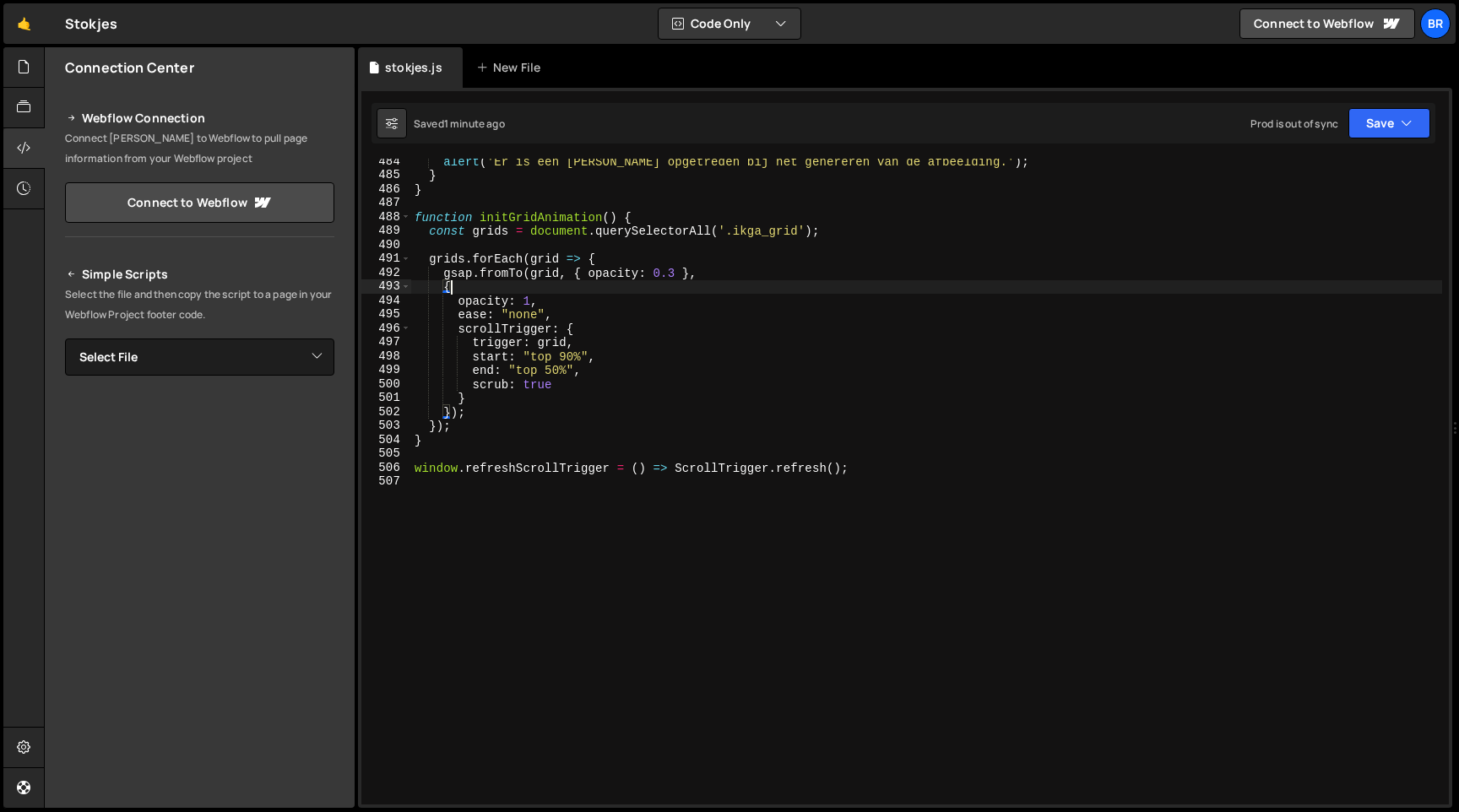
click at [615, 293] on div "alert ( 'Er is een [PERSON_NAME] opgetreden bij het genereren van de afbeelding…" at bounding box center [926, 491] width 1031 height 673
paste textarea
type textarea "window.refreshScrollTrigger = () => ScrollTrigger.refresh();"
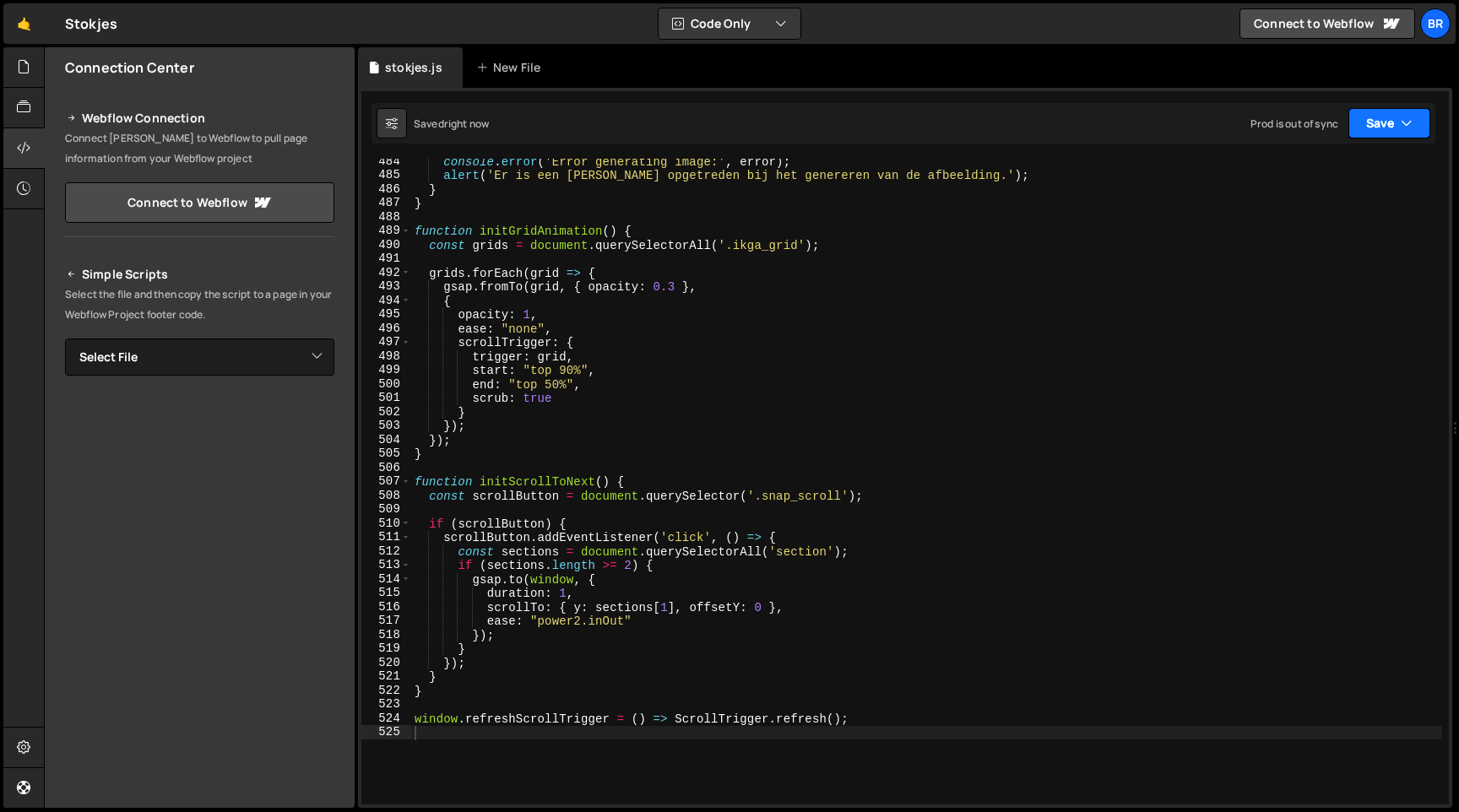
click at [1375, 108] on button "Save" at bounding box center [1390, 123] width 82 height 31
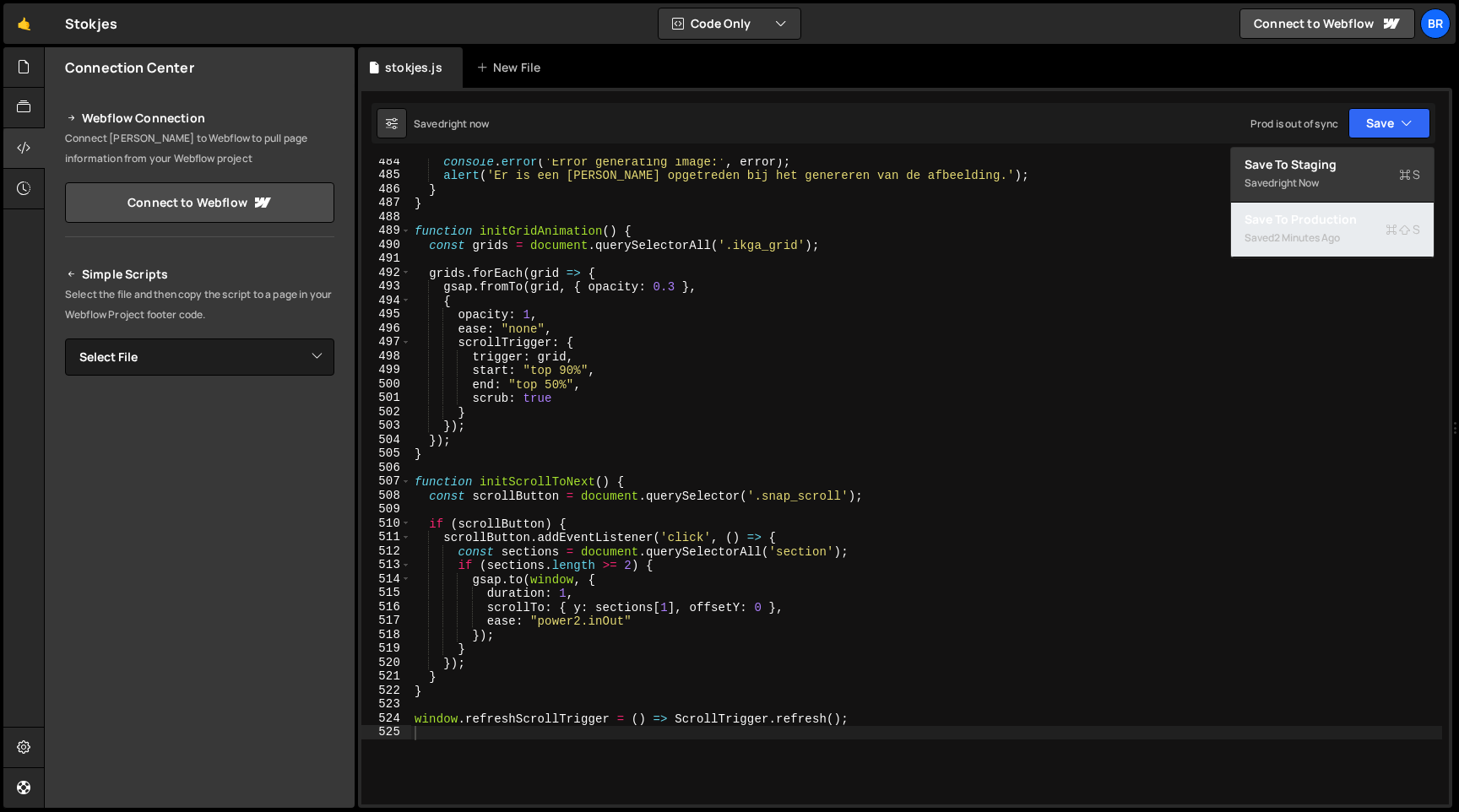
click at [1311, 223] on div "Save to Production S" at bounding box center [1333, 219] width 176 height 17
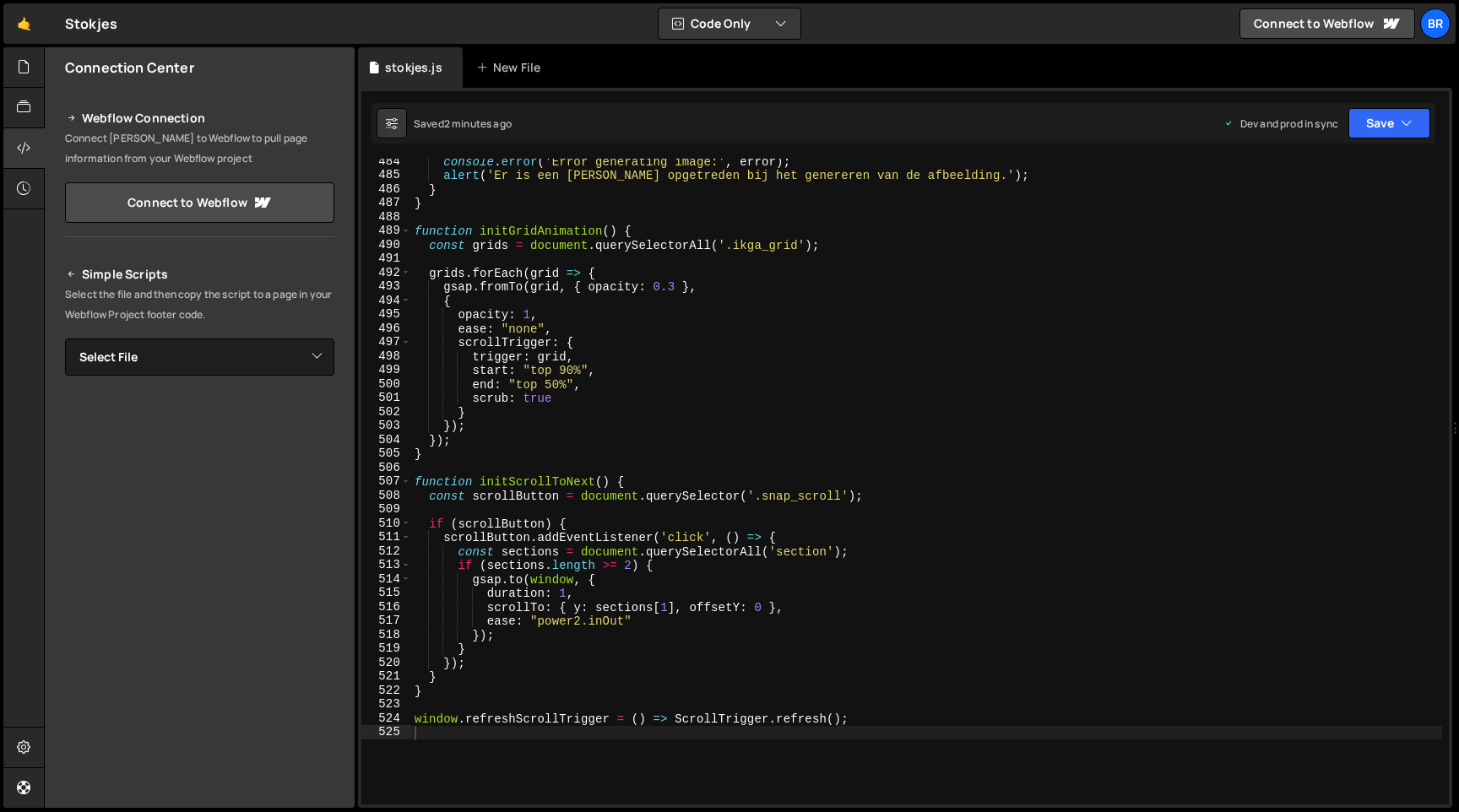
click at [650, 148] on div "484 485 486 487 488 489 490 491 492 493 494 495 496 497 498 499 500 501 502 503…" at bounding box center [905, 448] width 1094 height 720
click at [711, 227] on div "console . error ( 'Error generating image:' , error ) ; alert ( 'Er is een [PER…" at bounding box center [926, 491] width 1031 height 673
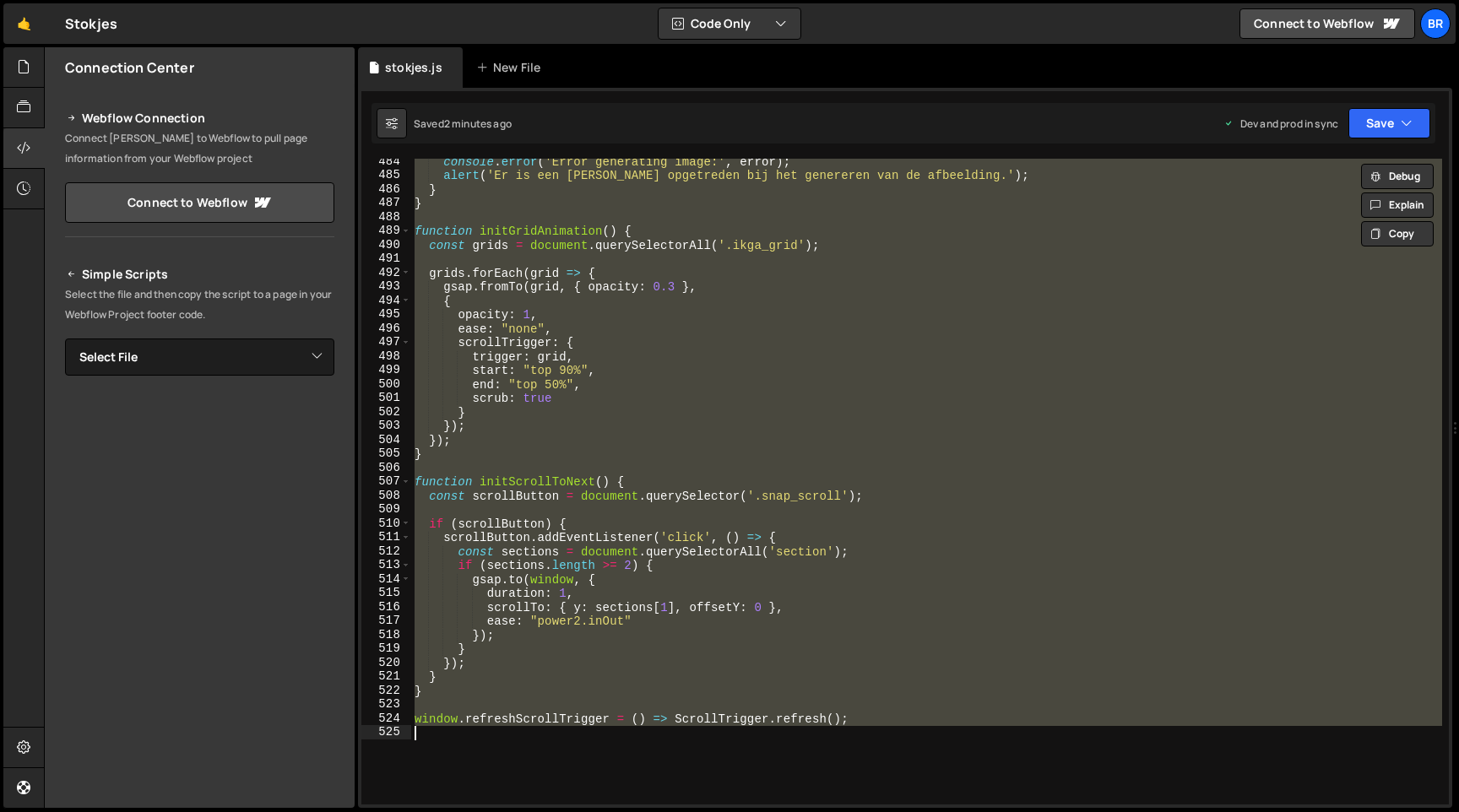
paste textarea
type textarea "window.refreshScrollTrigger = () => ScrollTrigger.refresh();"
